Goal: Use online tool/utility: Utilize a website feature to perform a specific function

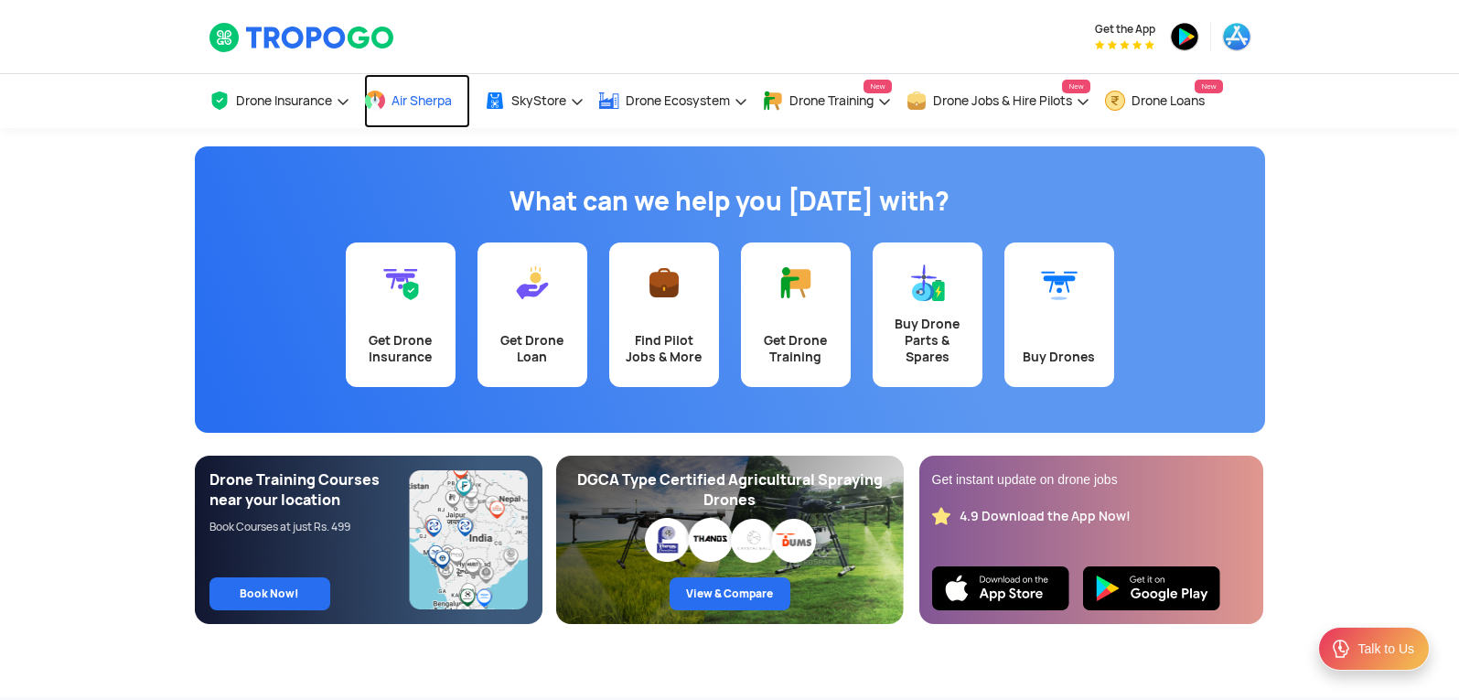
click at [403, 96] on span "Air Sherpa" at bounding box center [421, 100] width 60 height 15
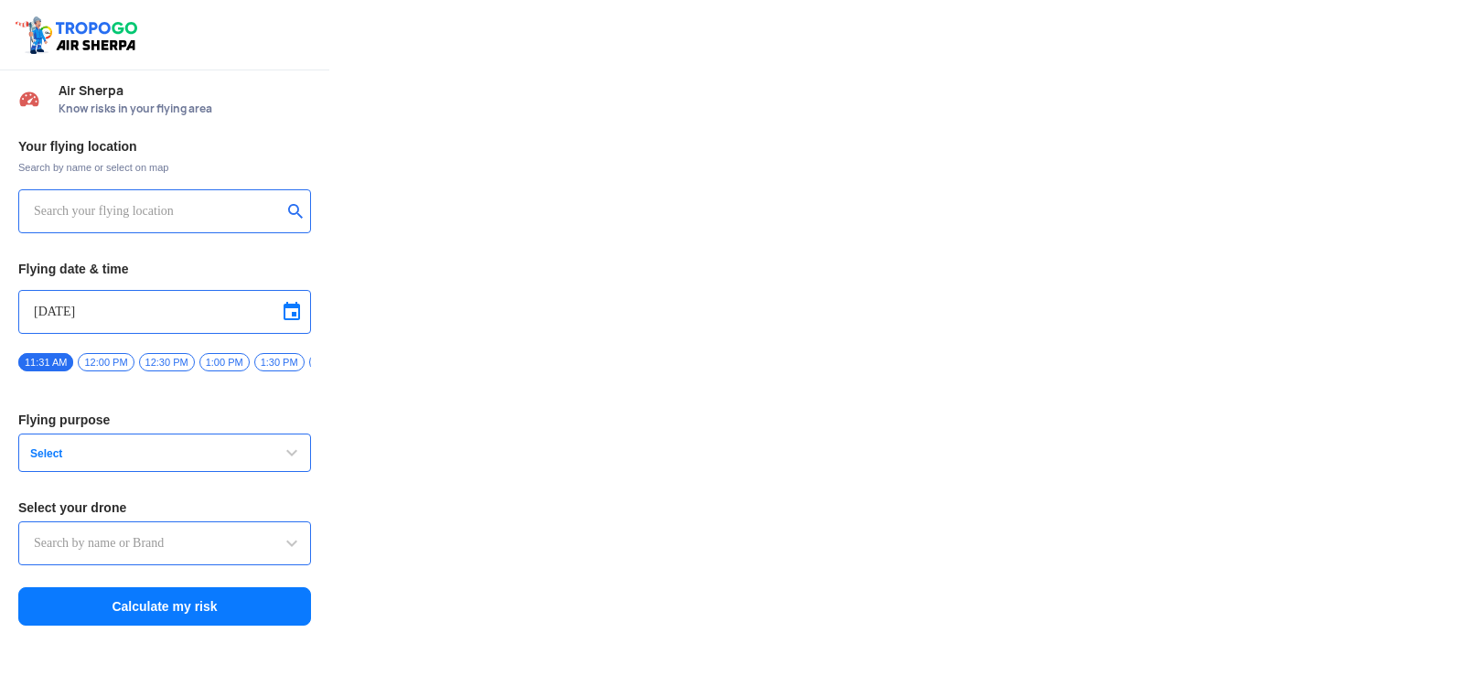
type input "Throttle Dopo"
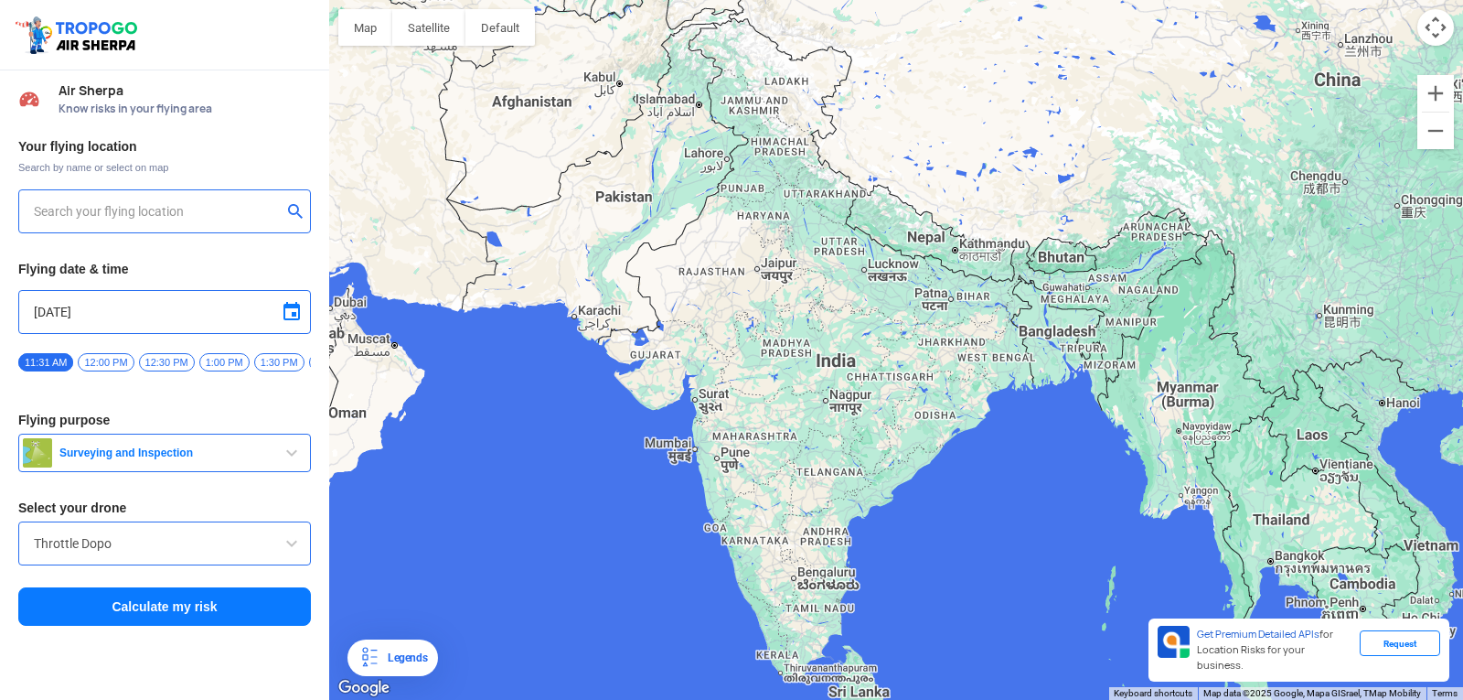
click at [202, 203] on input "text" at bounding box center [158, 211] width 248 height 22
type input "HIG-56, Duvvada, Phase I, Phase 1, Visakhapatnam, Andhra Pradesh 530049, India"
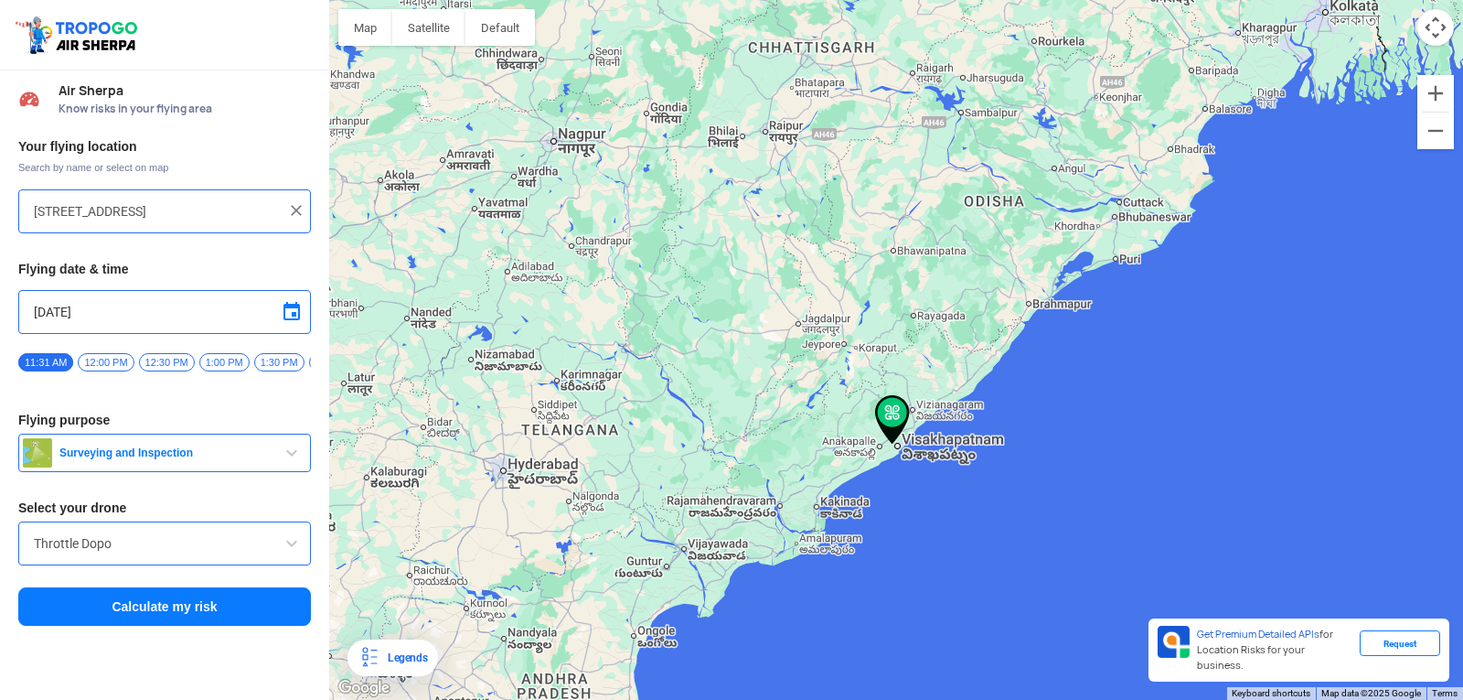
click at [895, 423] on img at bounding box center [892, 419] width 35 height 49
click at [887, 417] on img at bounding box center [892, 419] width 35 height 49
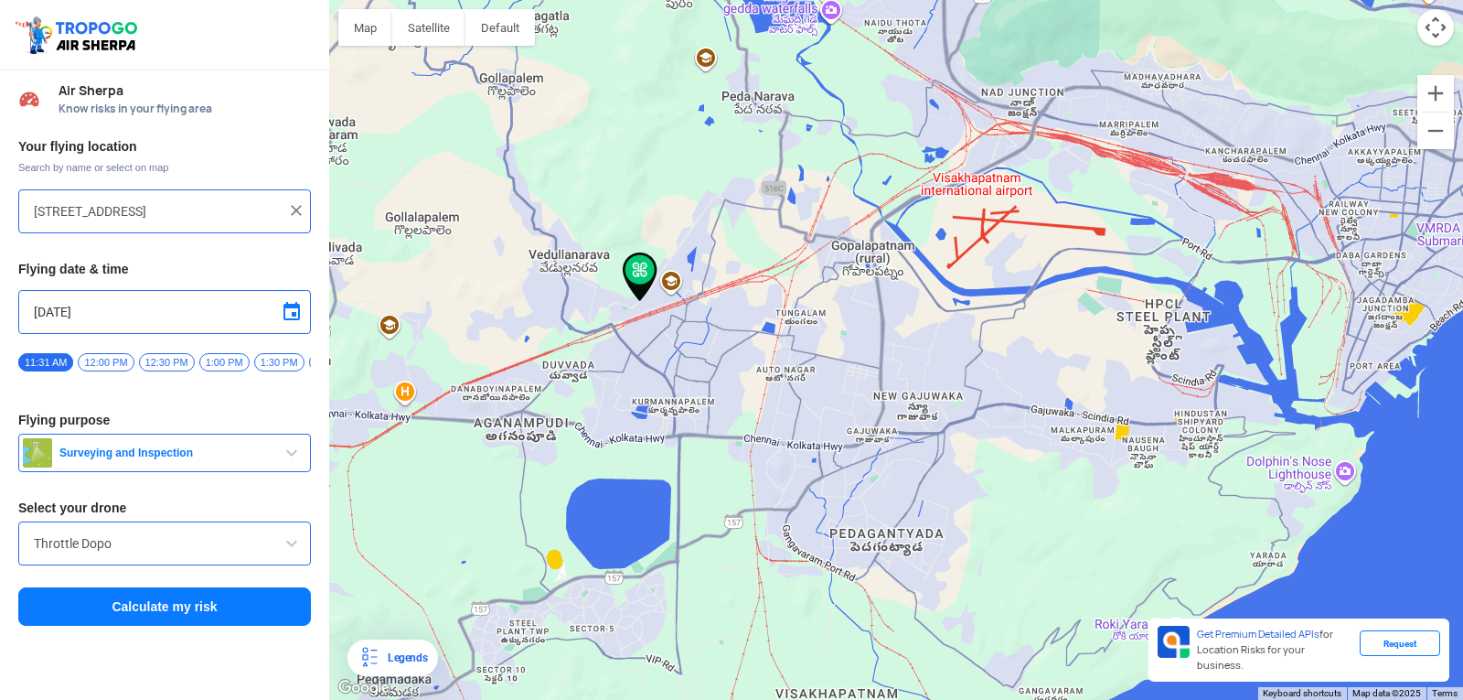
drag, startPoint x: 423, startPoint y: 126, endPoint x: 835, endPoint y: 368, distance: 478.0
click at [835, 368] on div at bounding box center [896, 350] width 1134 height 700
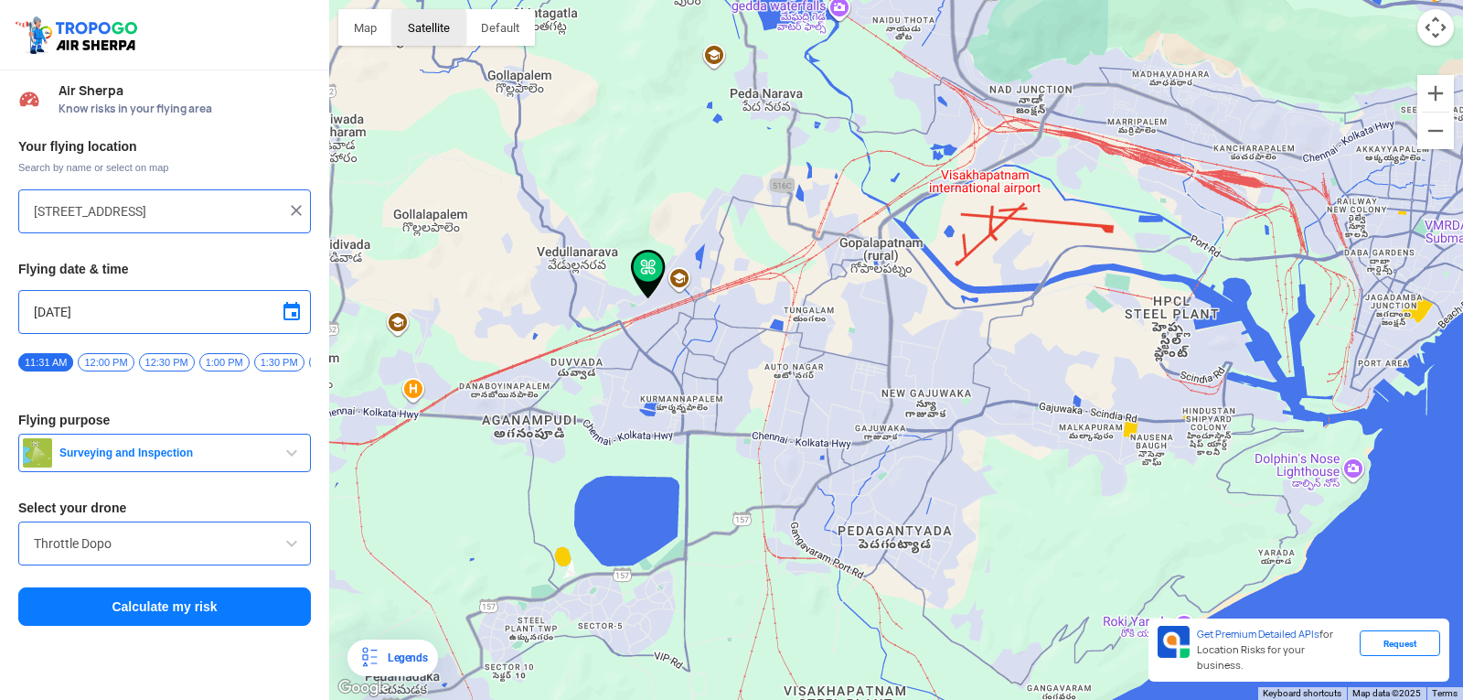
click at [445, 39] on button "Satellite" at bounding box center [428, 27] width 73 height 37
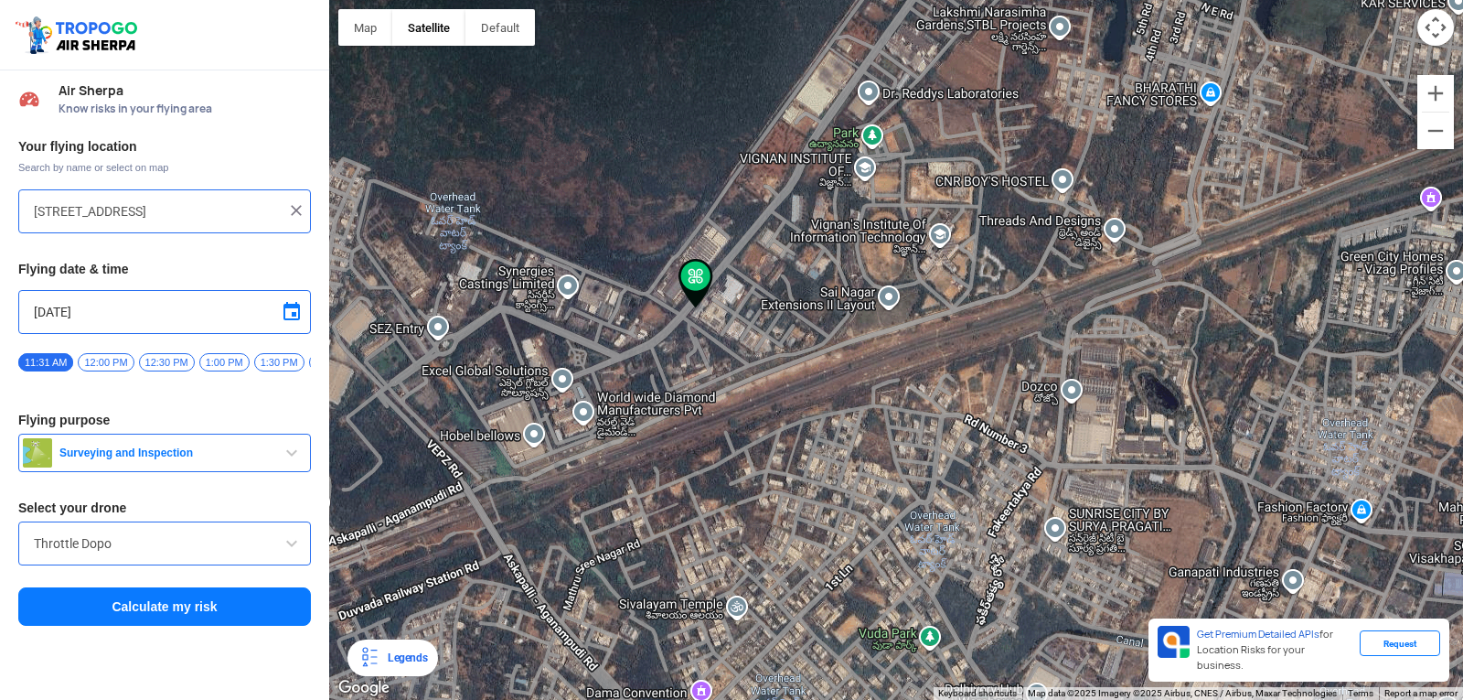
drag, startPoint x: 705, startPoint y: 274, endPoint x: 708, endPoint y: 338, distance: 63.2
click at [716, 339] on div at bounding box center [896, 350] width 1134 height 700
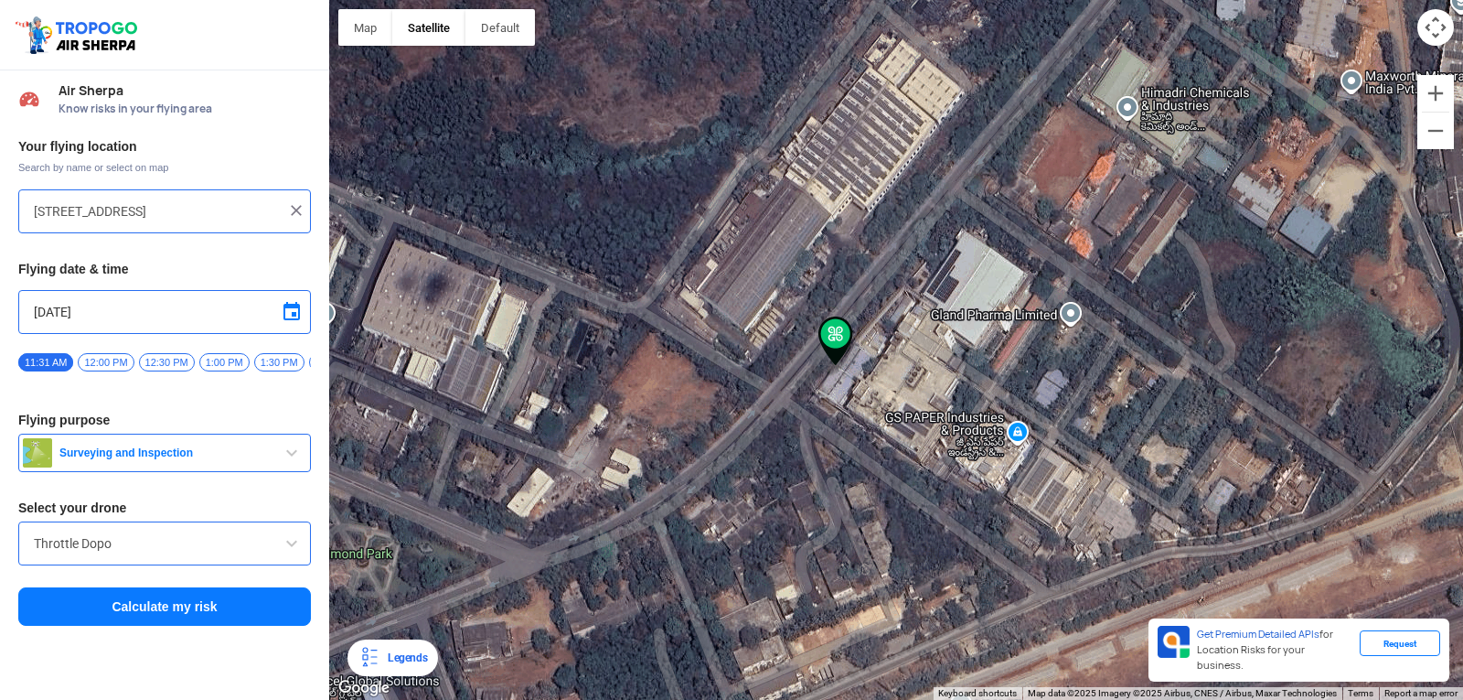
drag, startPoint x: 668, startPoint y: 408, endPoint x: 829, endPoint y: 429, distance: 162.3
click at [829, 429] on div at bounding box center [896, 350] width 1134 height 700
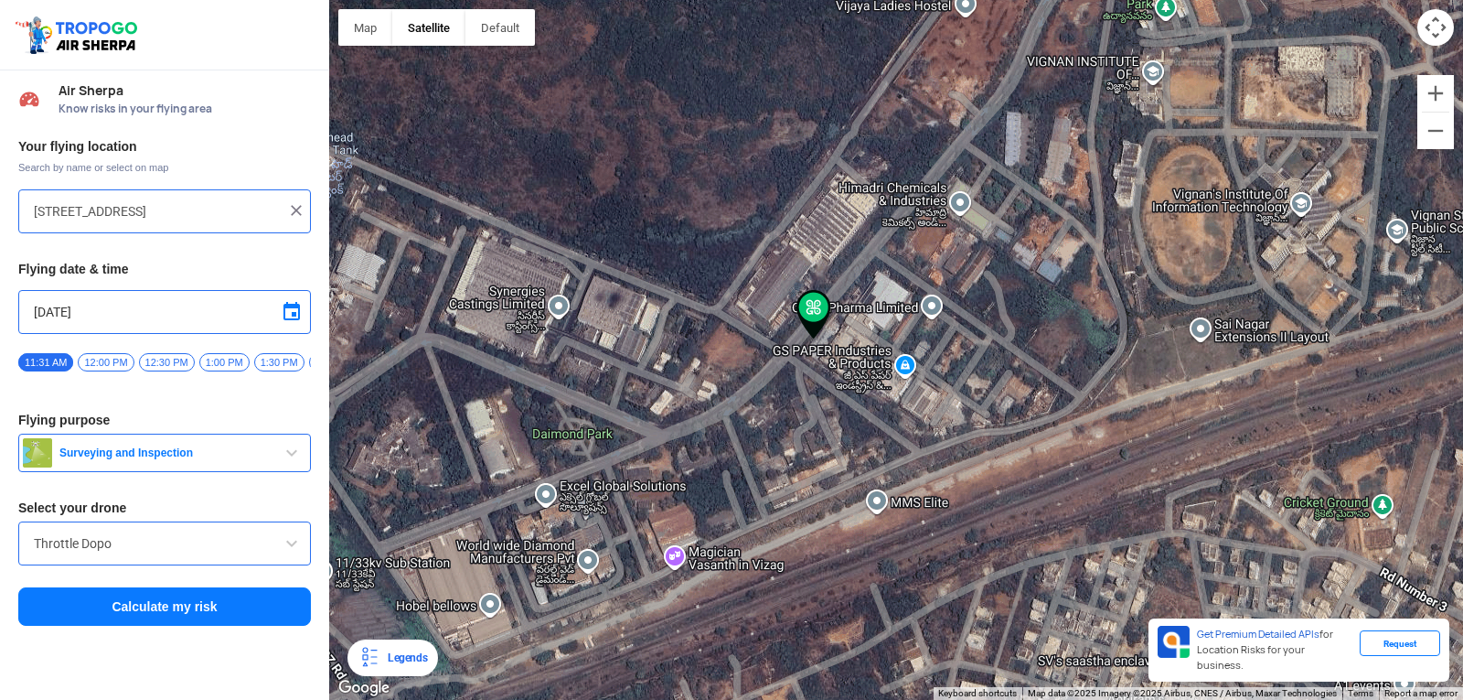
drag, startPoint x: 652, startPoint y: 378, endPoint x: 636, endPoint y: 319, distance: 60.8
click at [636, 319] on div at bounding box center [896, 350] width 1134 height 700
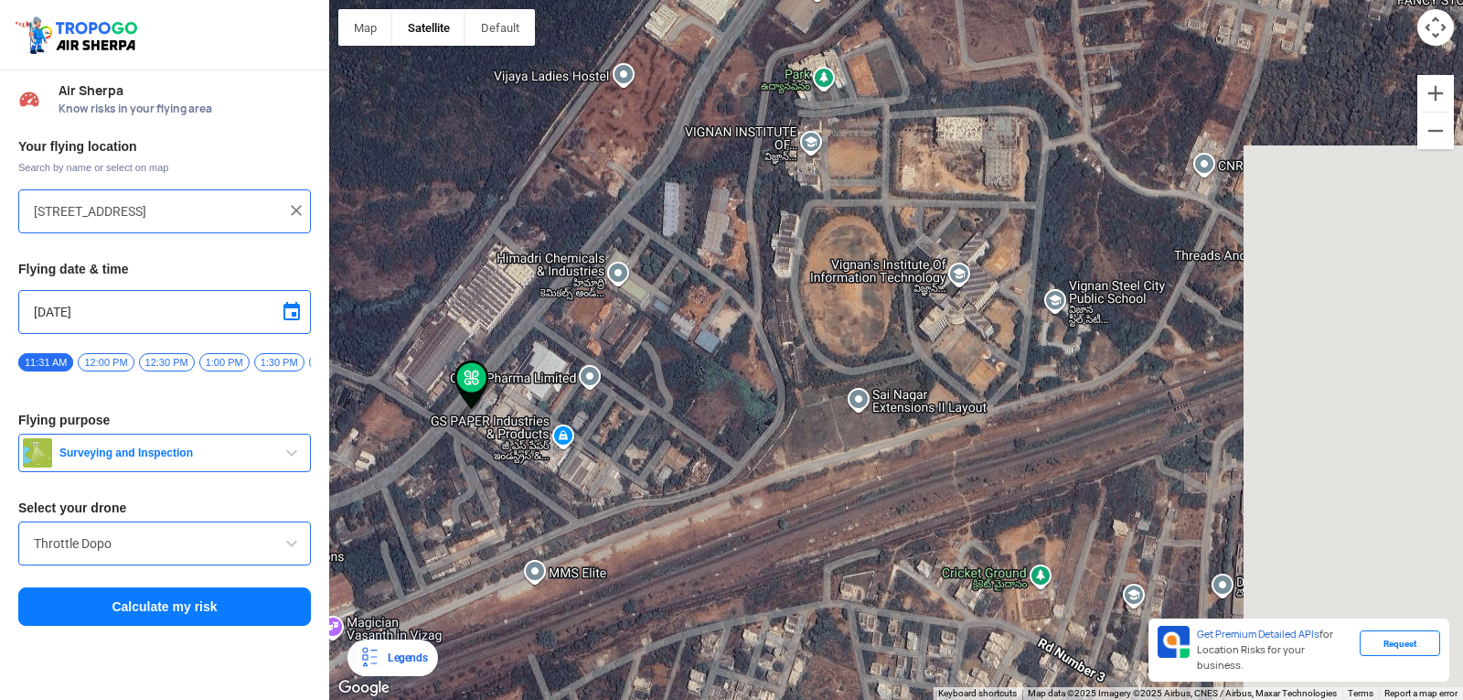
drag, startPoint x: 1161, startPoint y: 241, endPoint x: 814, endPoint y: 314, distance: 354.3
click at [814, 314] on div at bounding box center [896, 350] width 1134 height 700
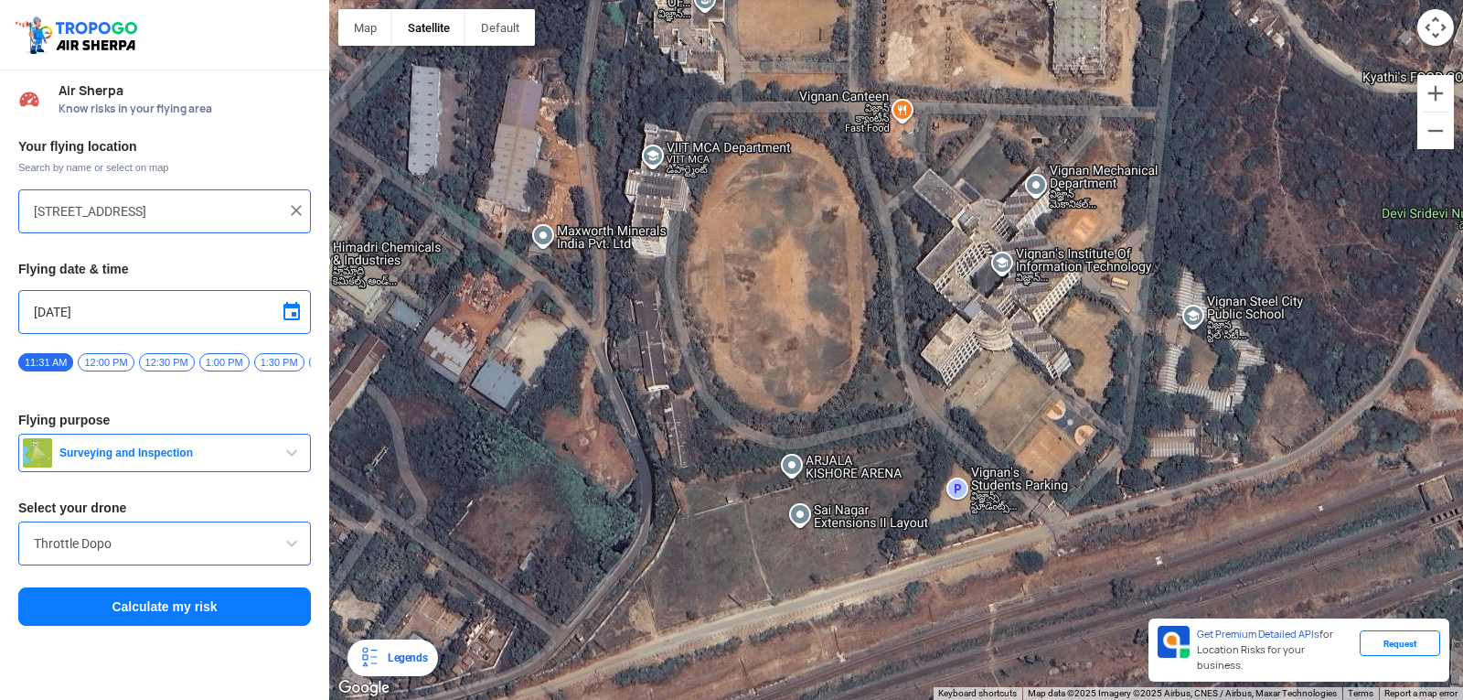
click at [298, 207] on img at bounding box center [296, 210] width 18 height 18
click at [212, 209] on input "text" at bounding box center [158, 211] width 248 height 22
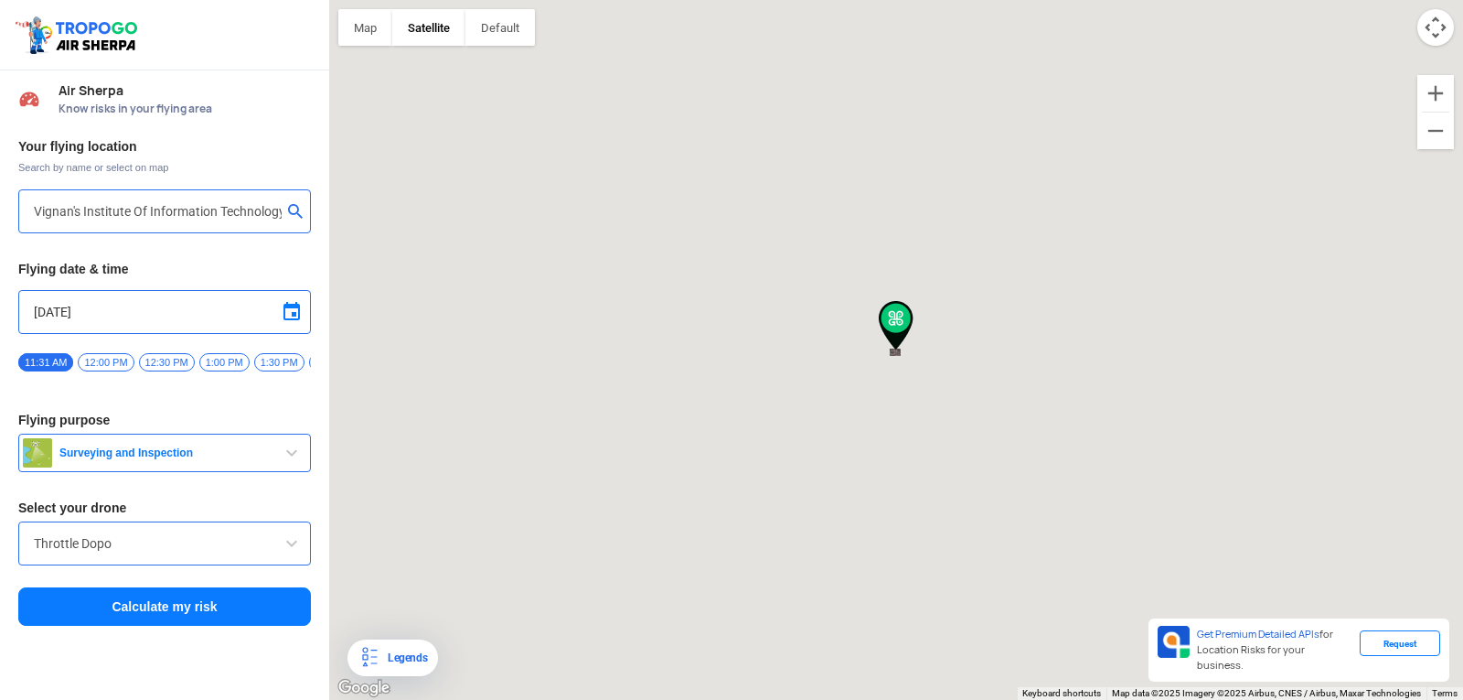
type input "Block D, Visakhapatnam, Andhra Pradesh 530049, India"
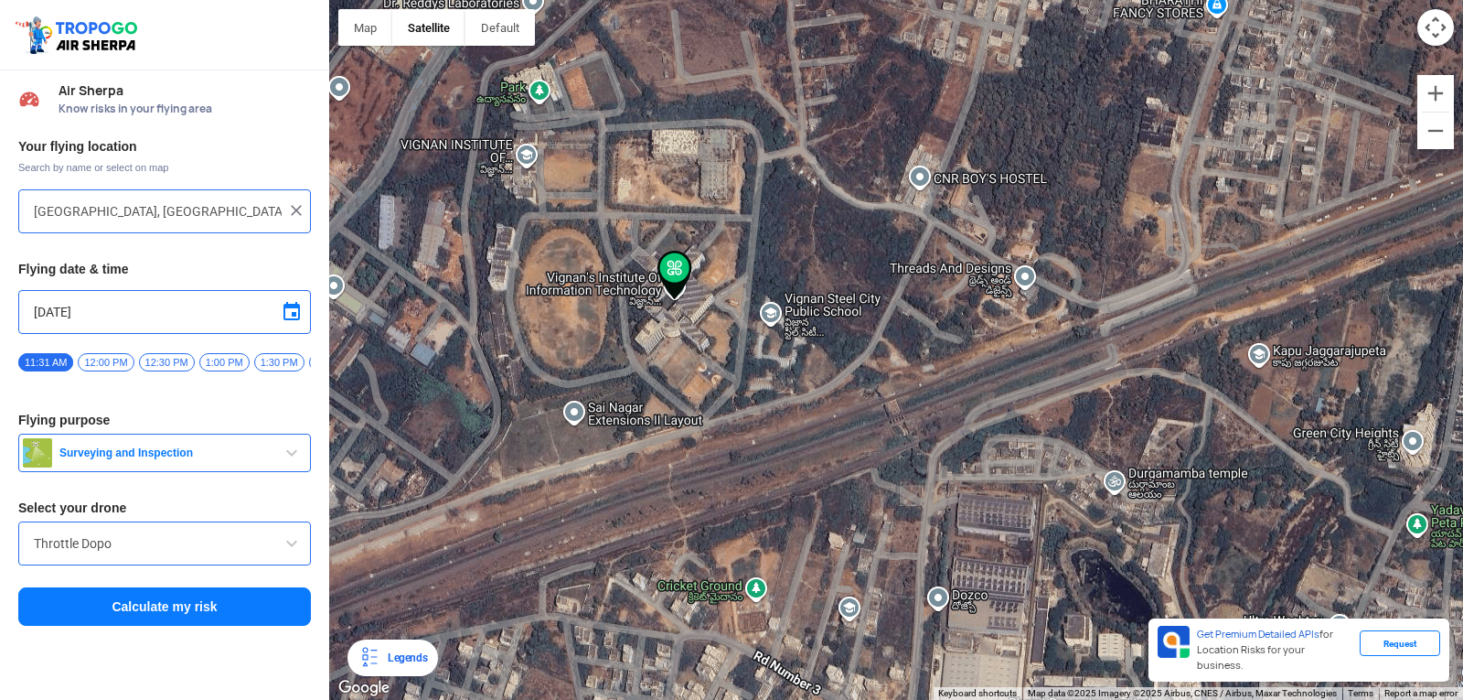
drag, startPoint x: 680, startPoint y: 60, endPoint x: 641, endPoint y: 348, distance: 290.8
click at [744, 365] on div at bounding box center [896, 350] width 1134 height 700
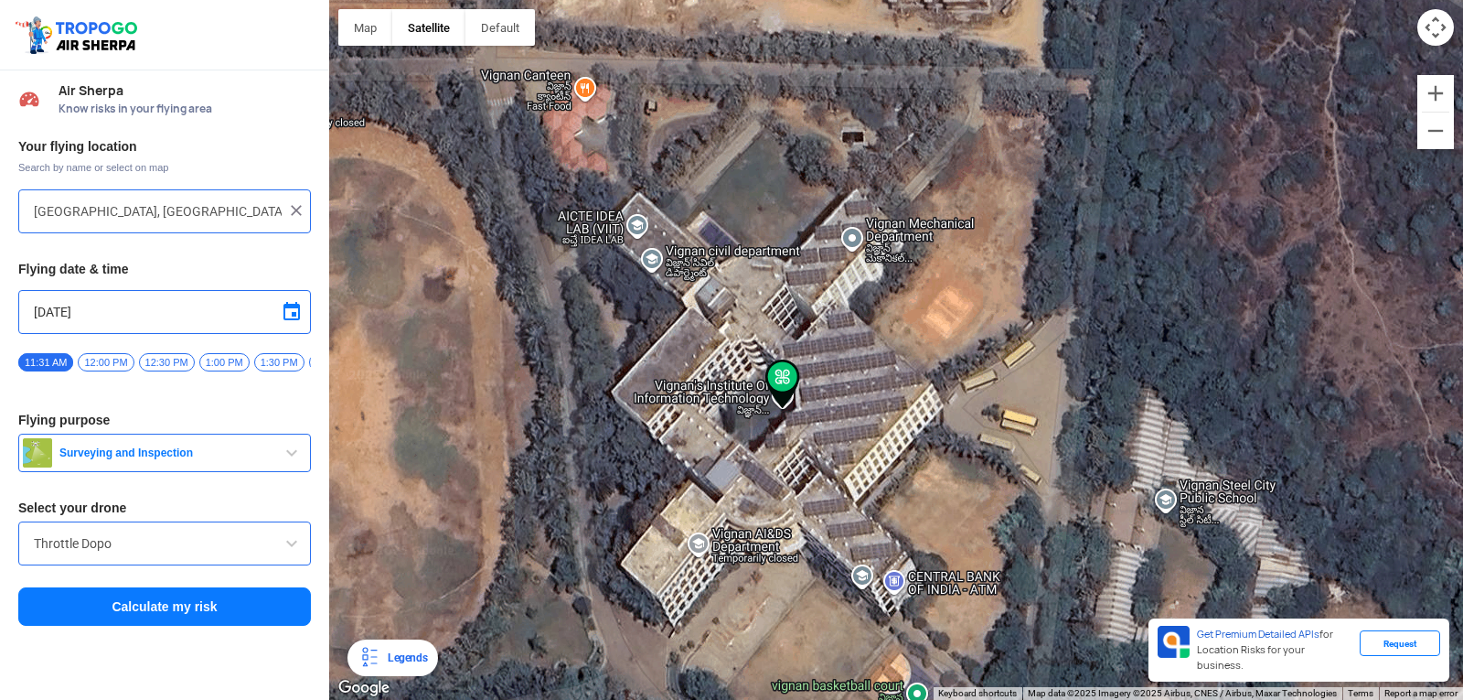
drag, startPoint x: 720, startPoint y: 280, endPoint x: 798, endPoint y: 424, distance: 164.1
click at [798, 424] on div at bounding box center [896, 350] width 1134 height 700
click at [102, 364] on span "12:00 PM" at bounding box center [106, 362] width 56 height 18
click at [272, 460] on span "Surveying and Inspection" at bounding box center [166, 452] width 229 height 15
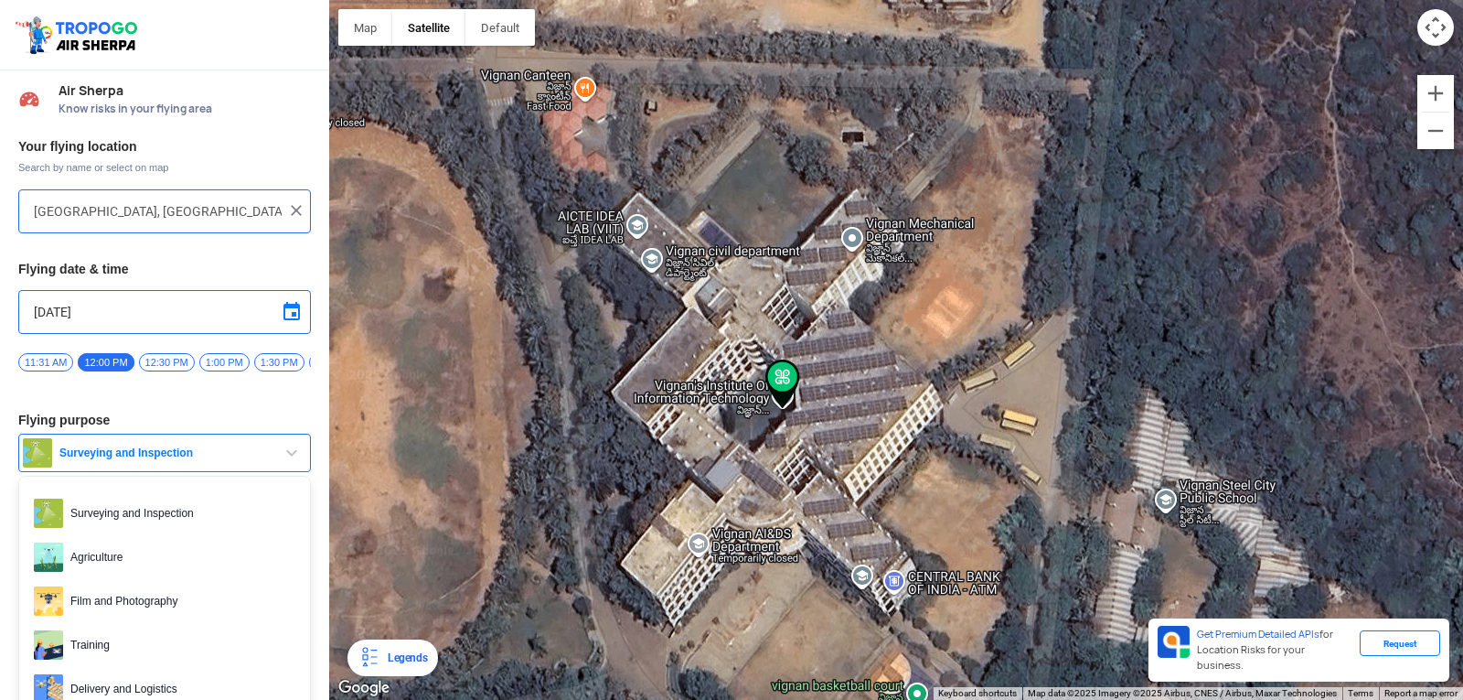
click at [131, 654] on span "Training" at bounding box center [179, 644] width 232 height 29
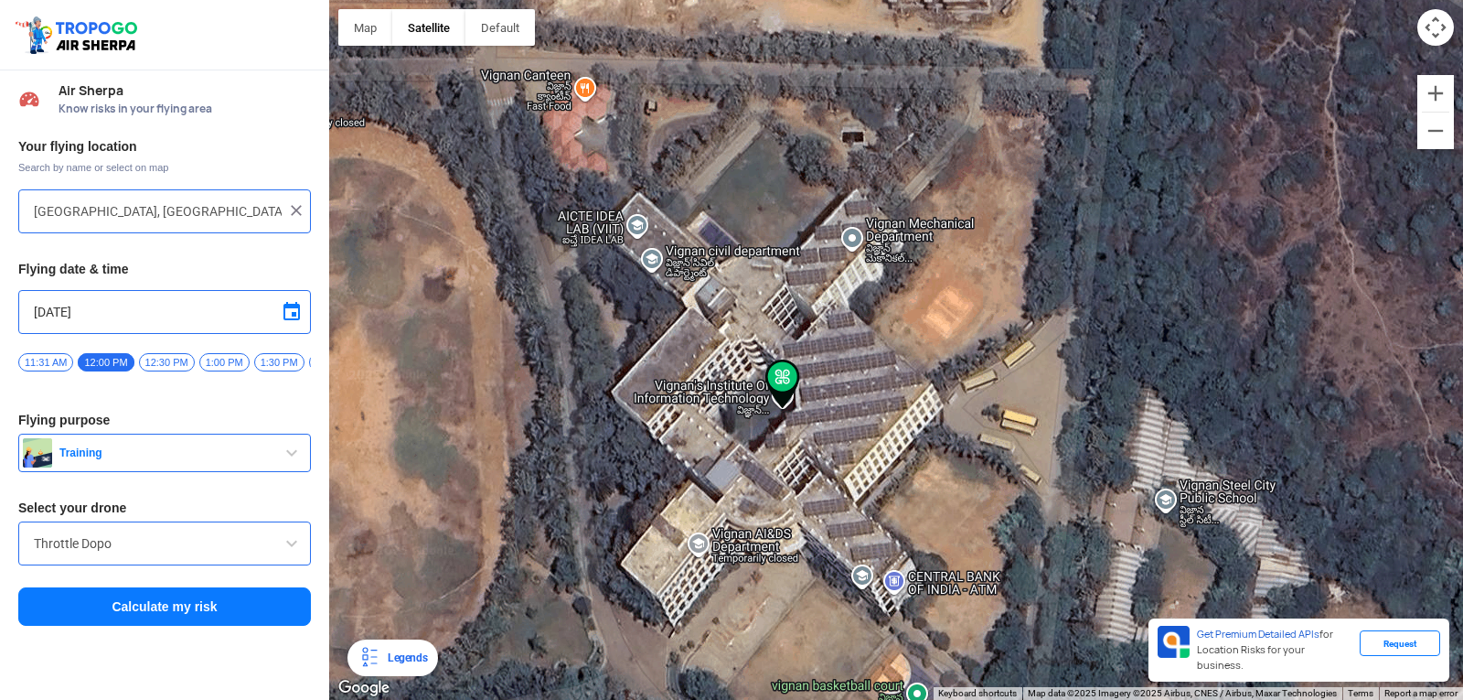
click at [295, 554] on span at bounding box center [292, 543] width 22 height 22
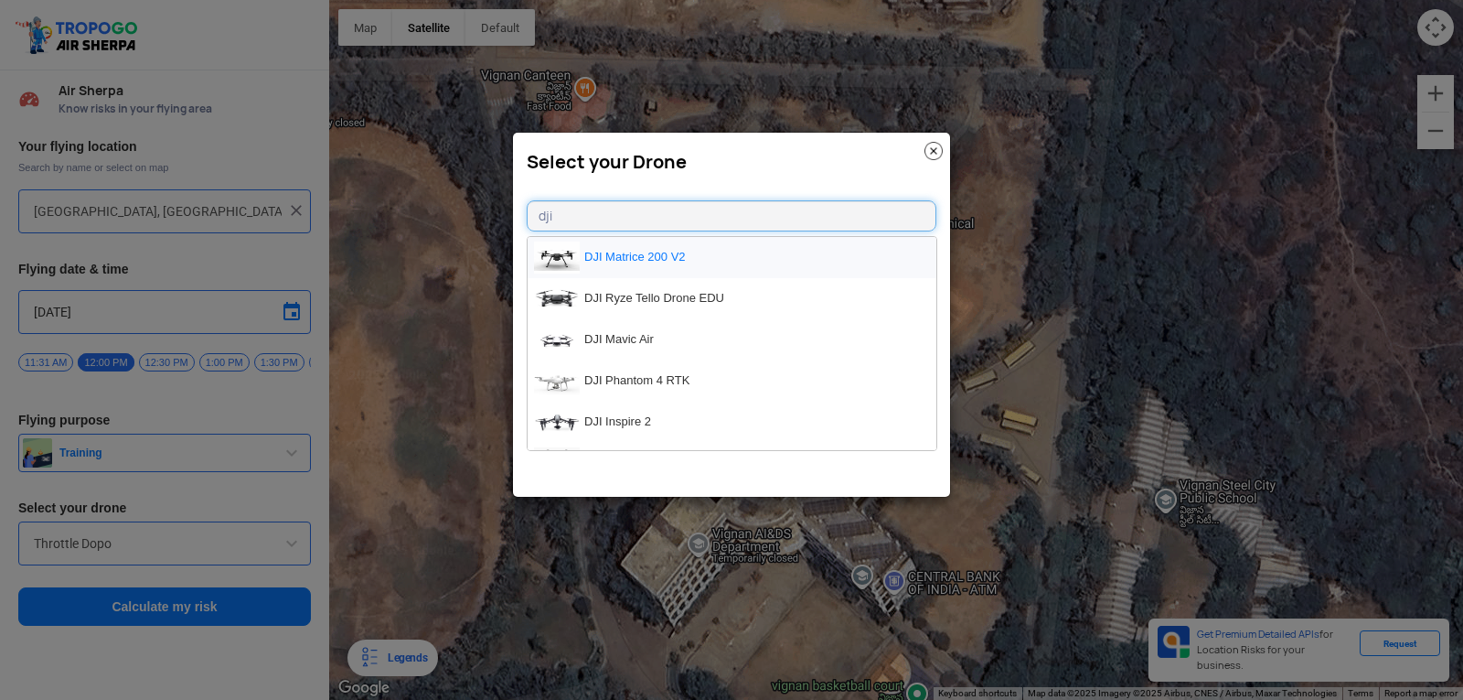
type input "dji"
click at [654, 259] on li "DJI Matrice 200 V2" at bounding box center [732, 257] width 409 height 41
type input "DJI Matrice 200 V2"
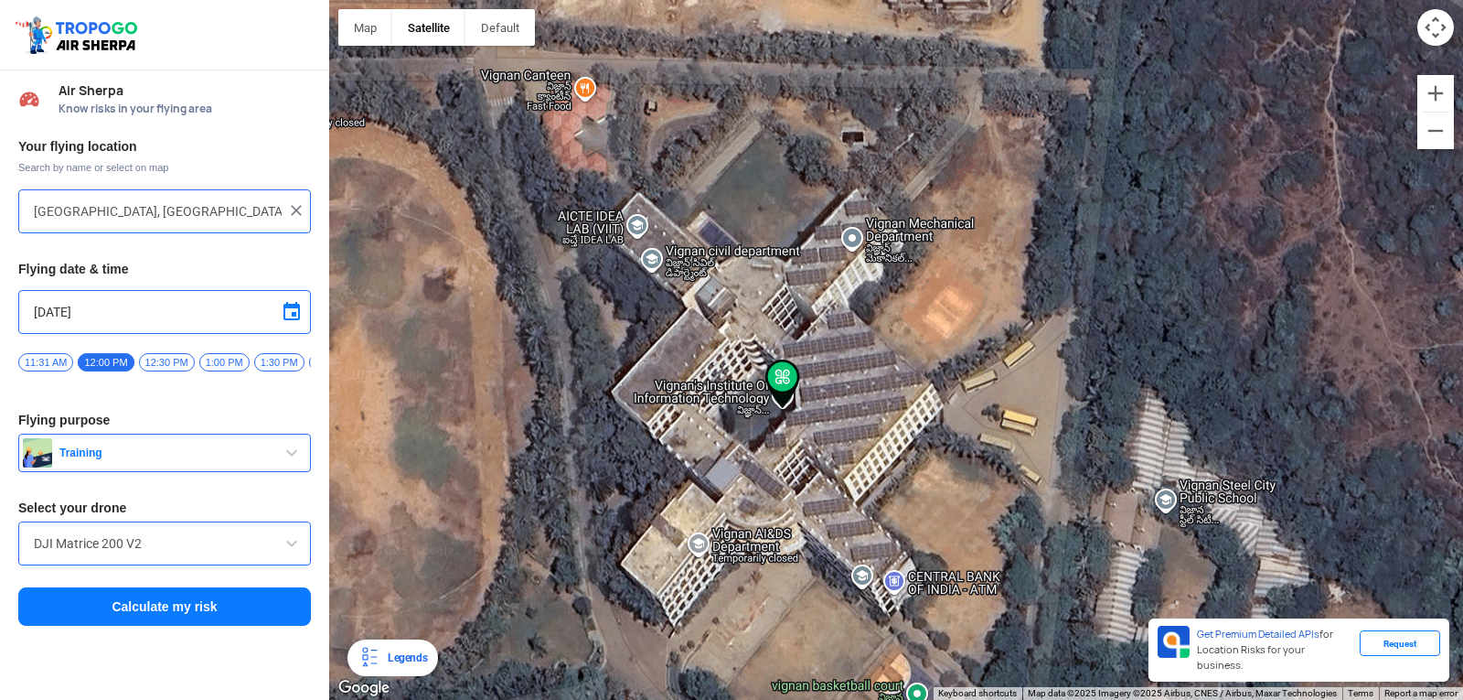
click at [178, 611] on button "Calculate my risk" at bounding box center [164, 606] width 293 height 38
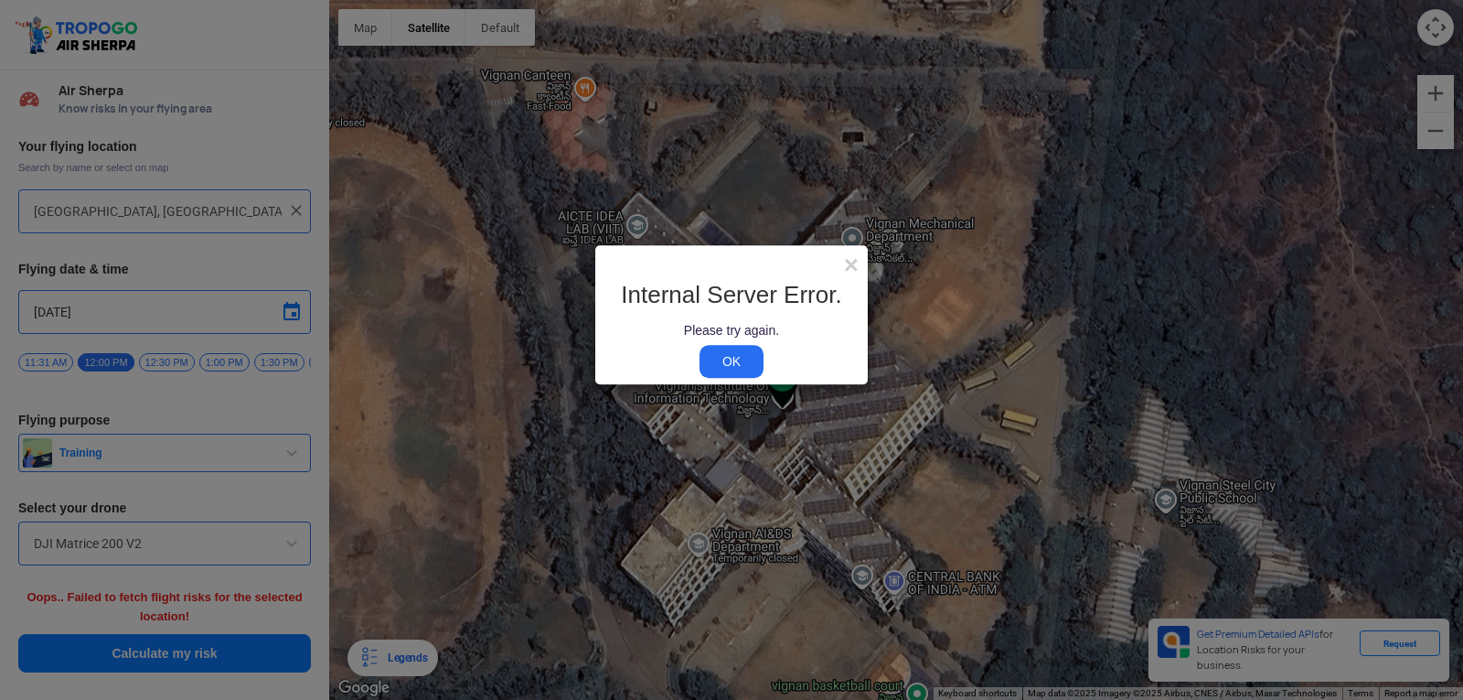
click at [735, 359] on link "OK" at bounding box center [732, 361] width 64 height 33
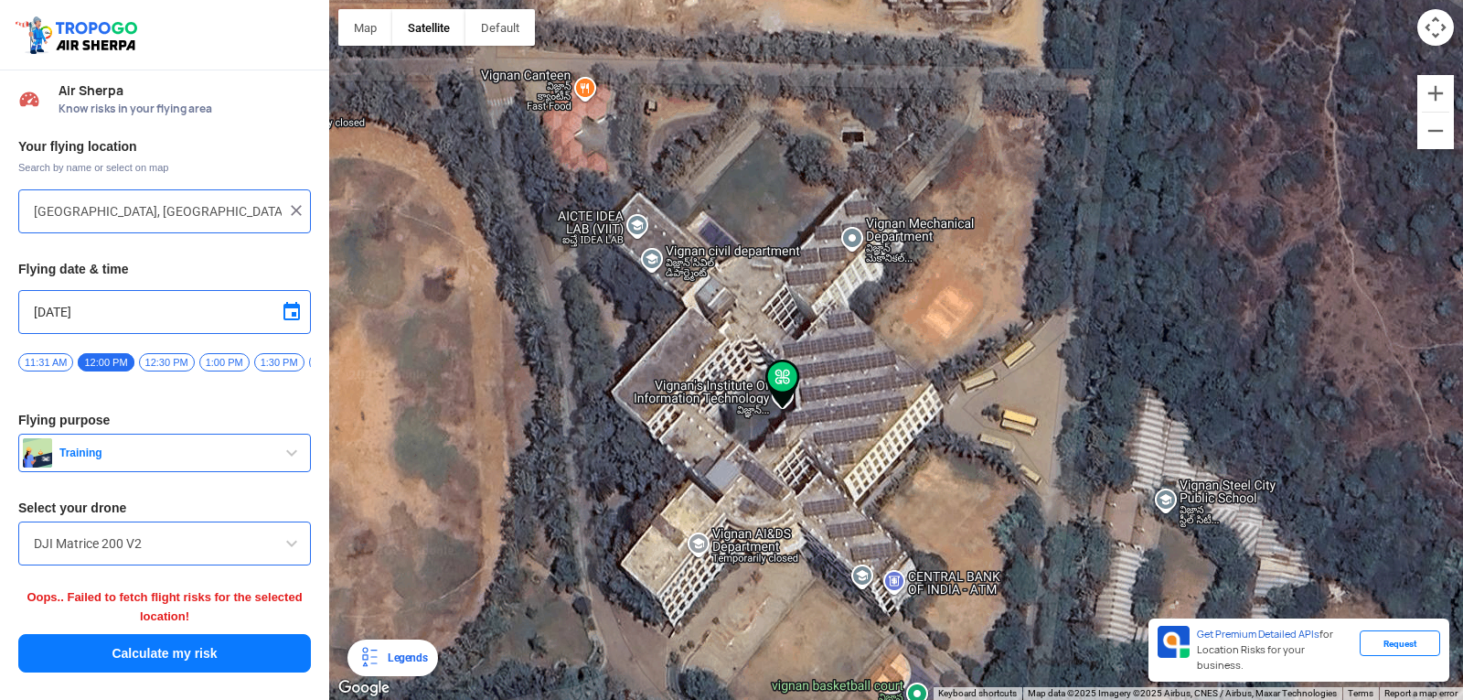
click at [222, 652] on button "Calculate my risk" at bounding box center [164, 653] width 293 height 38
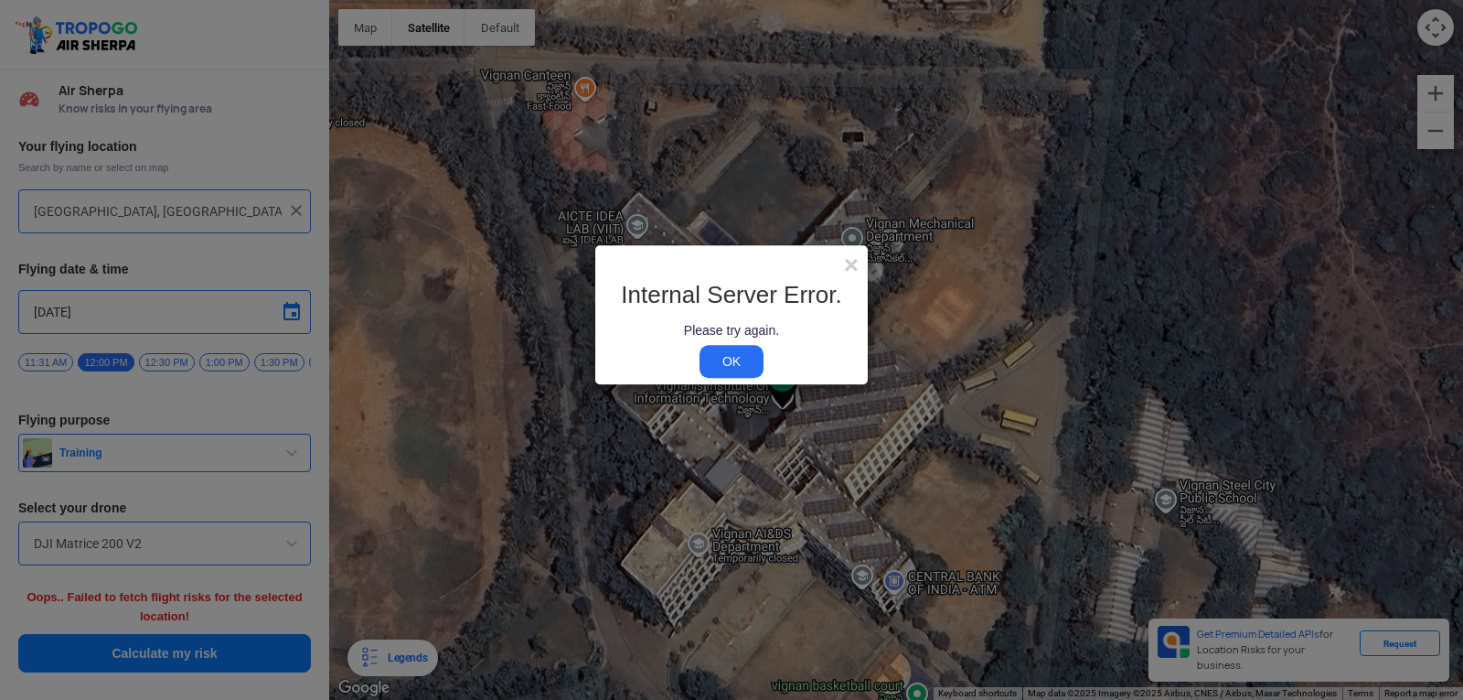
click at [724, 369] on link "OK" at bounding box center [732, 361] width 64 height 33
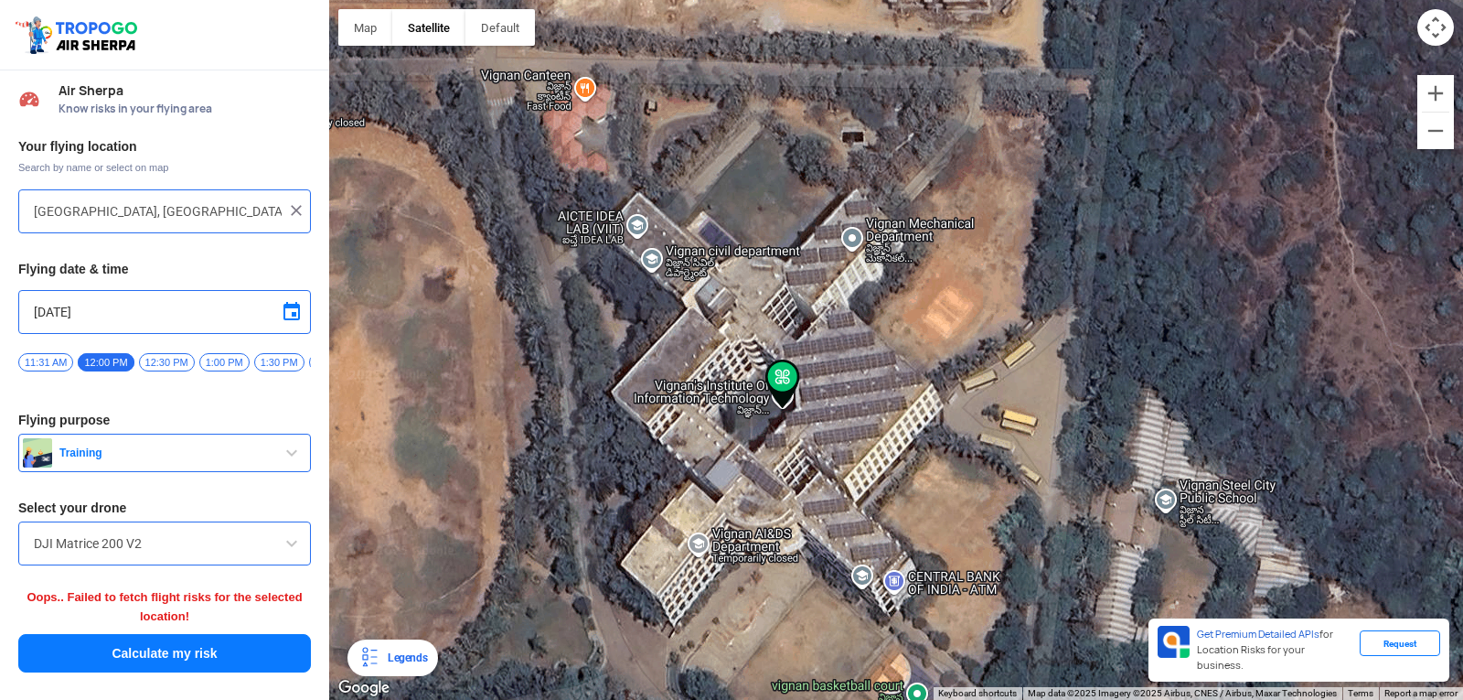
click at [188, 650] on button "Calculate my risk" at bounding box center [164, 653] width 293 height 38
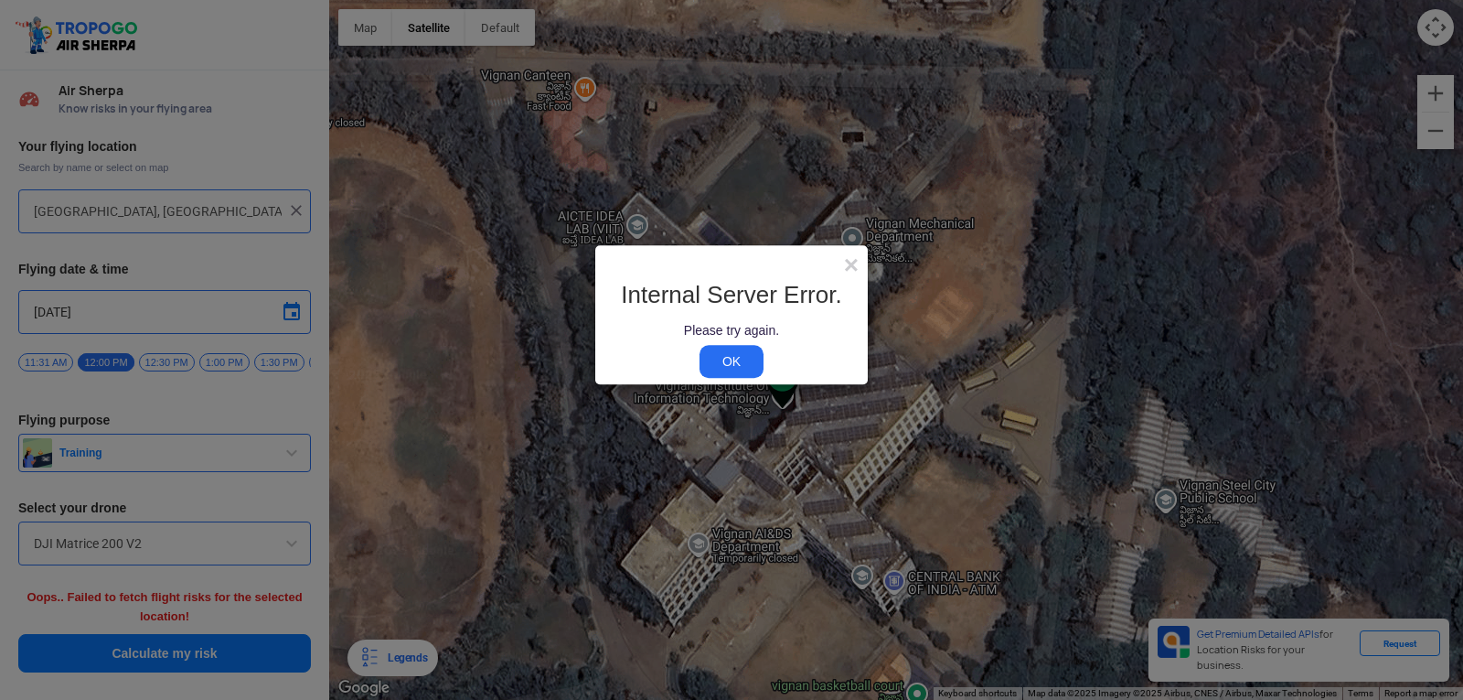
click at [722, 367] on link "OK" at bounding box center [732, 361] width 64 height 33
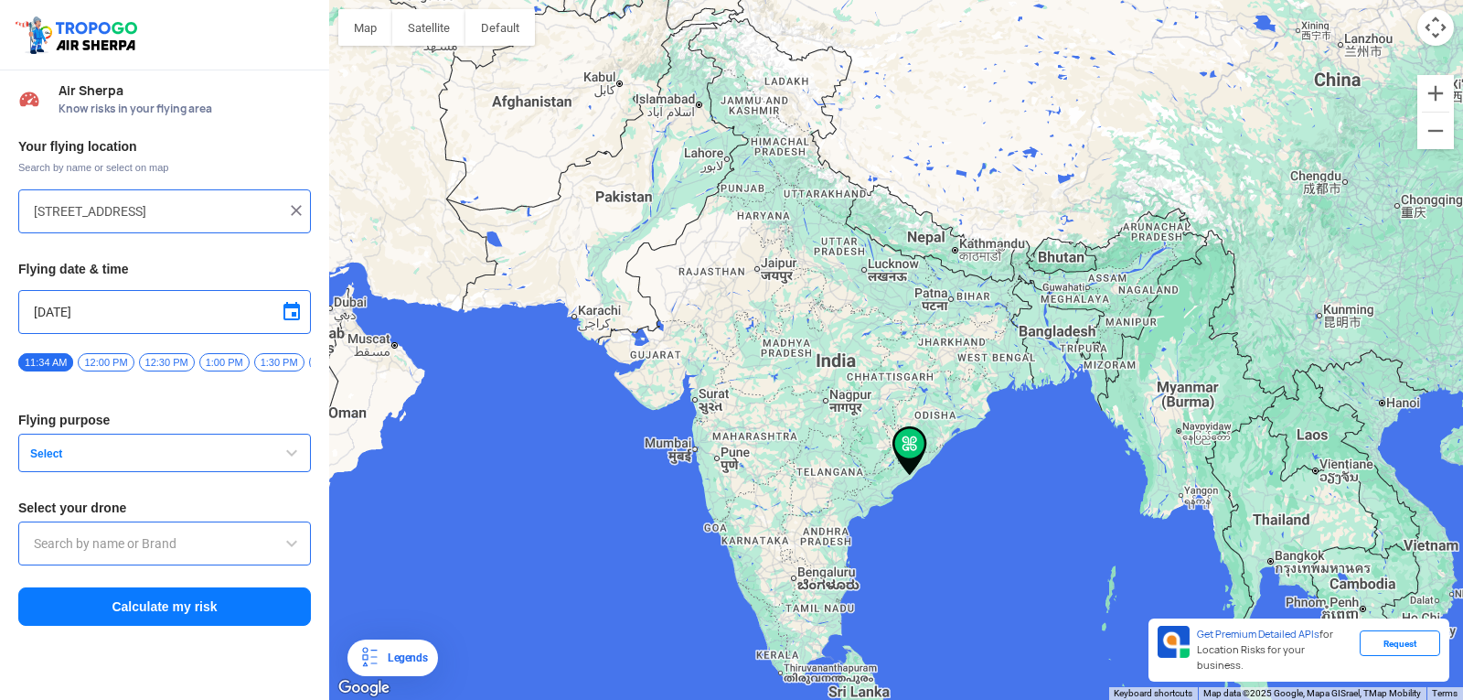
click at [295, 210] on img at bounding box center [296, 210] width 18 height 18
click at [199, 220] on input "text" at bounding box center [158, 211] width 248 height 22
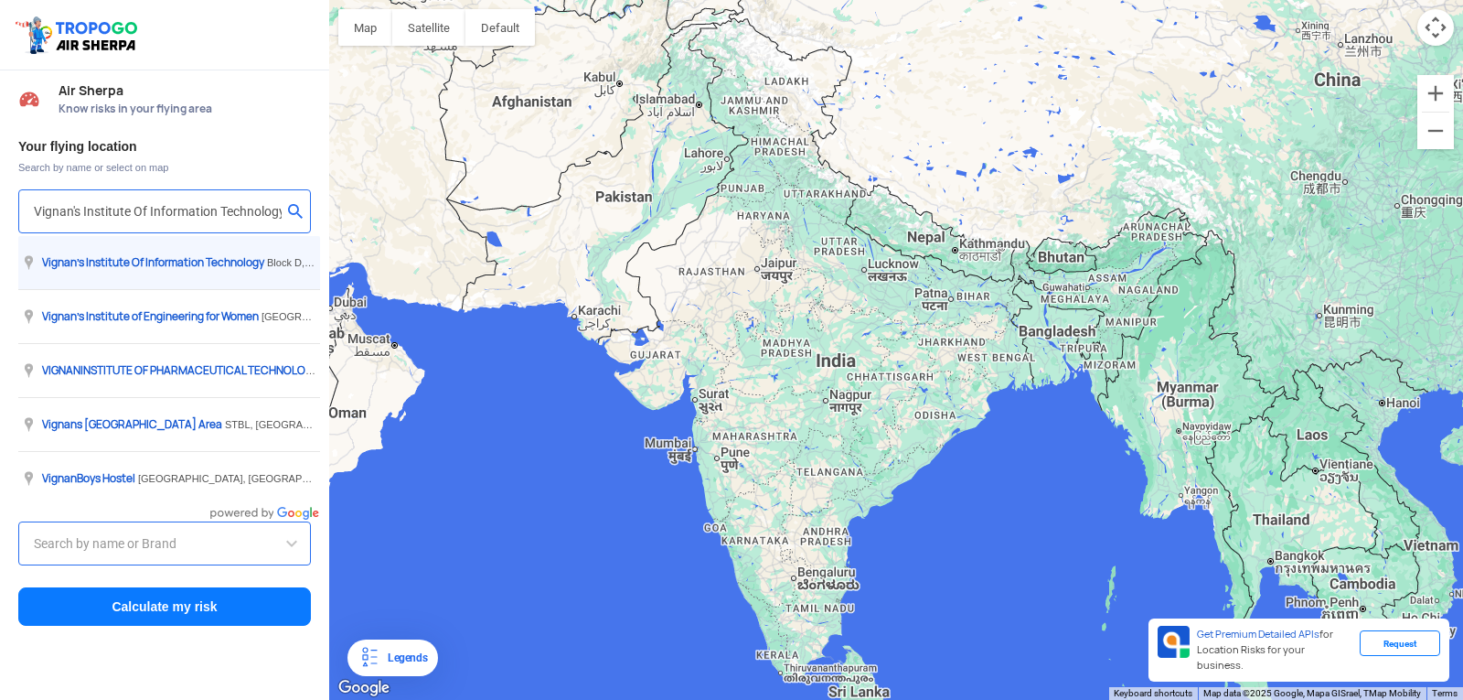
type input "Block D, Visakhapatnam, Andhra Pradesh 530049, India"
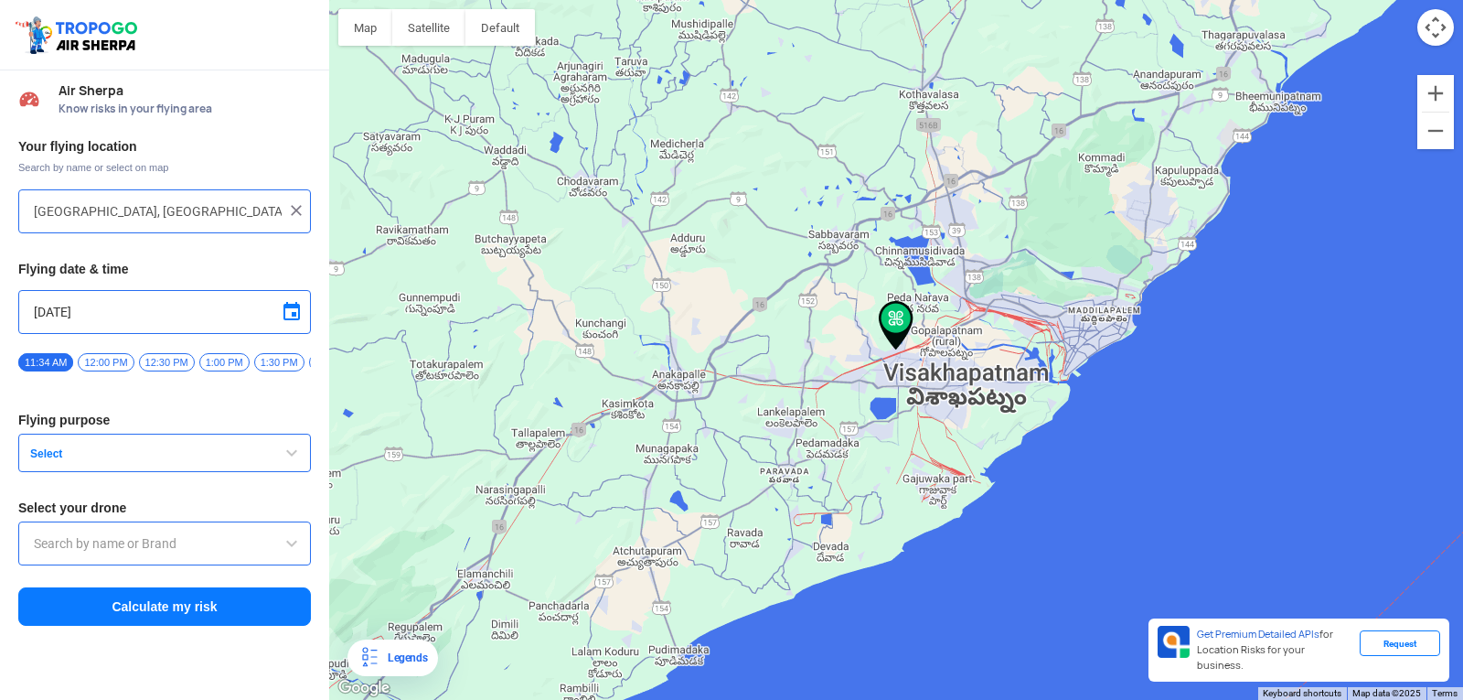
click at [111, 358] on span "12:00 PM" at bounding box center [106, 362] width 56 height 18
click at [287, 464] on span "button" at bounding box center [292, 453] width 22 height 22
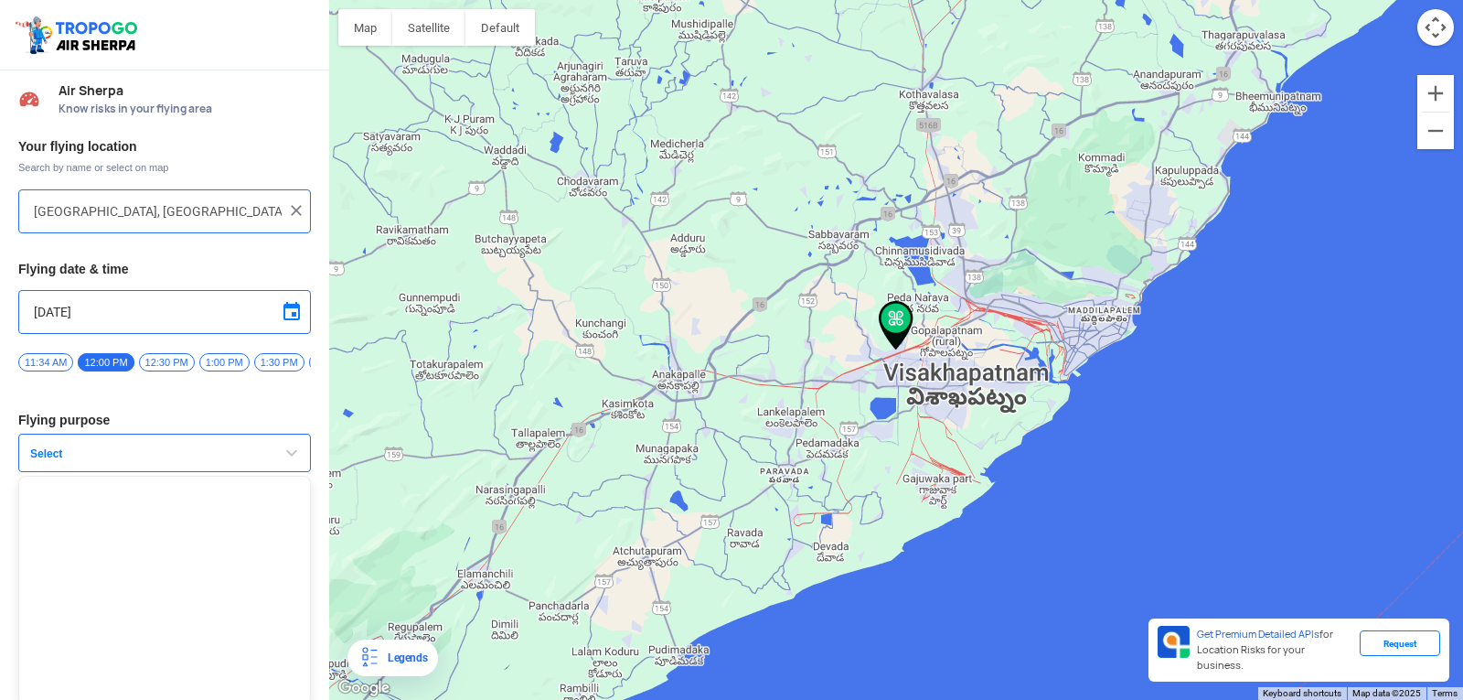
click at [274, 457] on button "Select" at bounding box center [164, 453] width 293 height 38
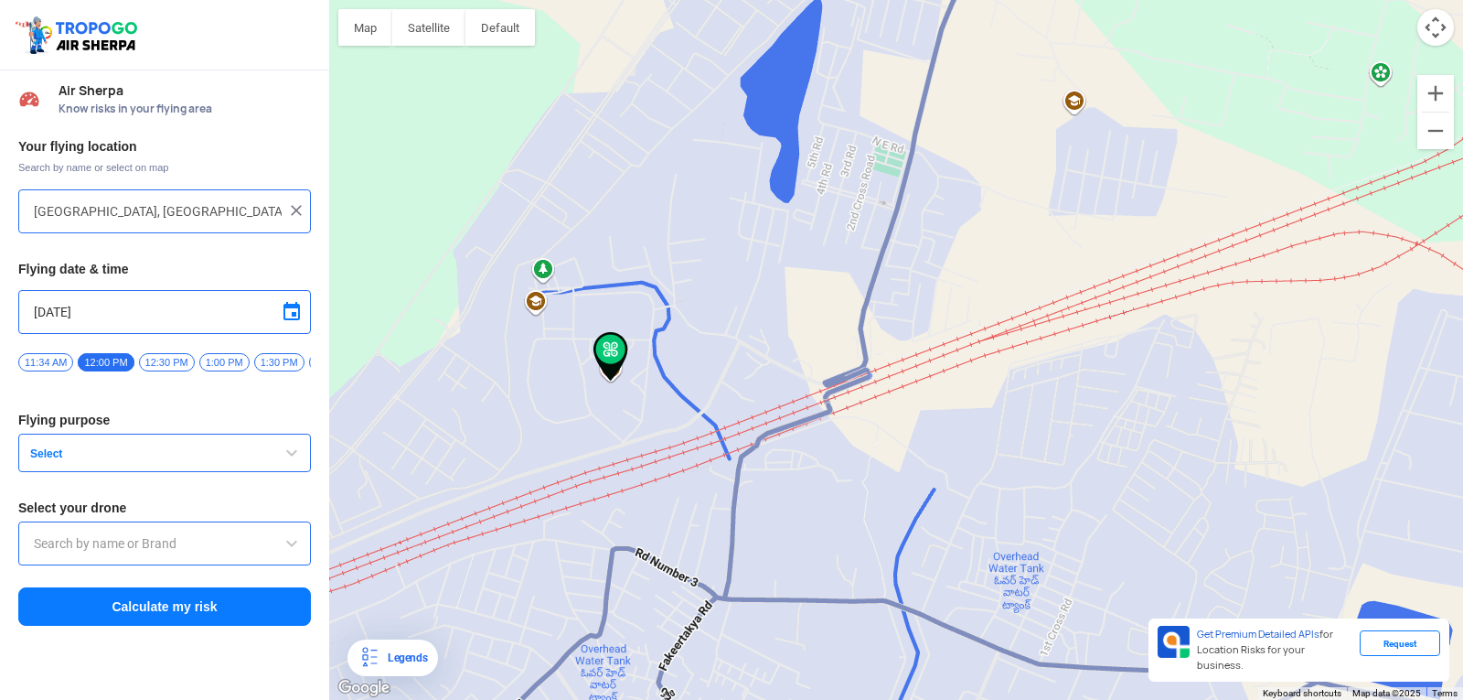
drag, startPoint x: 391, startPoint y: 160, endPoint x: 732, endPoint y: 545, distance: 513.8
click at [732, 545] on div at bounding box center [896, 350] width 1134 height 700
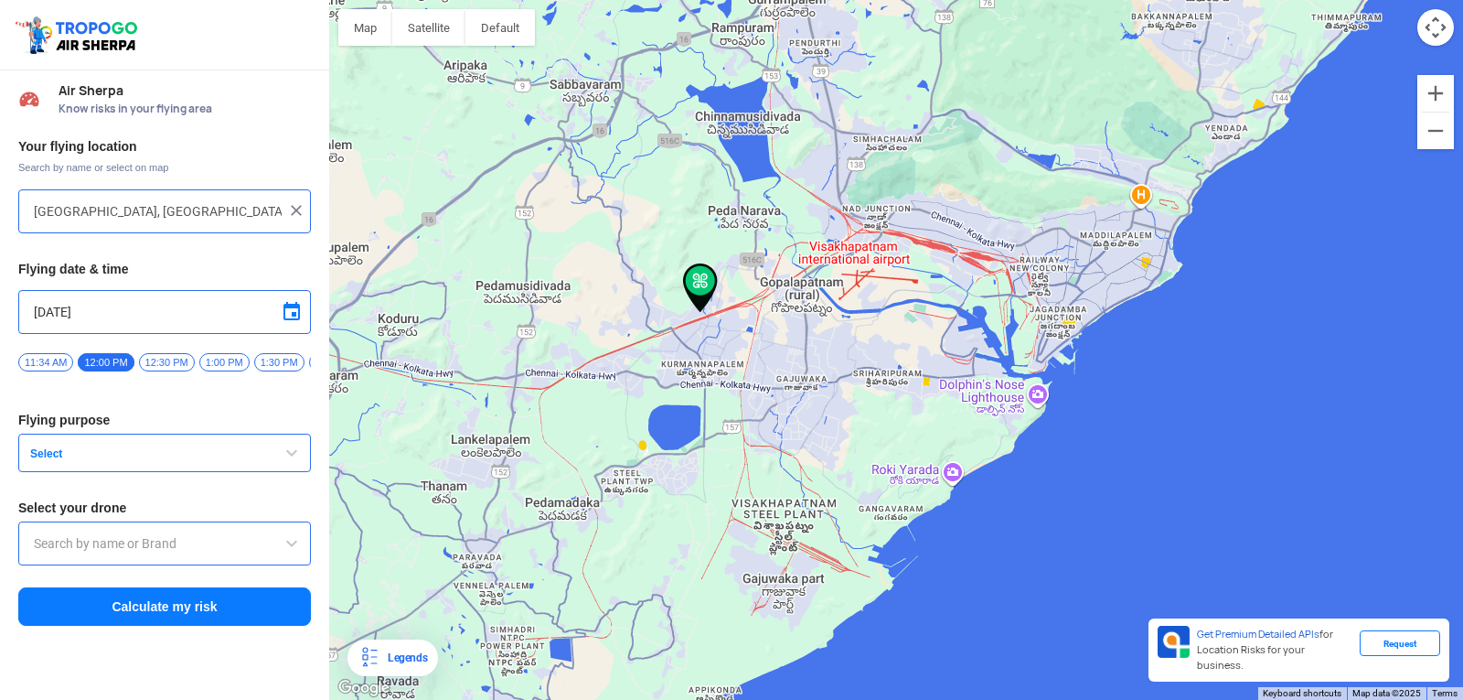
drag, startPoint x: 687, startPoint y: 499, endPoint x: 710, endPoint y: 316, distance: 185.3
click at [710, 316] on div at bounding box center [896, 350] width 1134 height 700
click at [287, 455] on span "button" at bounding box center [292, 453] width 22 height 22
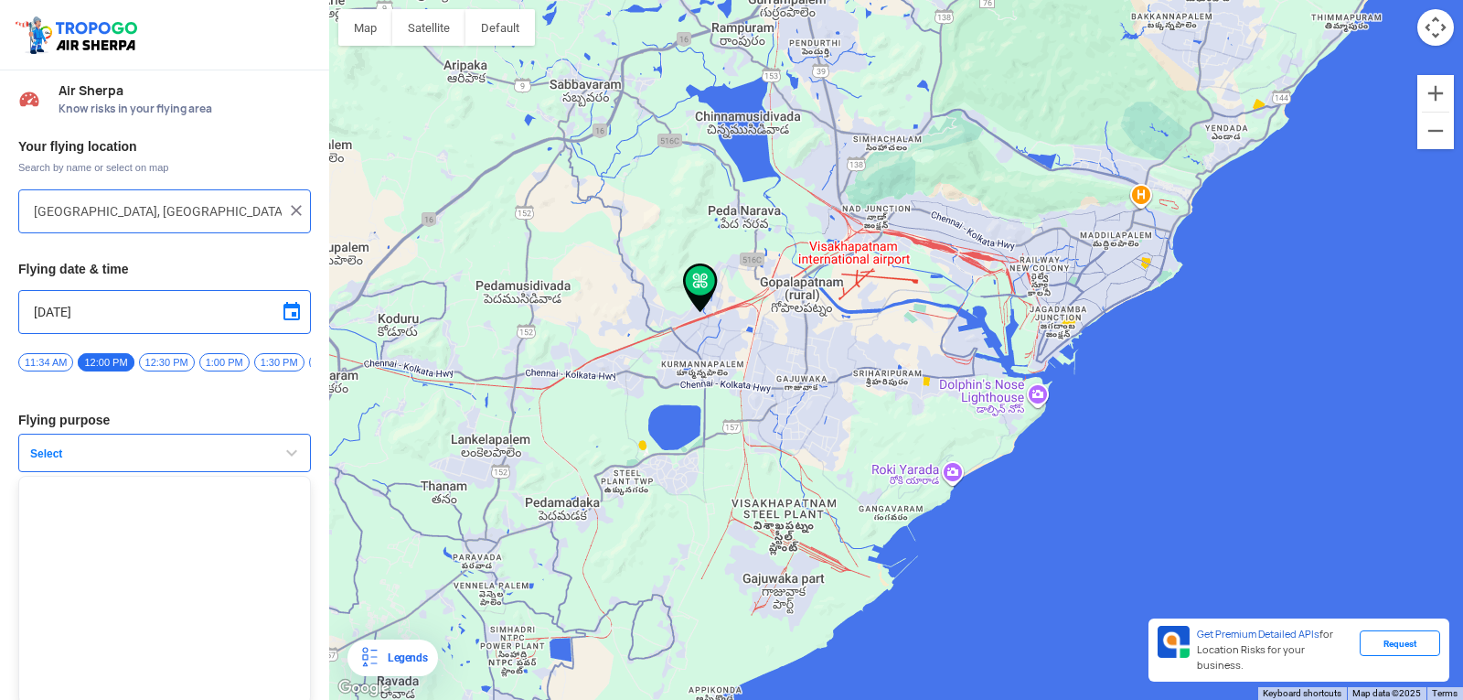
click at [287, 455] on span "button" at bounding box center [292, 453] width 22 height 22
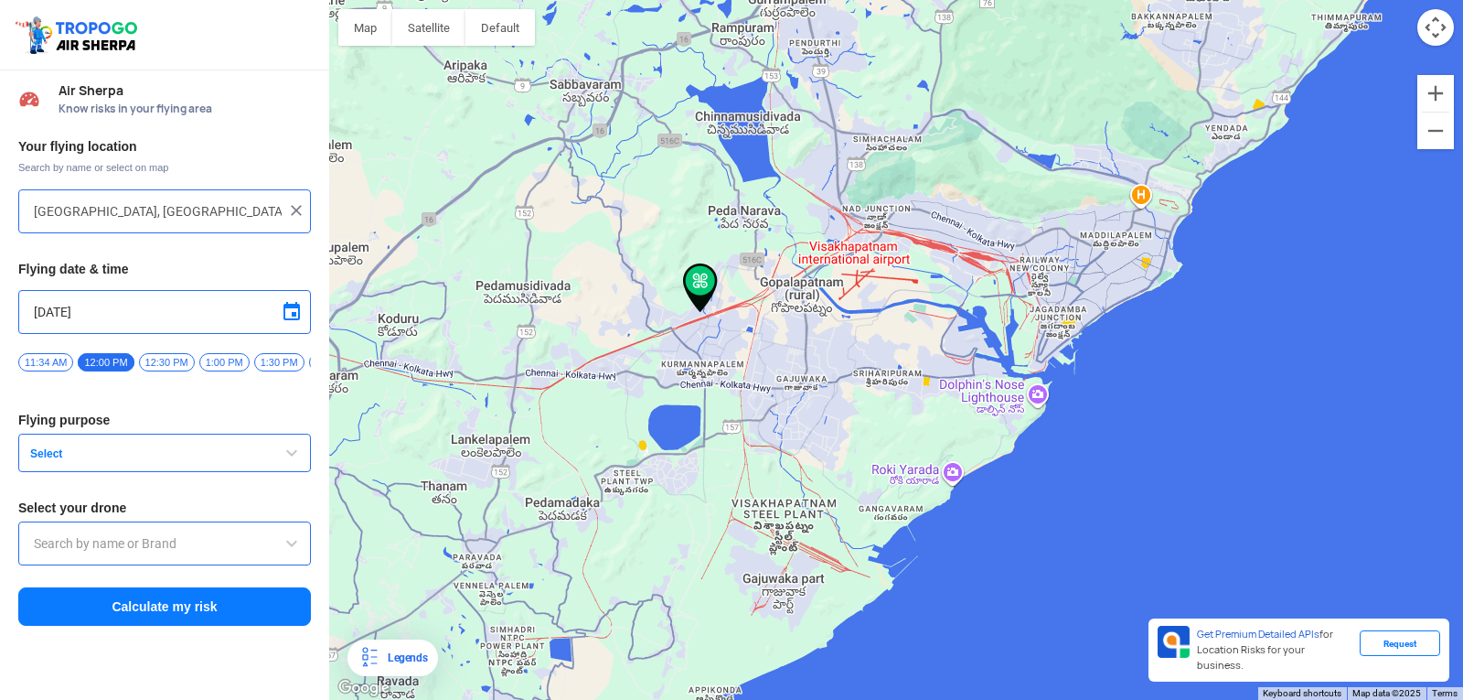
click at [287, 455] on span "button" at bounding box center [292, 453] width 22 height 22
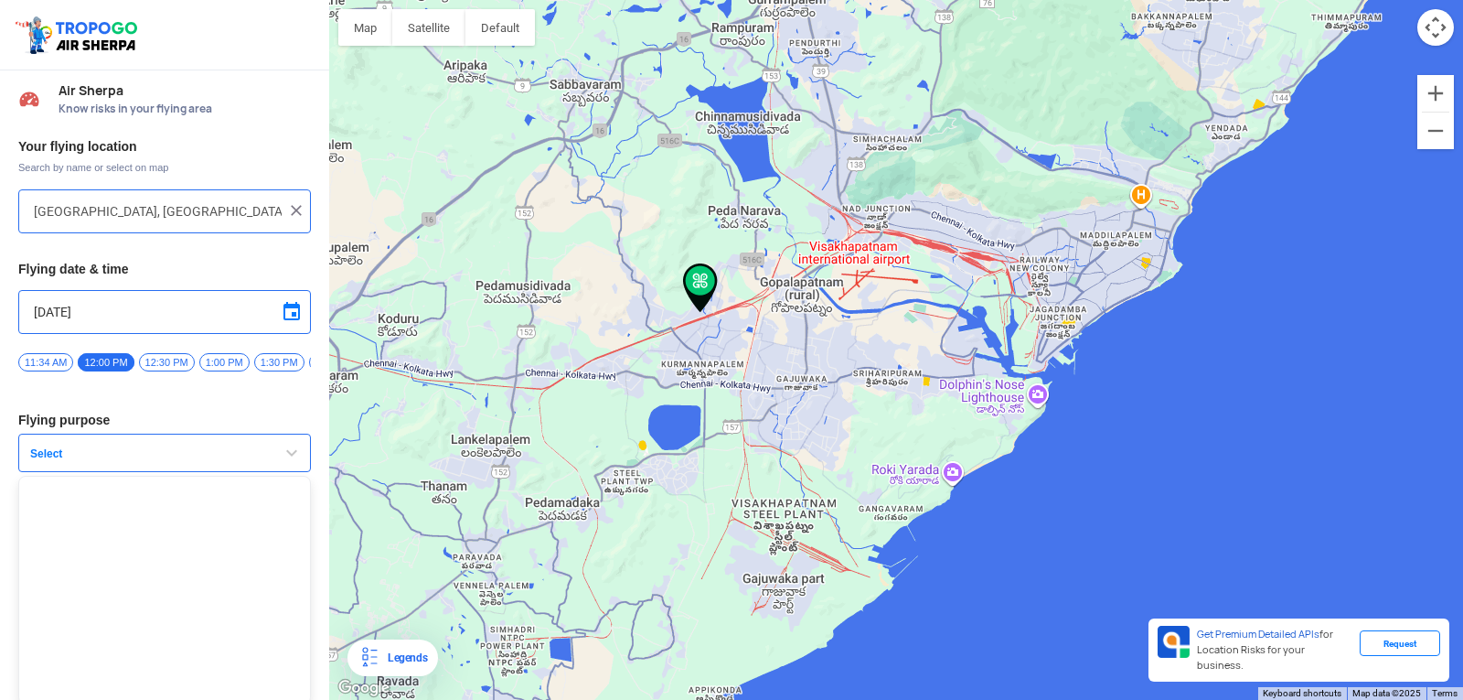
click at [287, 455] on span "button" at bounding box center [292, 453] width 22 height 22
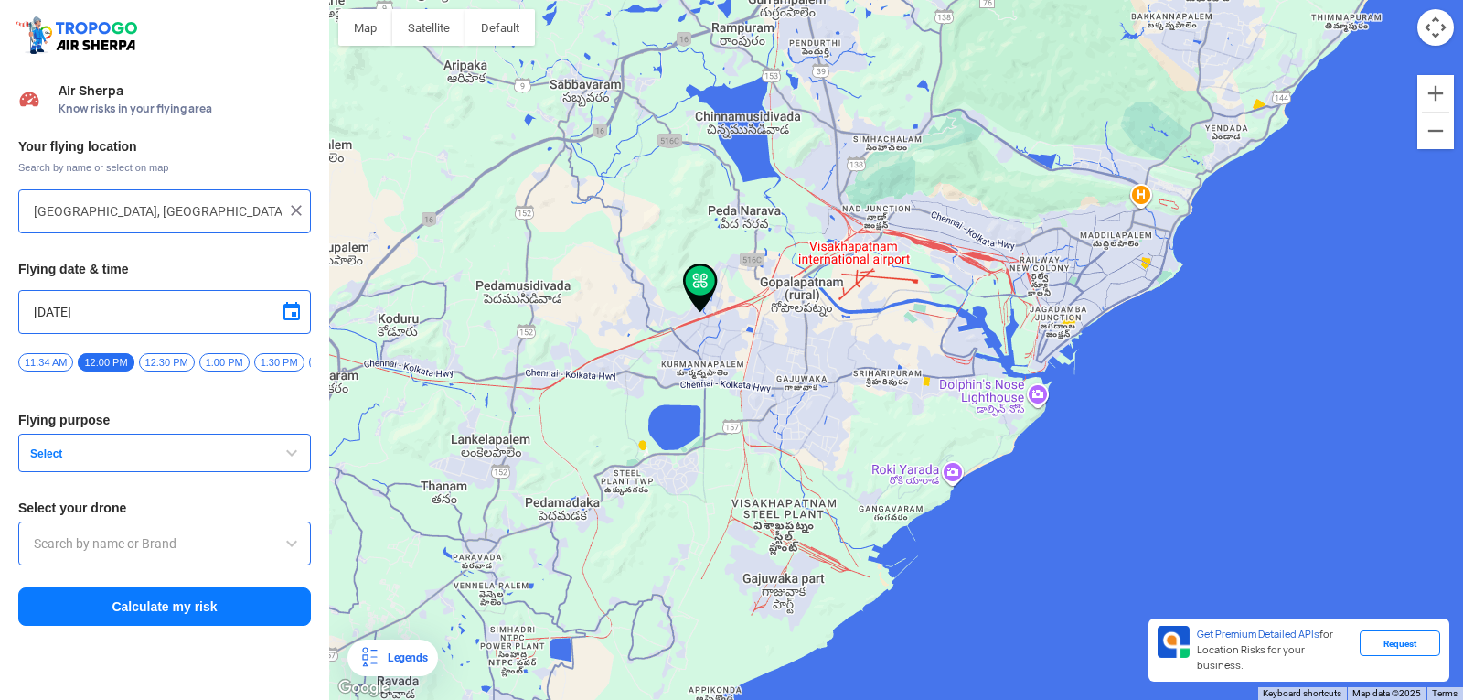
click at [287, 455] on span "button" at bounding box center [292, 453] width 22 height 22
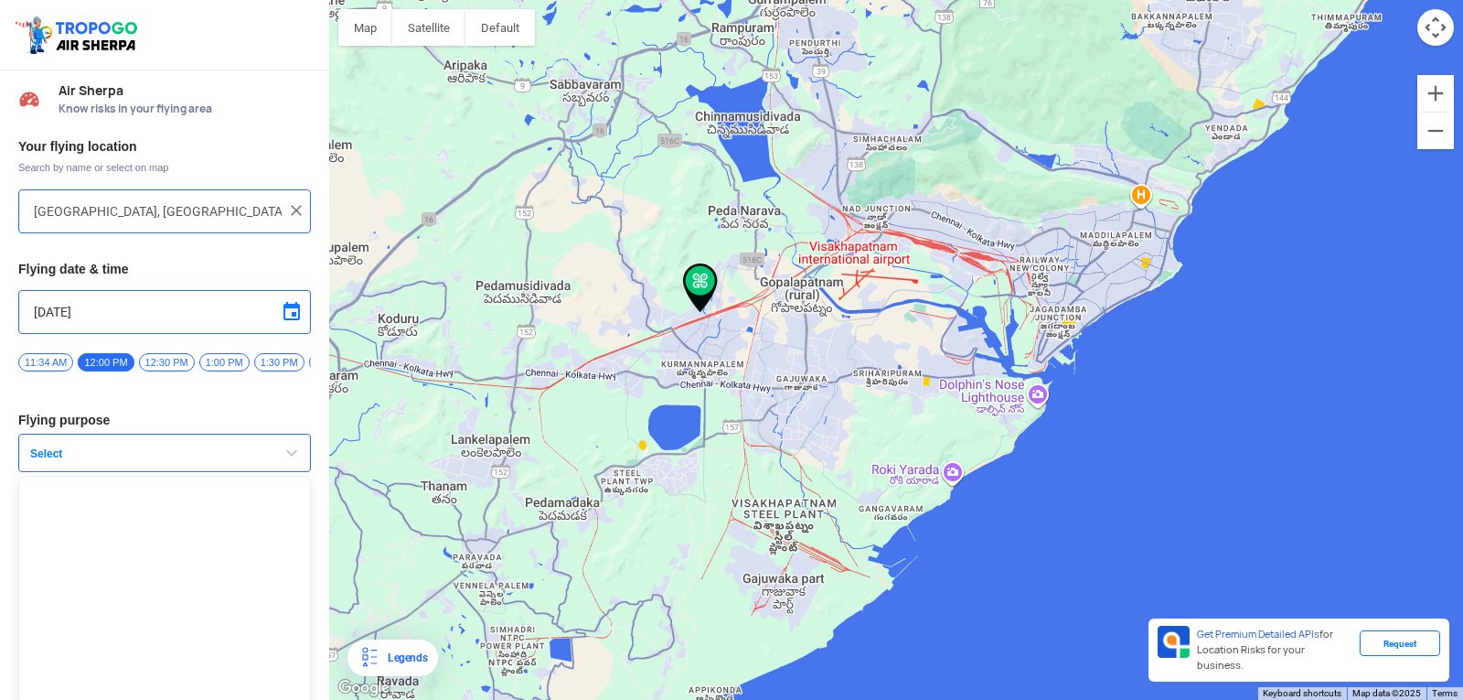
click at [287, 455] on span "button" at bounding box center [292, 453] width 22 height 22
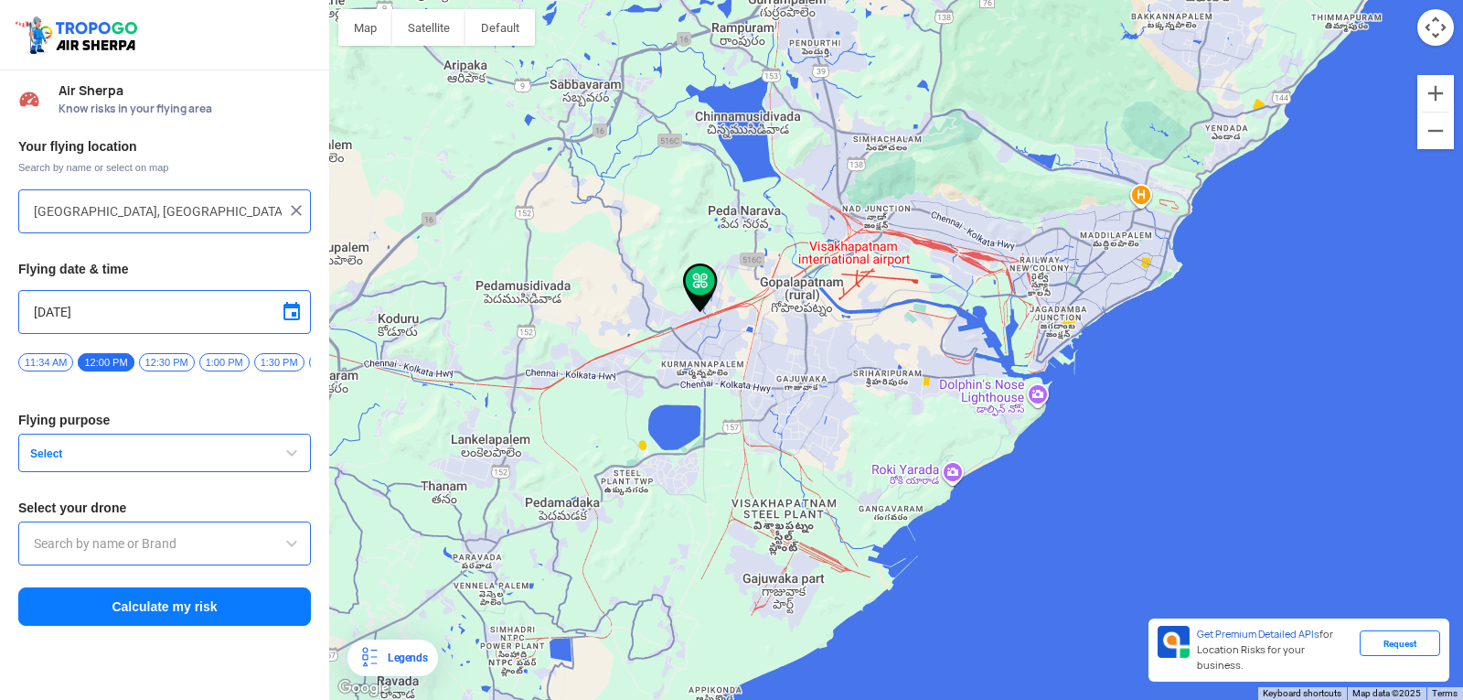
click at [287, 455] on span "button" at bounding box center [292, 453] width 22 height 22
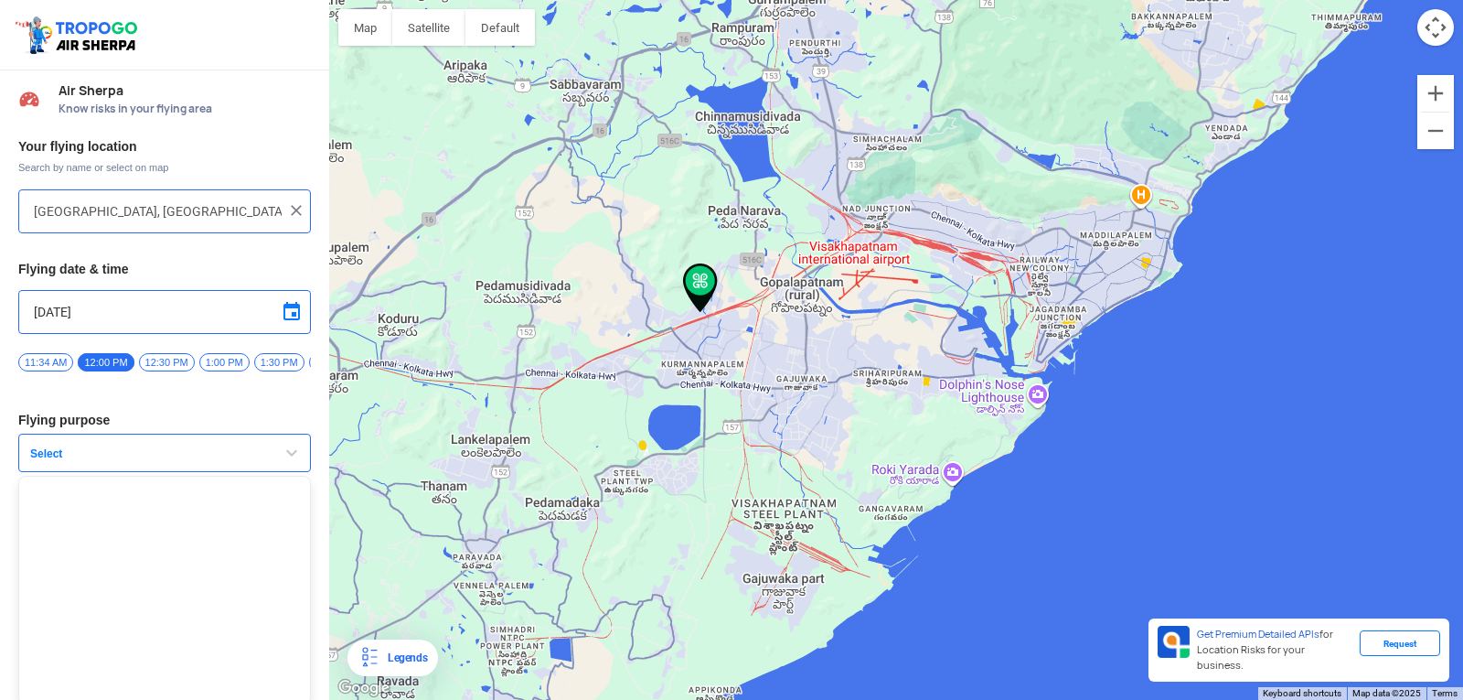
click at [287, 455] on span "button" at bounding box center [292, 453] width 22 height 22
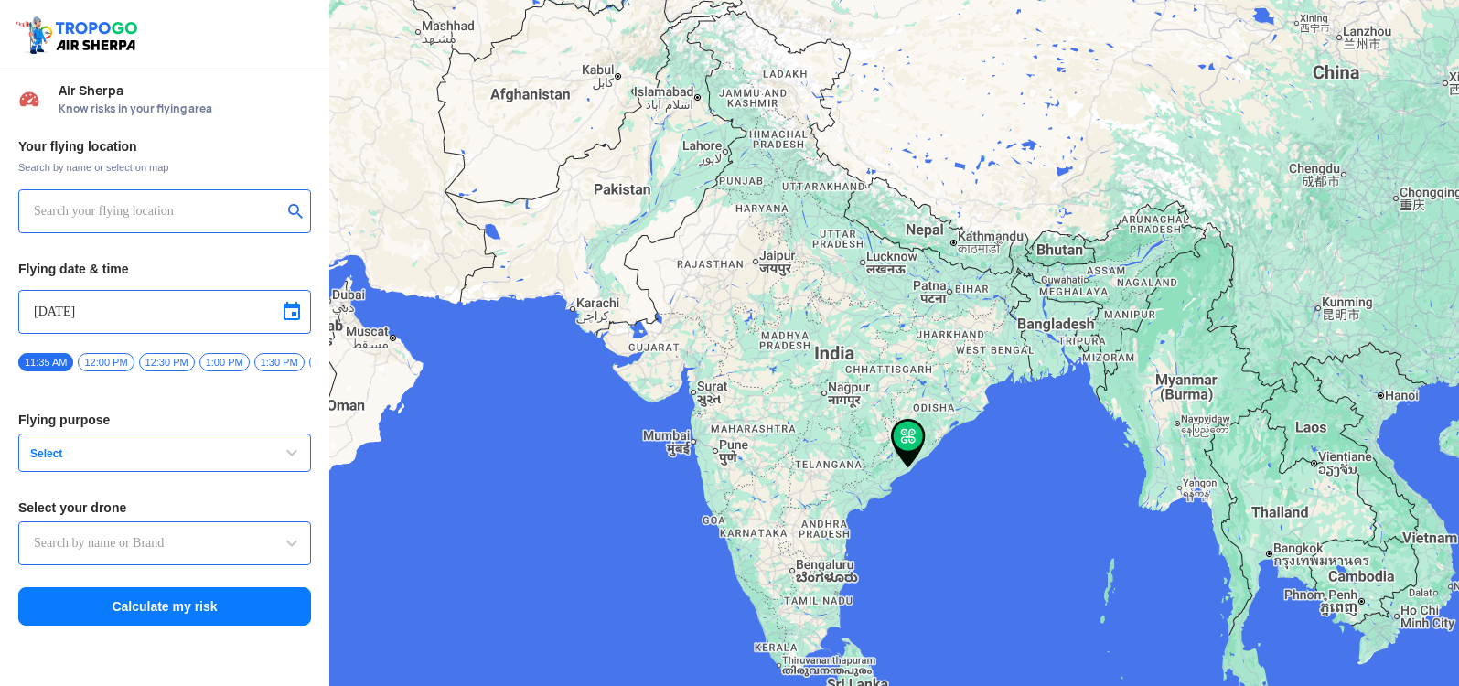
type input "[STREET_ADDRESS]"
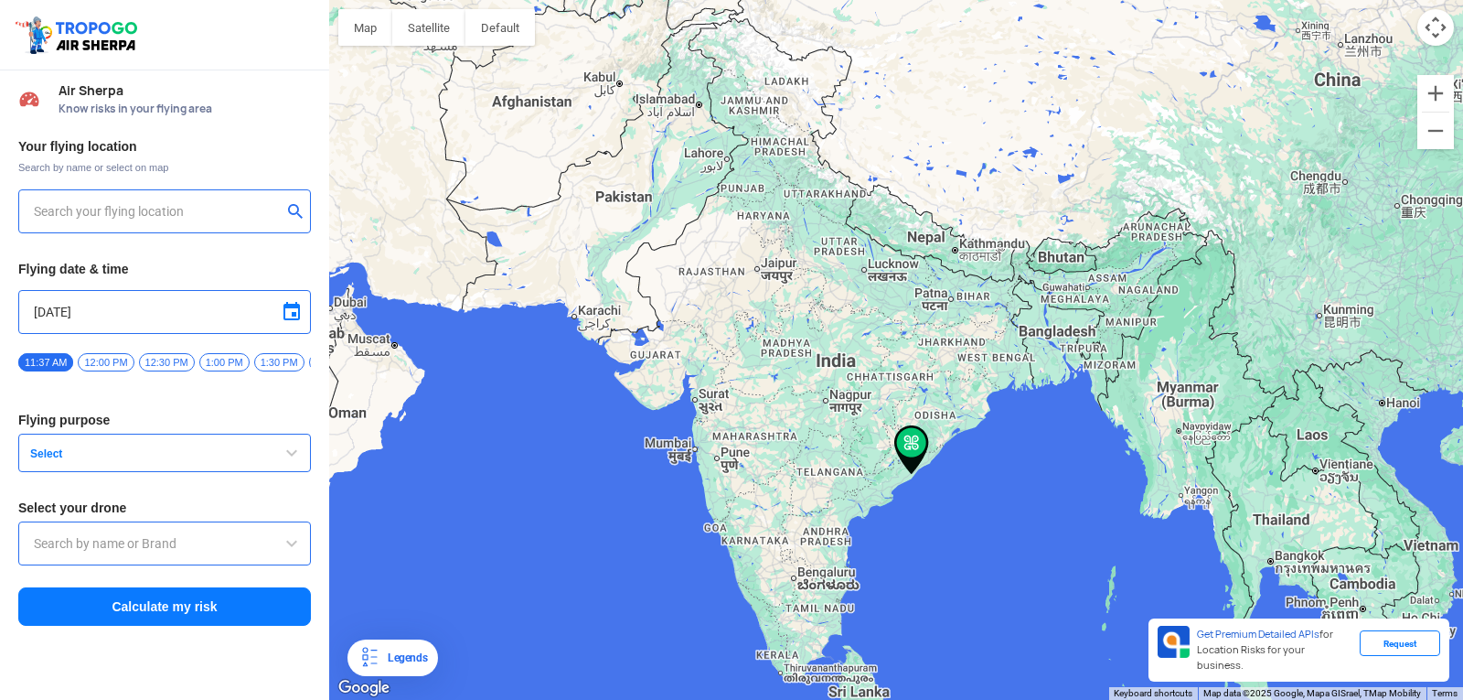
type input "Madhavadhara Vuda colony, [GEOGRAPHIC_DATA], [GEOGRAPHIC_DATA], [GEOGRAPHIC_DAT…"
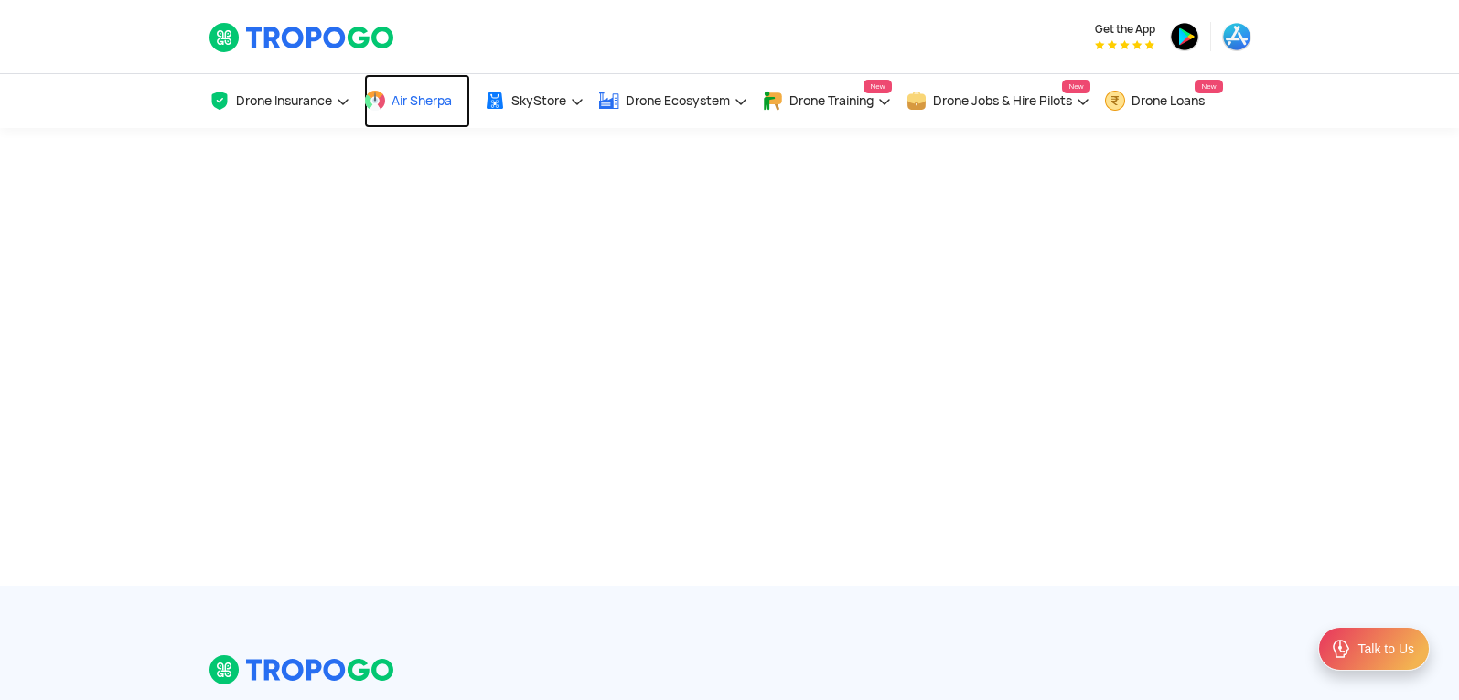
click at [403, 100] on span "Air Sherpa" at bounding box center [421, 100] width 60 height 15
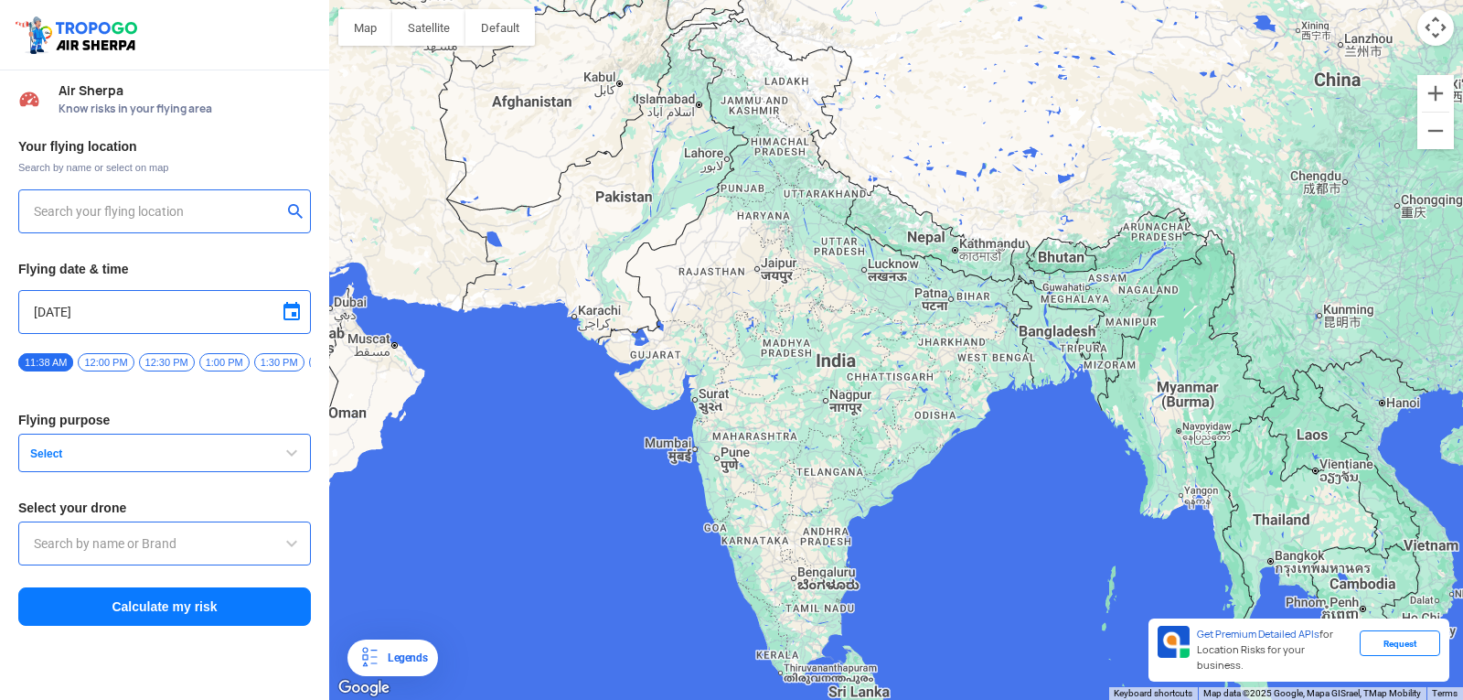
click at [124, 205] on input "text" at bounding box center [158, 211] width 248 height 22
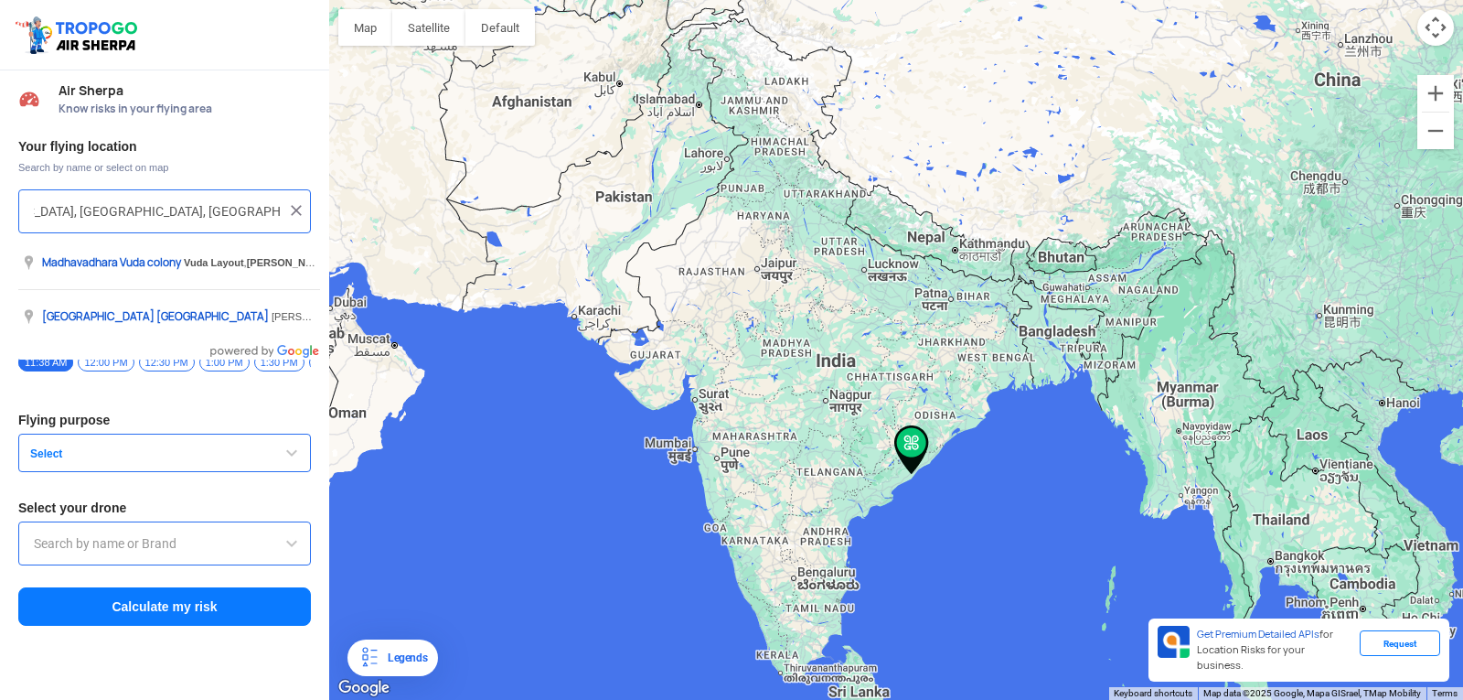
type input "Madhavadhara Vuda colony, Vuda Layout, Madhavadhara, Visakhapatnam, Andhra Prad…"
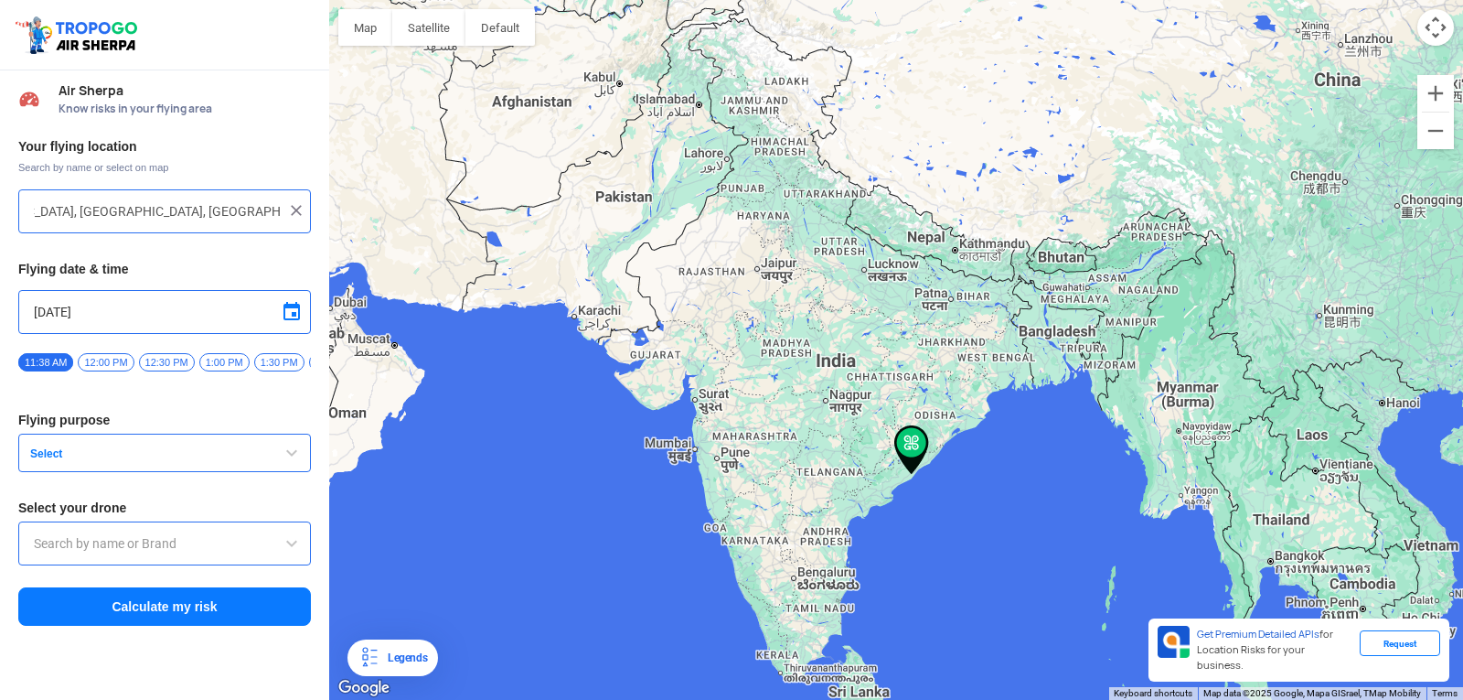
click at [296, 211] on img at bounding box center [296, 210] width 18 height 18
click at [133, 200] on input "text" at bounding box center [158, 211] width 248 height 22
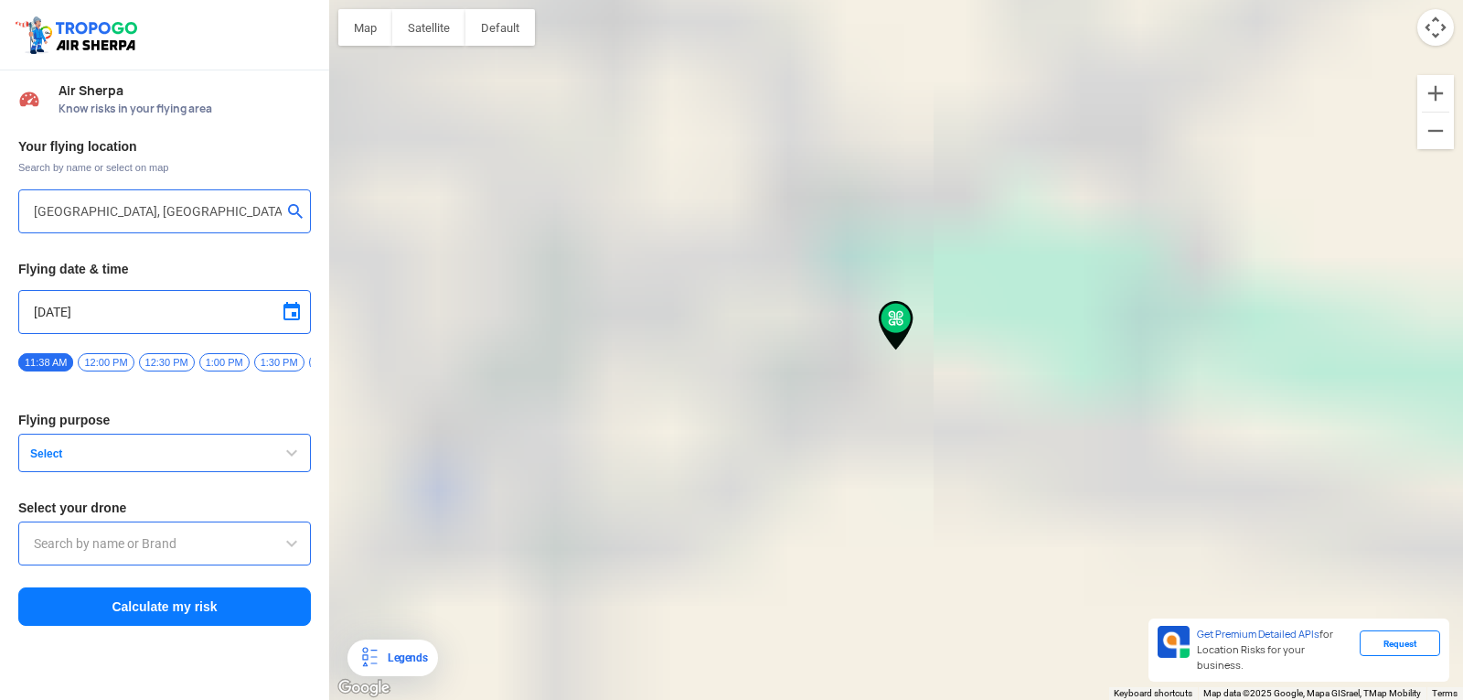
type input "VITS ECE Department, Telangana 508284, India"
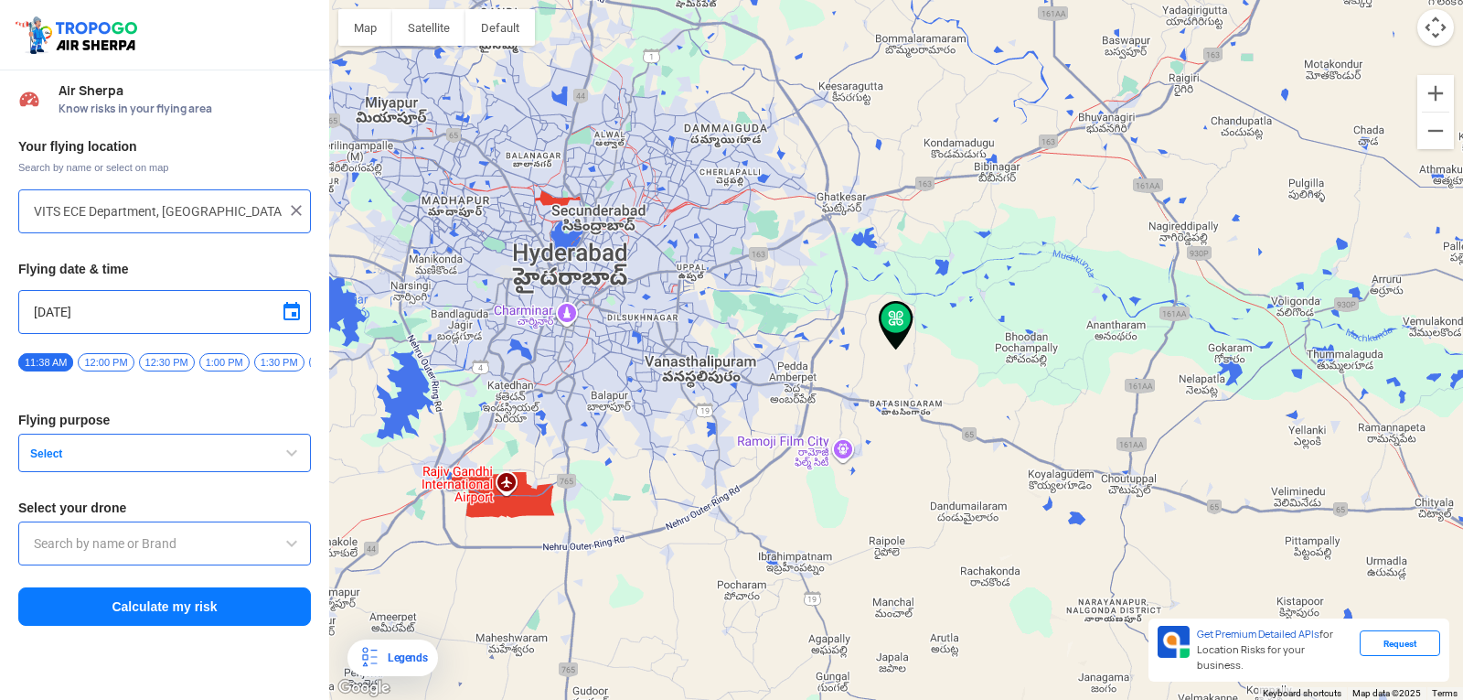
click at [296, 208] on img at bounding box center [296, 210] width 18 height 18
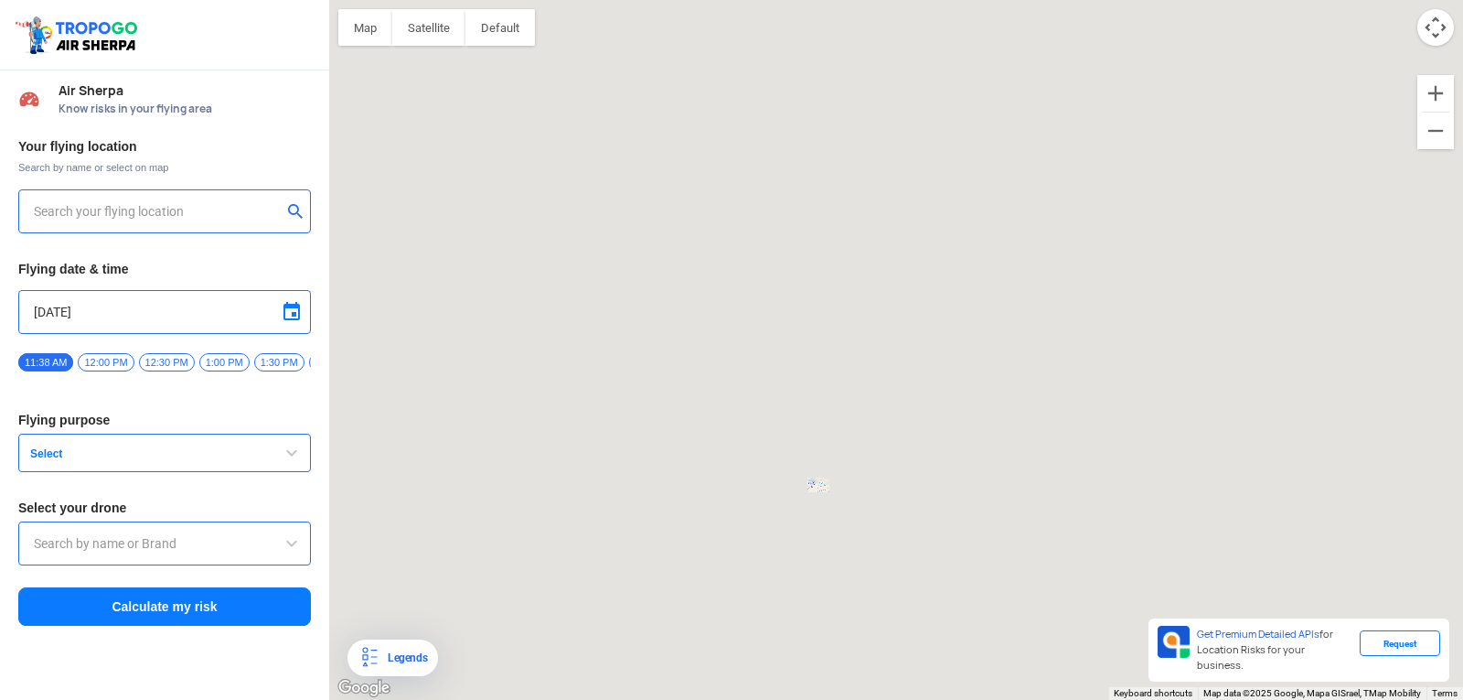
click at [107, 213] on input "text" at bounding box center [158, 211] width 248 height 22
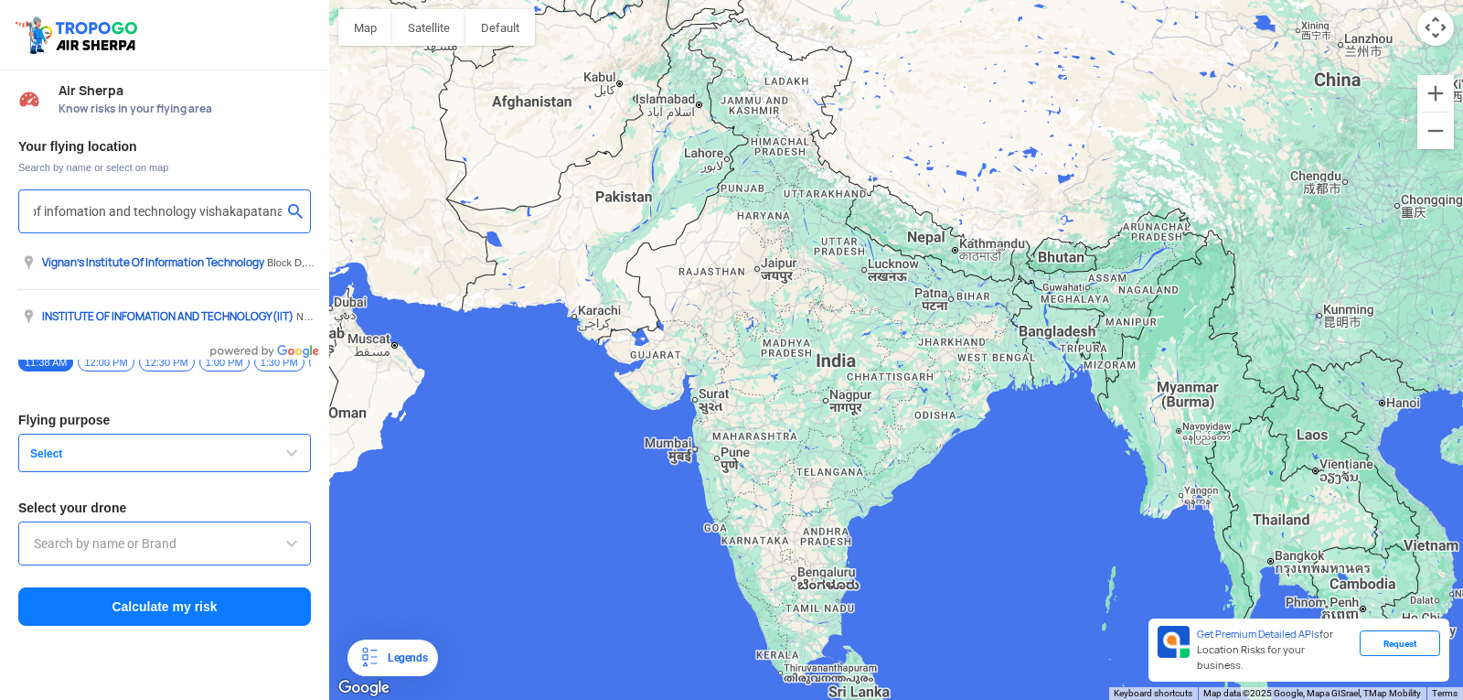
scroll to position [0, 106]
type input "vignan institute of infomation and technology vishakapatanam"
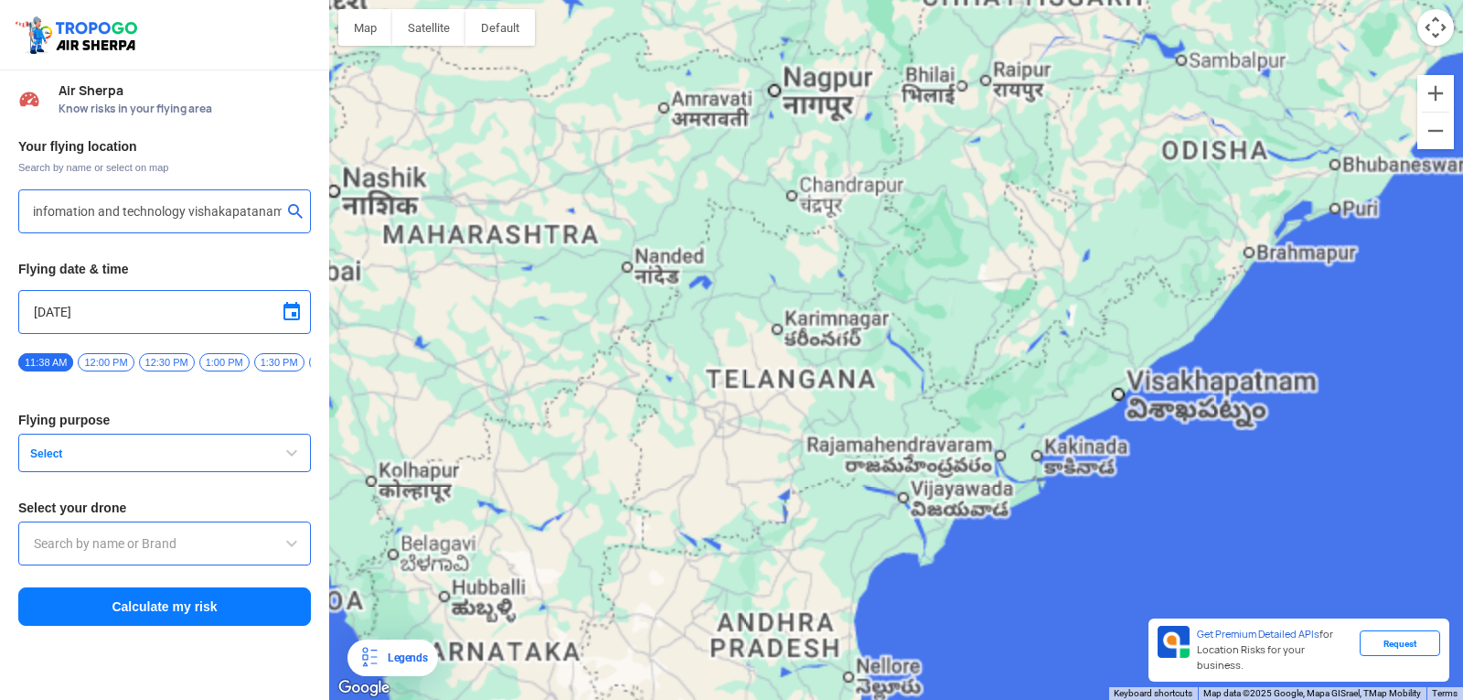
scroll to position [0, 0]
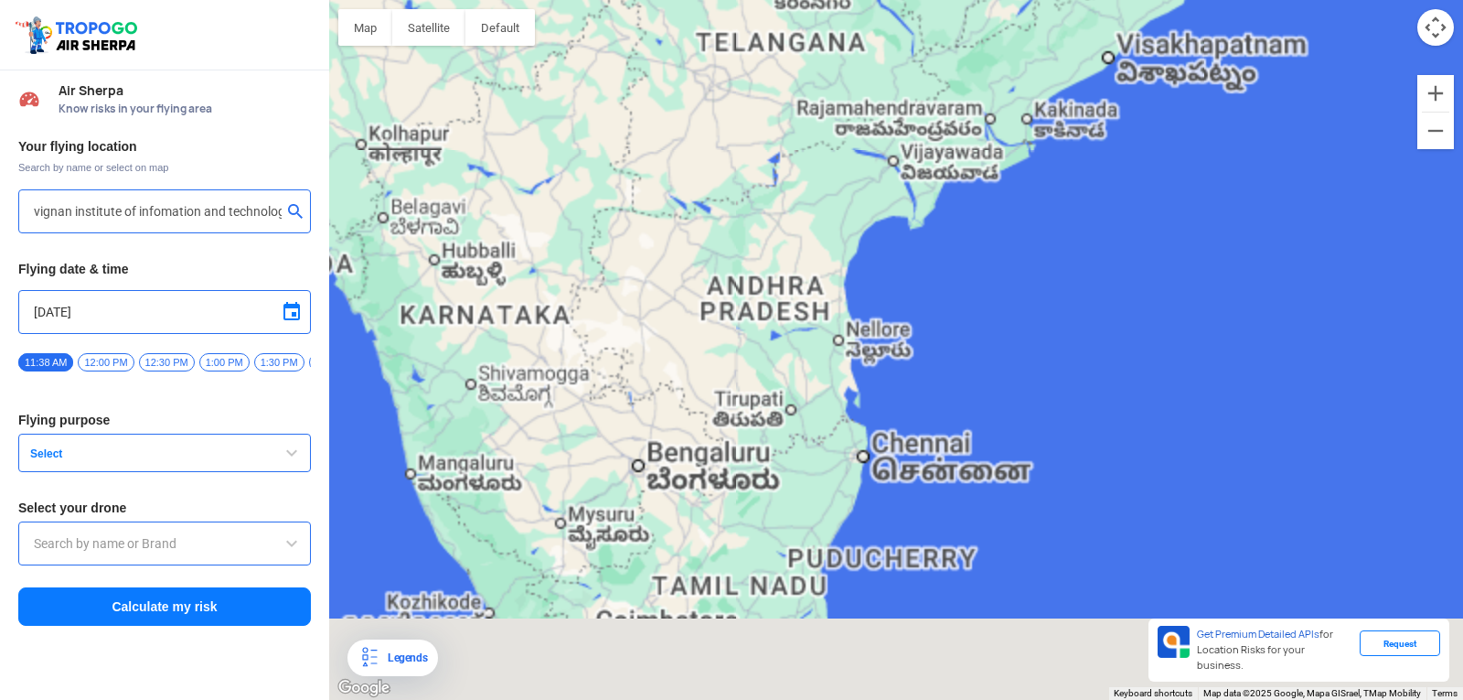
drag, startPoint x: 818, startPoint y: 626, endPoint x: 806, endPoint y: 288, distance: 337.7
click at [806, 288] on div at bounding box center [896, 350] width 1134 height 700
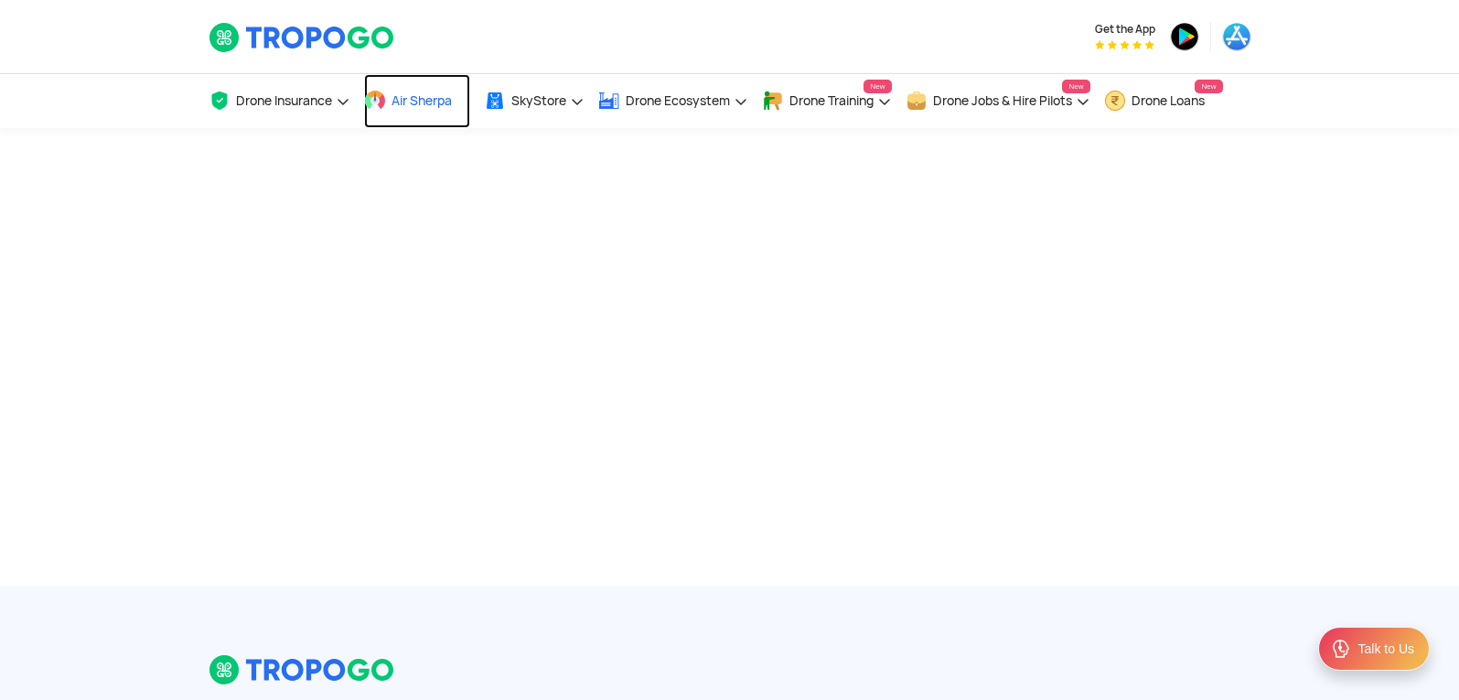
click at [391, 105] on link "Air Sherpa" at bounding box center [417, 101] width 106 height 54
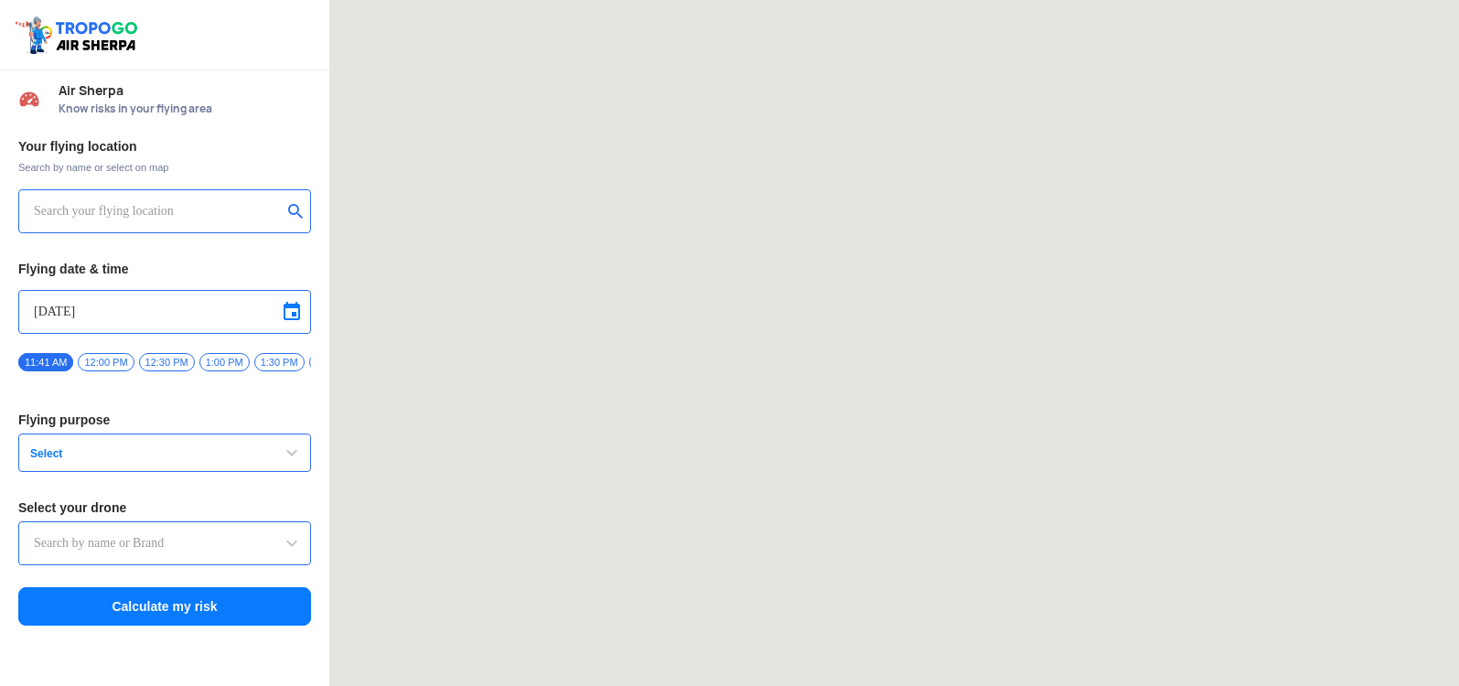
type input "DJI Mini2"
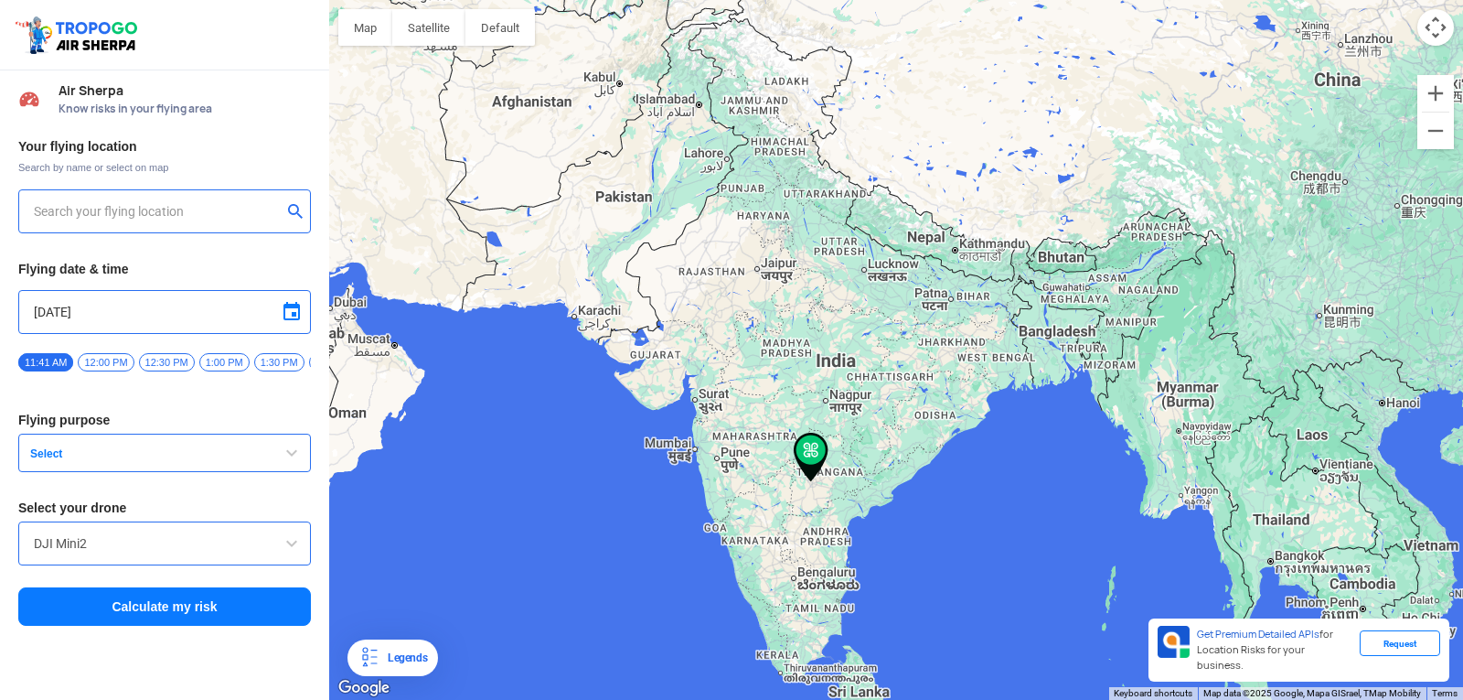
type input "[STREET_ADDRESS]"
click at [294, 206] on img at bounding box center [296, 210] width 18 height 18
click at [224, 215] on input "text" at bounding box center [158, 211] width 248 height 22
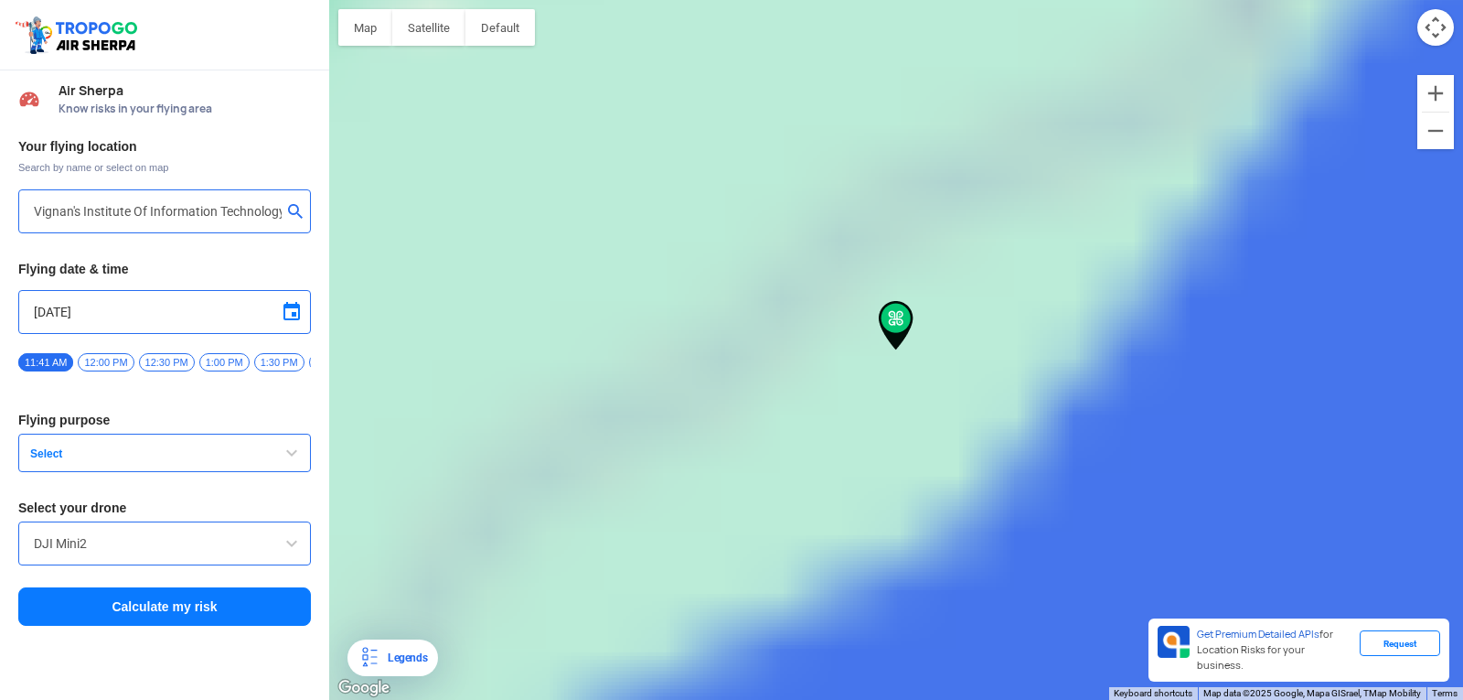
type input "[GEOGRAPHIC_DATA], [GEOGRAPHIC_DATA] 530049, [GEOGRAPHIC_DATA]"
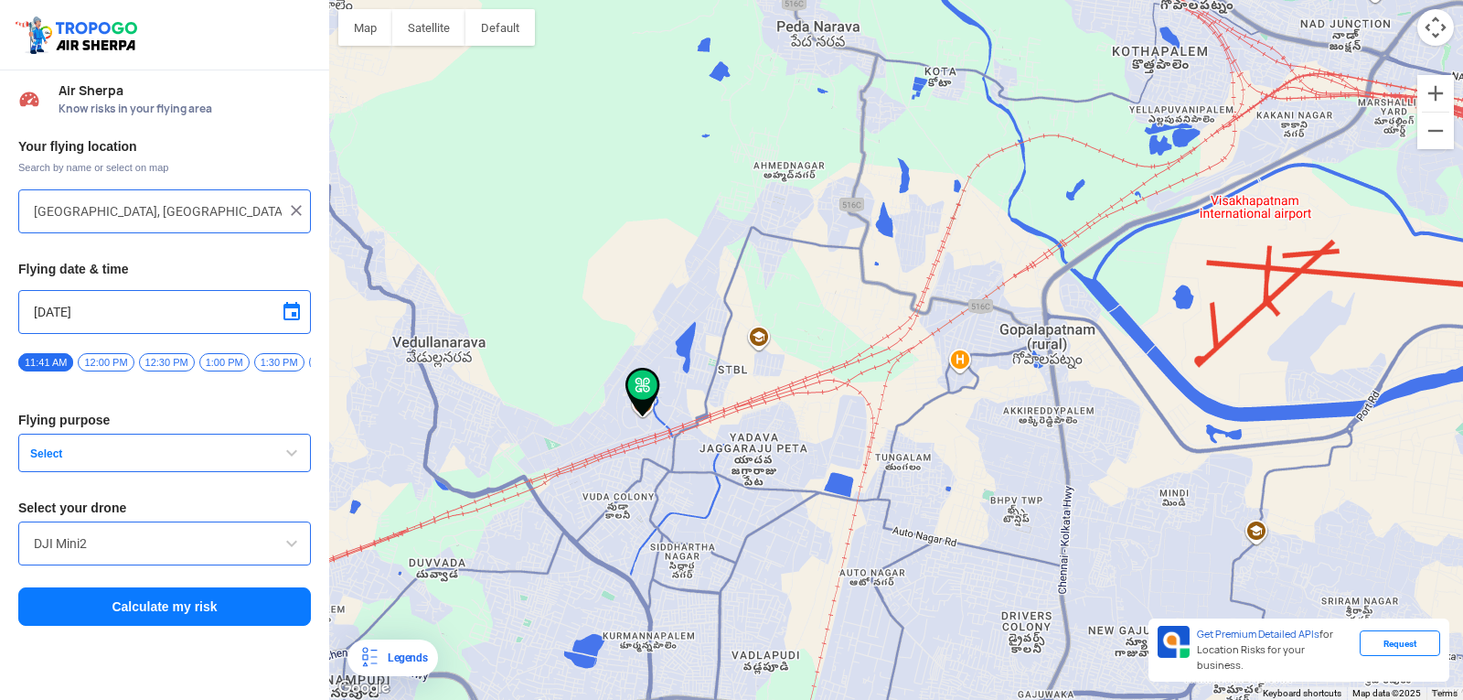
drag, startPoint x: 985, startPoint y: 215, endPoint x: 659, endPoint y: 491, distance: 427.0
click at [669, 491] on div at bounding box center [896, 350] width 1134 height 700
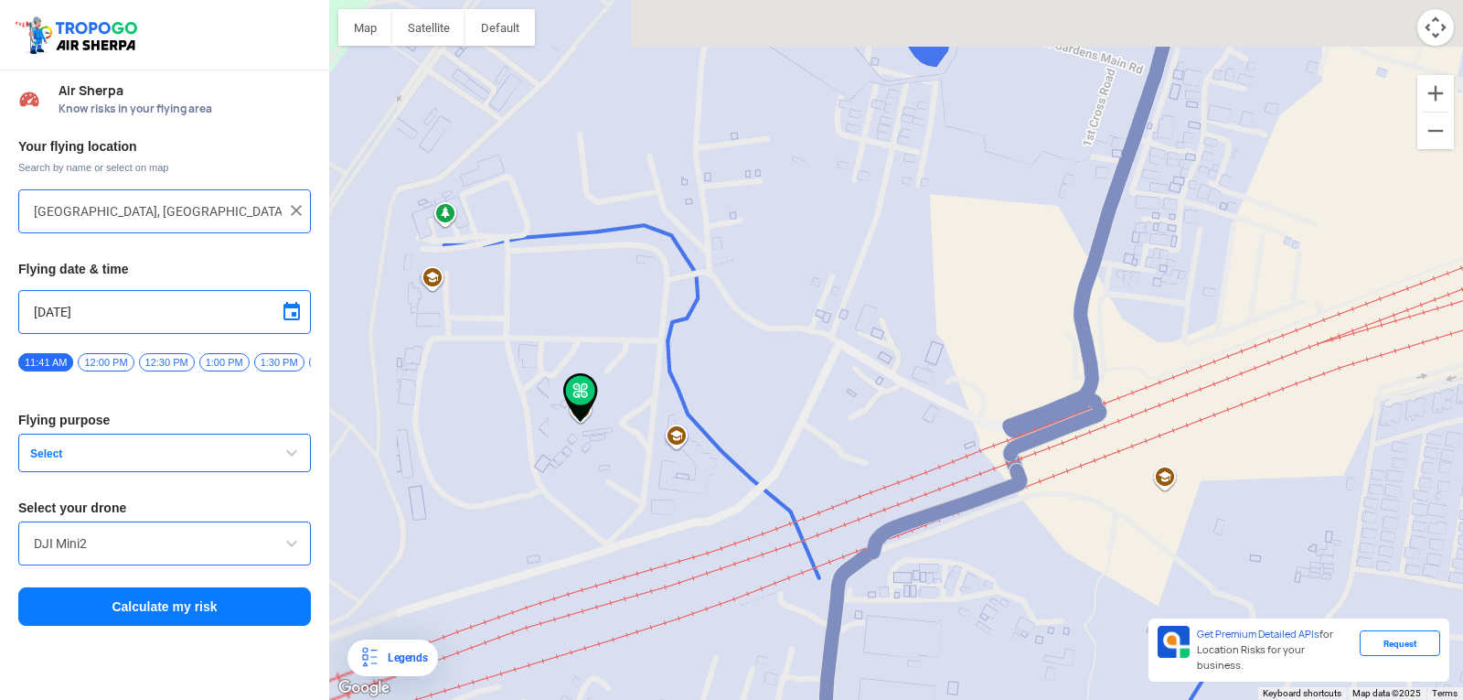
drag, startPoint x: 563, startPoint y: 286, endPoint x: 585, endPoint y: 500, distance: 215.2
click at [585, 500] on div at bounding box center [896, 350] width 1134 height 700
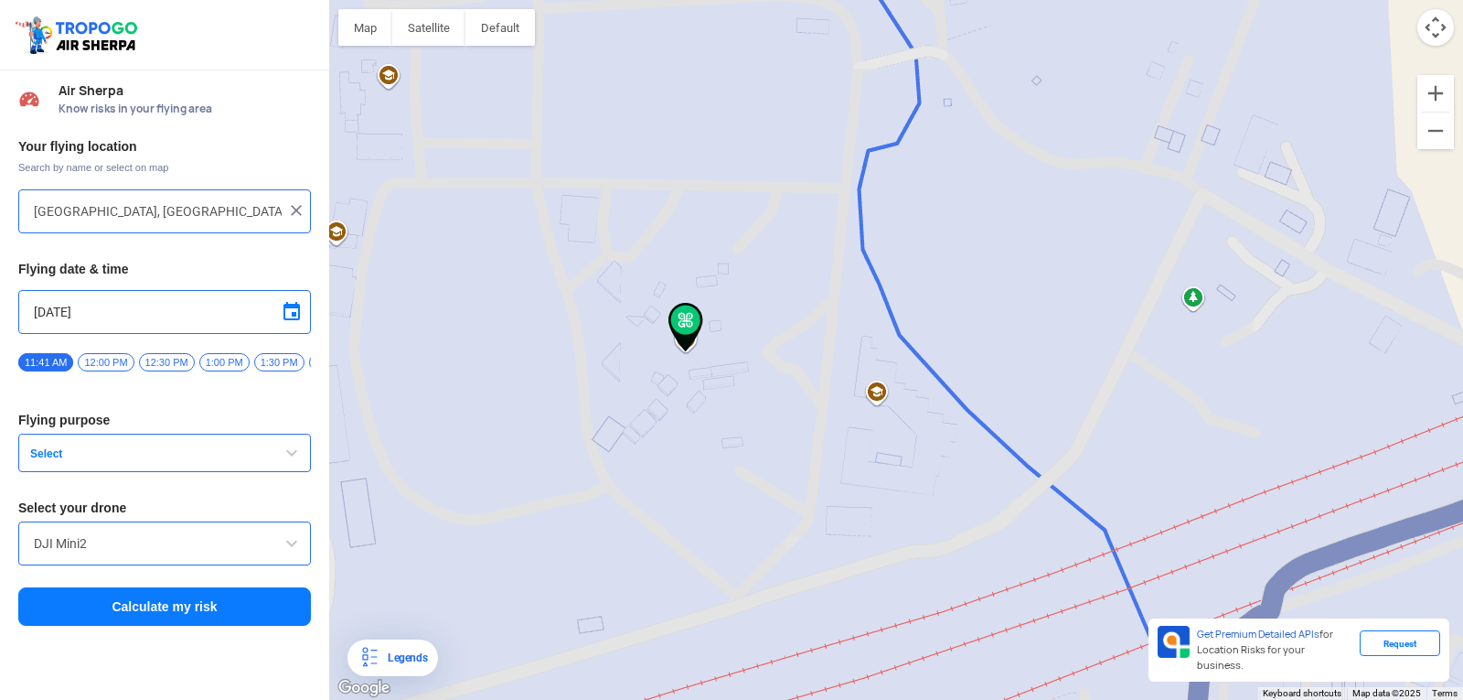
drag, startPoint x: 537, startPoint y: 354, endPoint x: 654, endPoint y: 359, distance: 117.2
click at [654, 359] on div at bounding box center [896, 350] width 1134 height 700
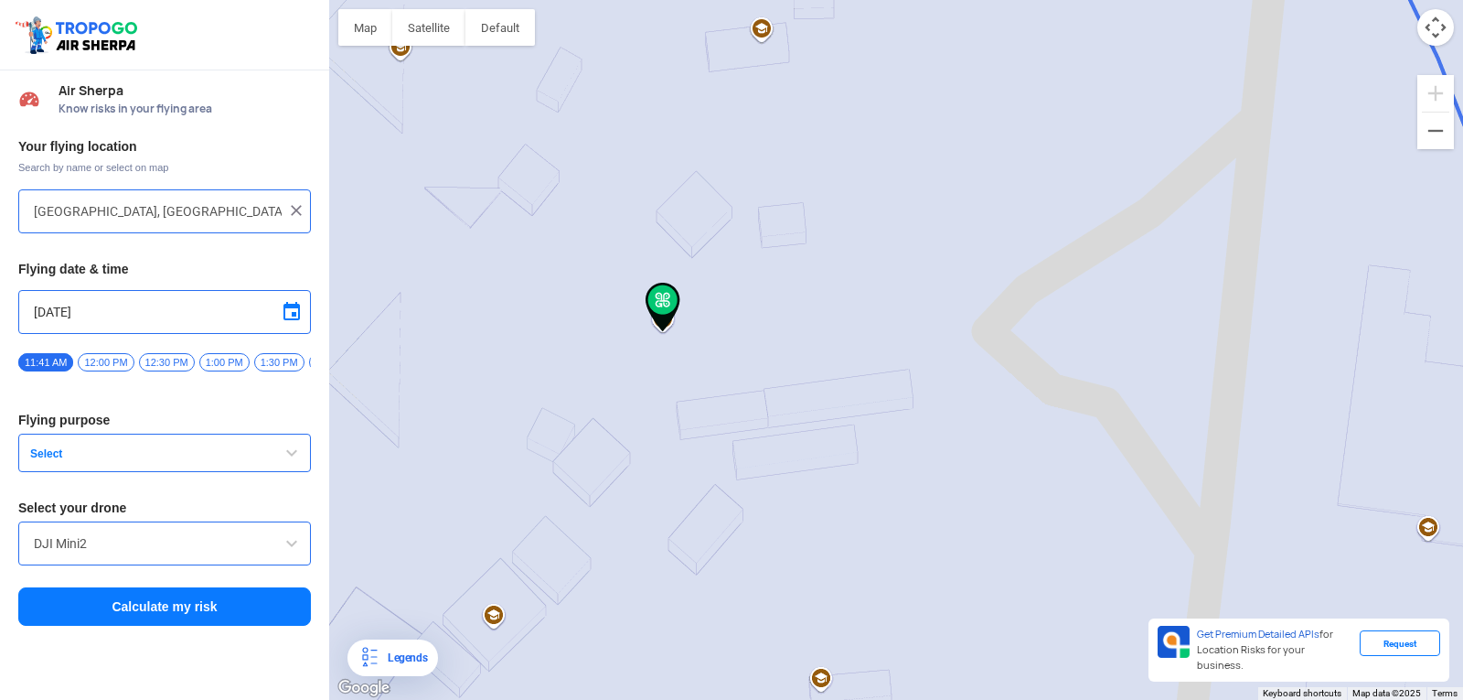
click at [113, 363] on span "12:00 PM" at bounding box center [106, 362] width 56 height 18
click at [291, 464] on span "button" at bounding box center [292, 453] width 22 height 22
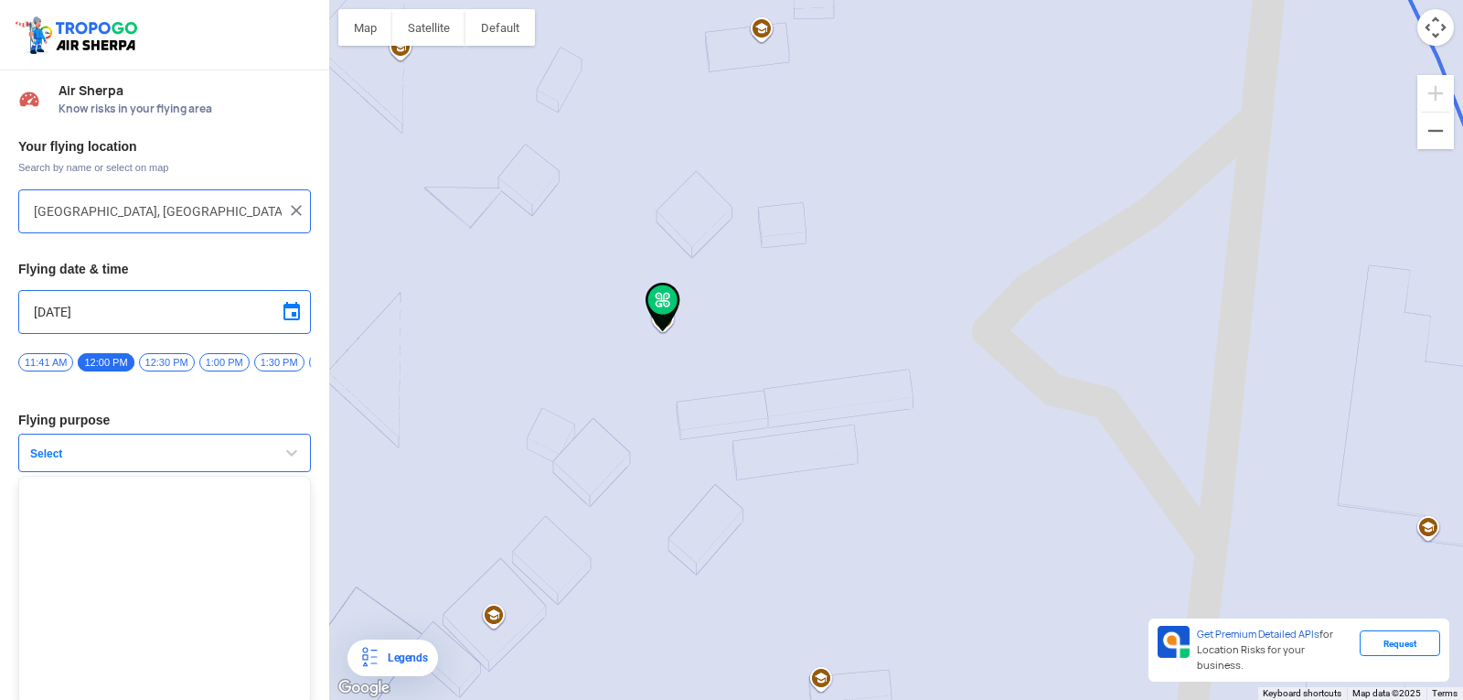
click at [291, 464] on span "button" at bounding box center [292, 453] width 22 height 22
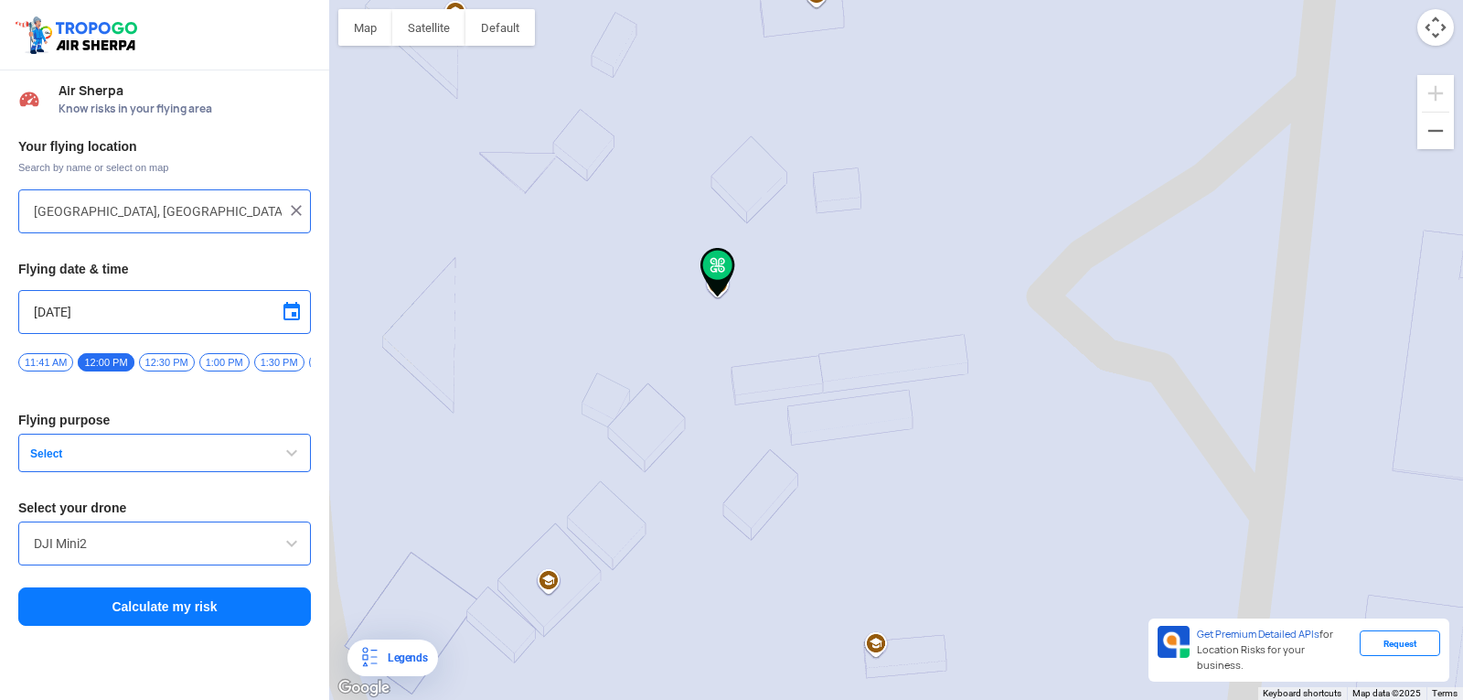
drag, startPoint x: 568, startPoint y: 532, endPoint x: 625, endPoint y: 498, distance: 66.0
click at [625, 498] on div at bounding box center [896, 350] width 1134 height 700
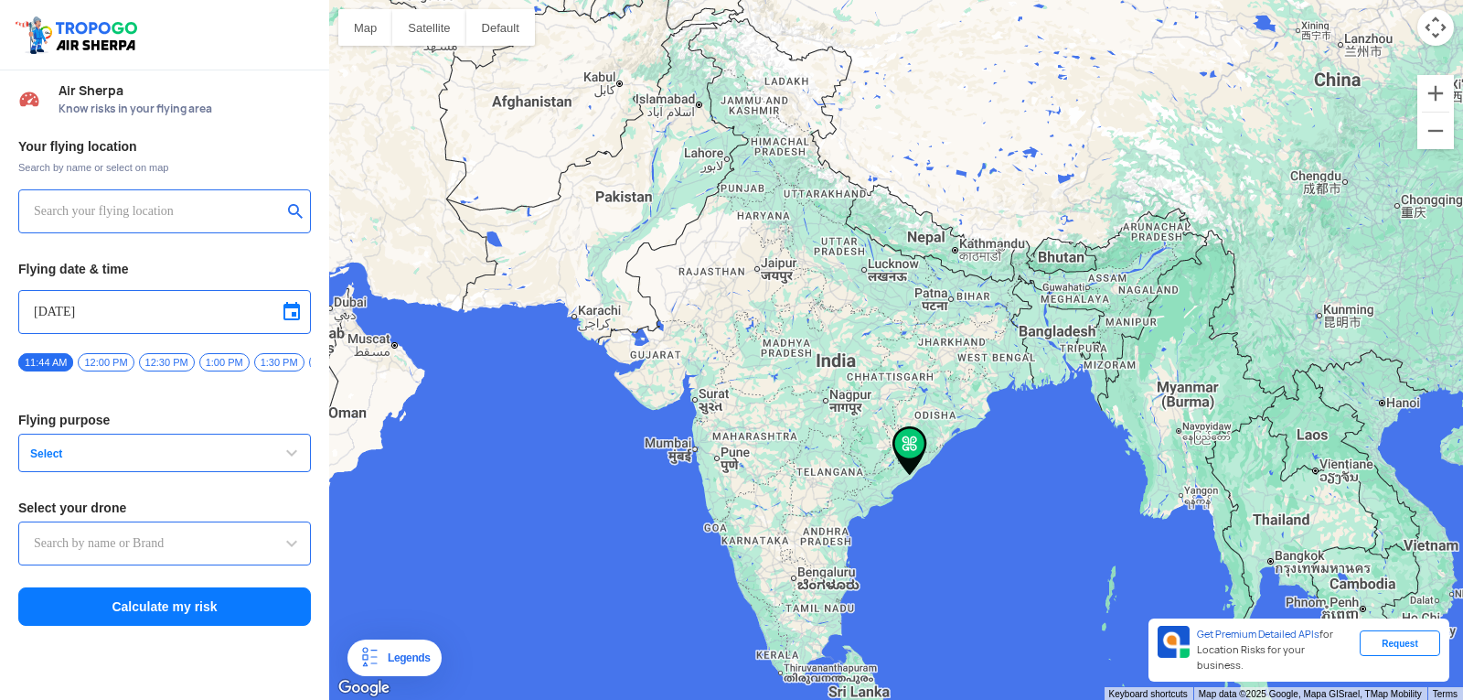
type input "HIG-56, Duvvada, Phase I, Phase 1, Visakhapatnam, Andhra Pradesh 530049, India"
click at [292, 210] on img at bounding box center [296, 210] width 18 height 18
click at [258, 209] on input "text" at bounding box center [158, 211] width 248 height 22
type input "[GEOGRAPHIC_DATA], [GEOGRAPHIC_DATA] 530049, [GEOGRAPHIC_DATA]"
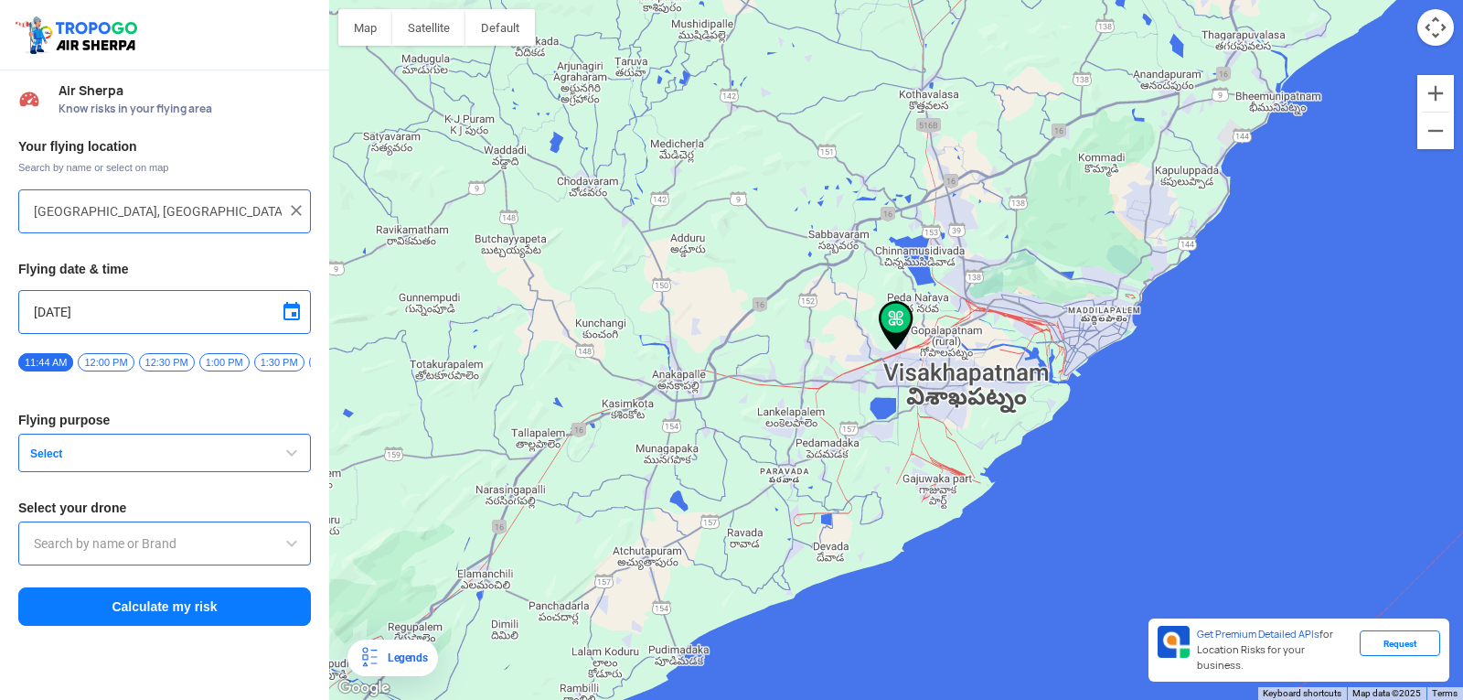
click at [108, 361] on span "12:00 PM" at bounding box center [106, 362] width 56 height 18
click at [279, 463] on button "Select" at bounding box center [164, 453] width 293 height 38
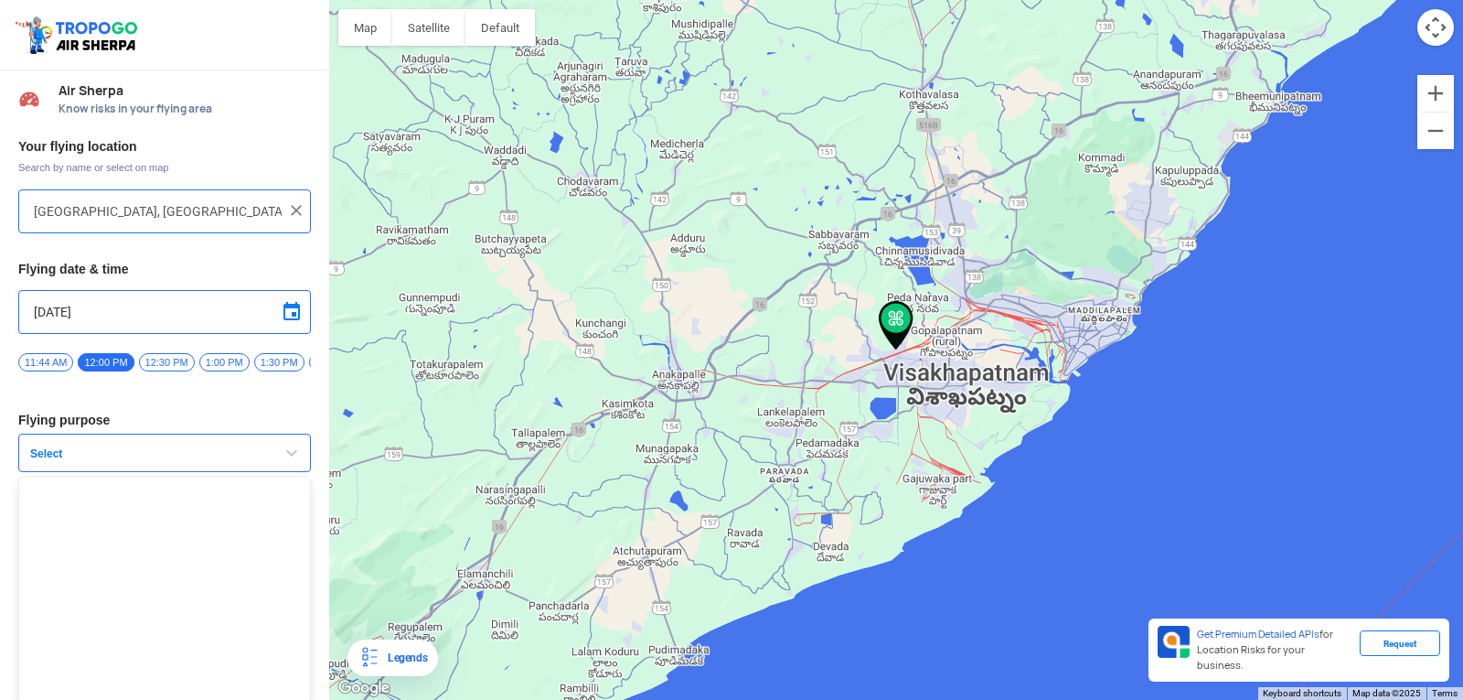
click at [281, 462] on span "button" at bounding box center [292, 453] width 22 height 22
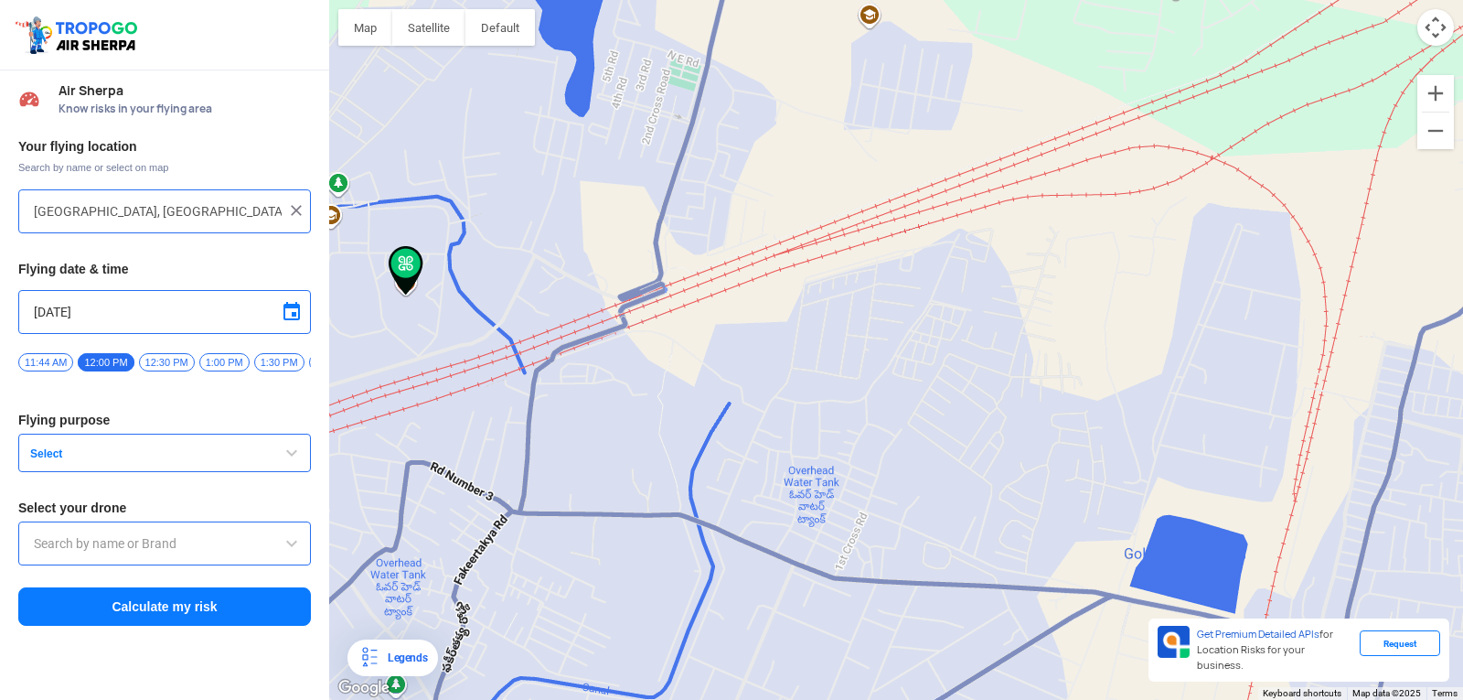
drag, startPoint x: 468, startPoint y: 232, endPoint x: 978, endPoint y: 708, distance: 697.0
click at [978, 685] on html "Location Risk Score Air Sherpa Know risks in your flying area Your flying locat…" at bounding box center [731, 350] width 1463 height 700
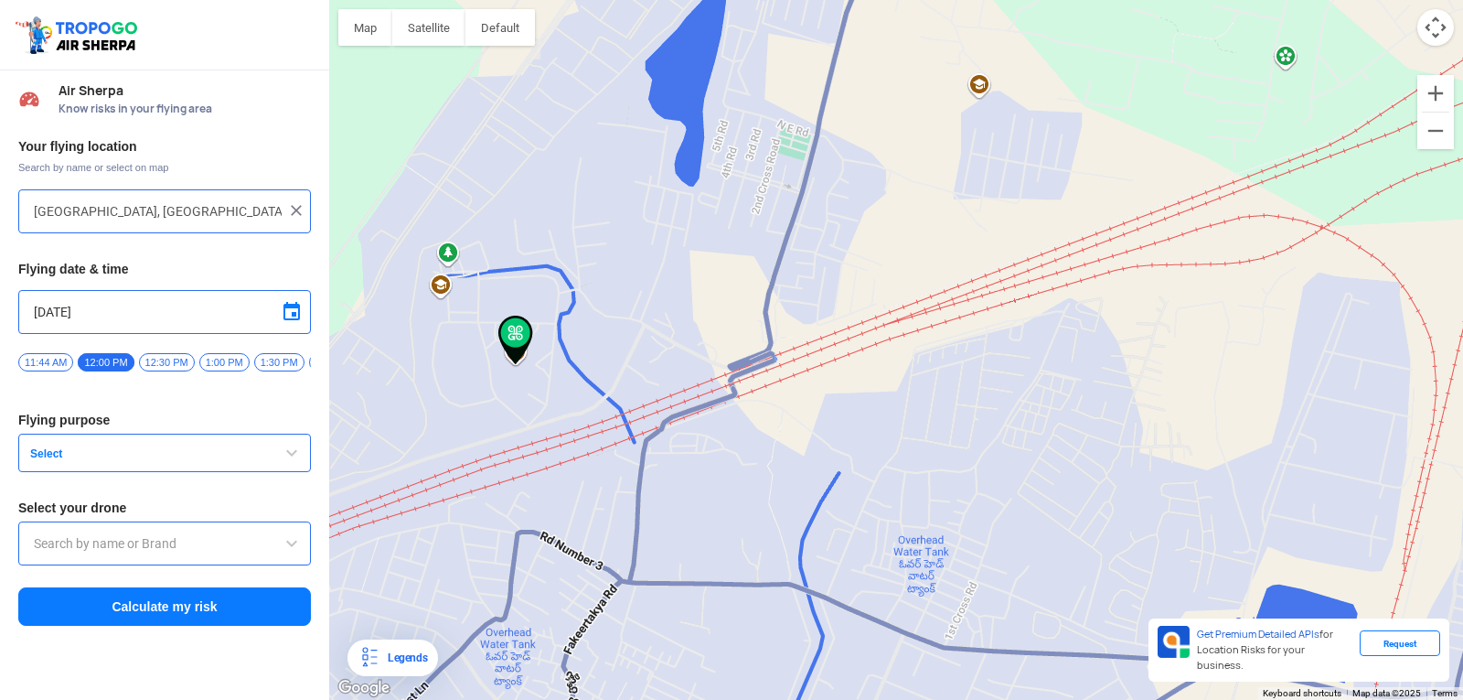
drag, startPoint x: 425, startPoint y: 354, endPoint x: 536, endPoint y: 423, distance: 130.2
click at [536, 423] on div at bounding box center [896, 350] width 1134 height 700
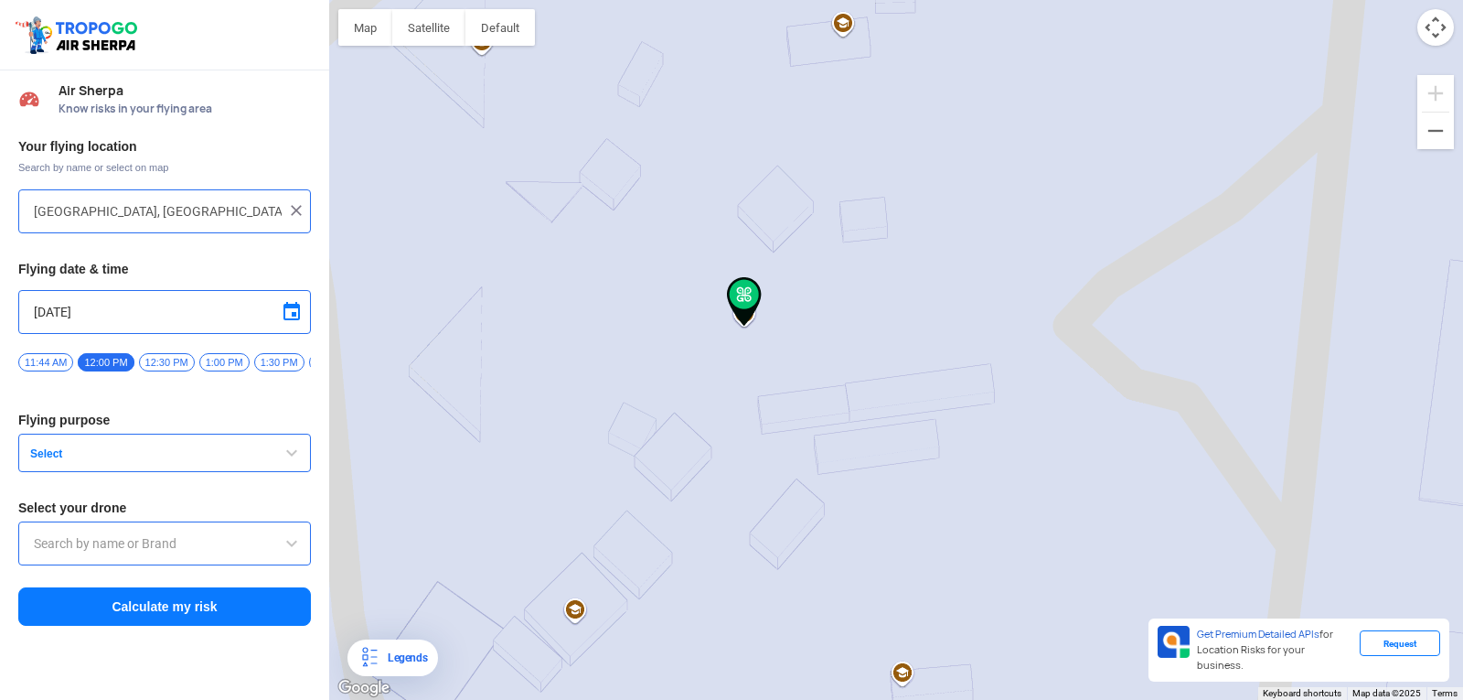
drag, startPoint x: 451, startPoint y: 216, endPoint x: 779, endPoint y: 348, distance: 354.1
click at [779, 348] on div at bounding box center [896, 350] width 1134 height 700
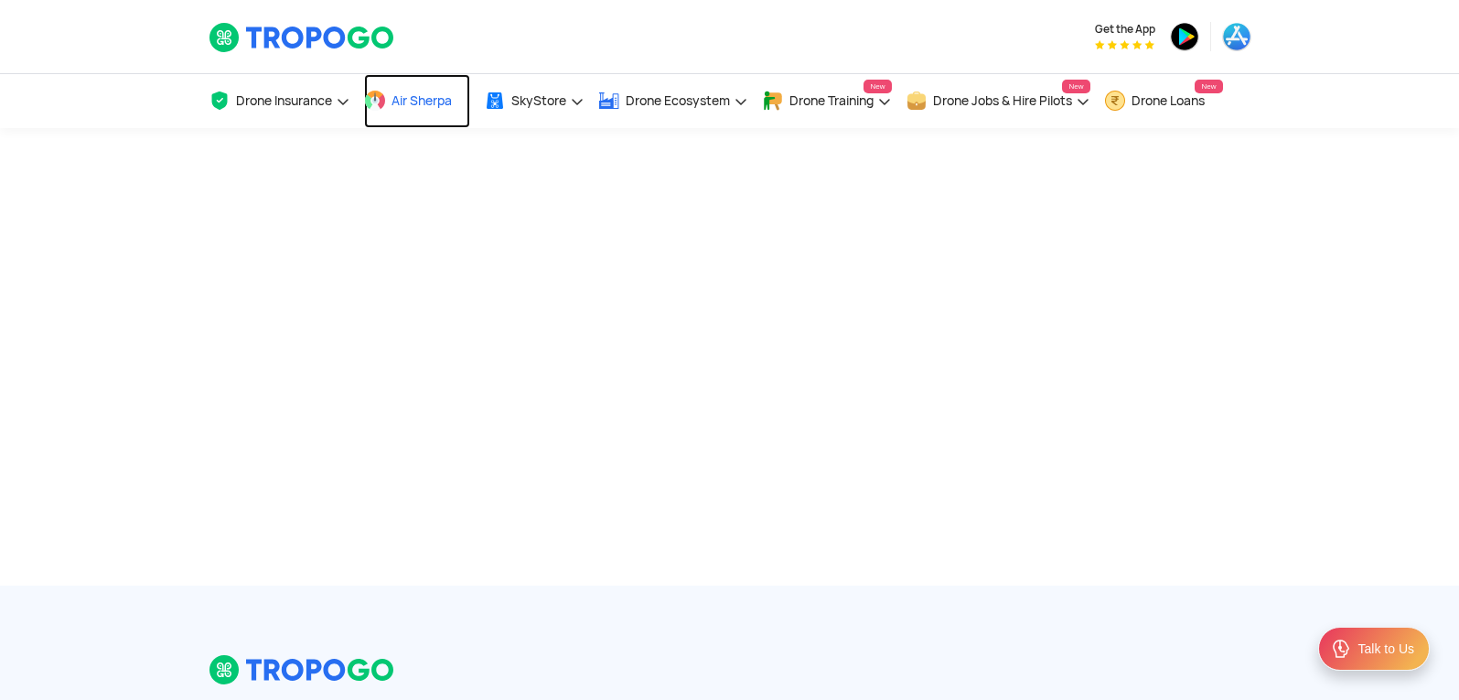
click at [389, 96] on link "Air Sherpa" at bounding box center [417, 101] width 106 height 54
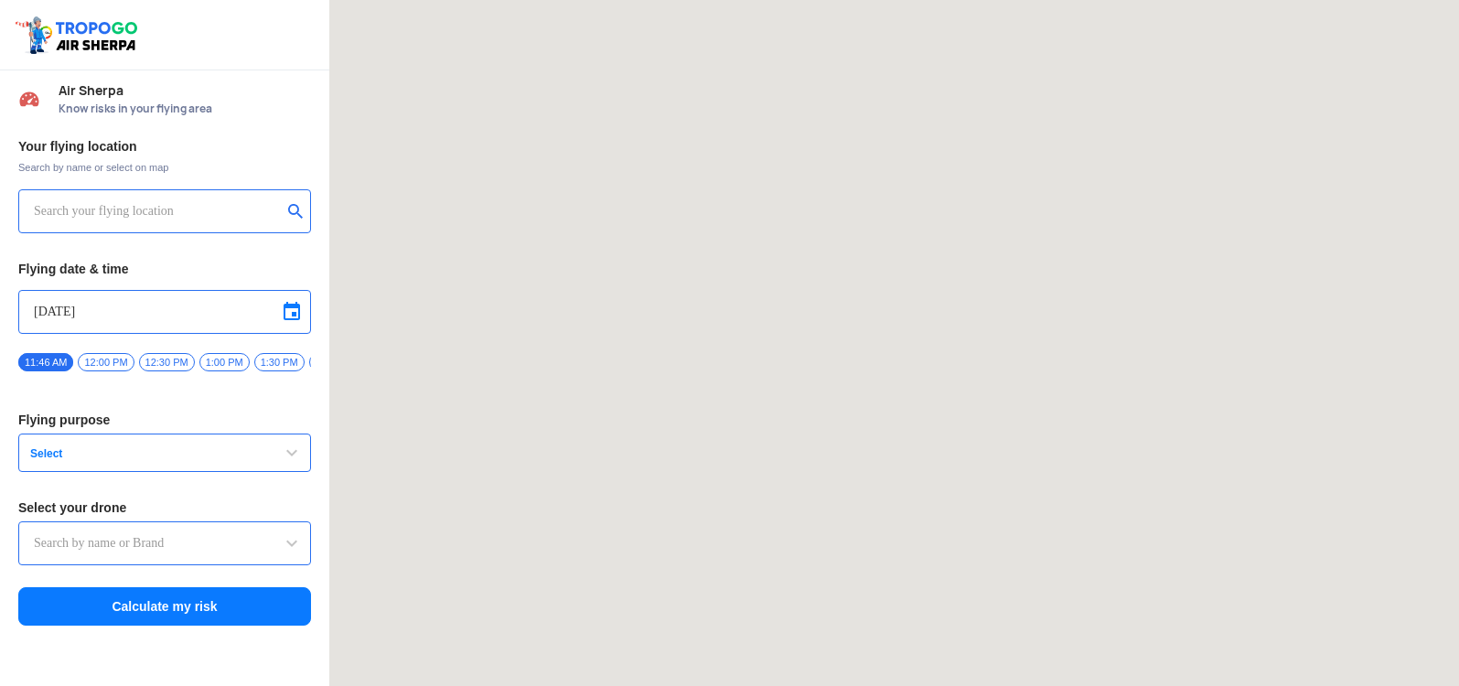
type input "Asteria A200"
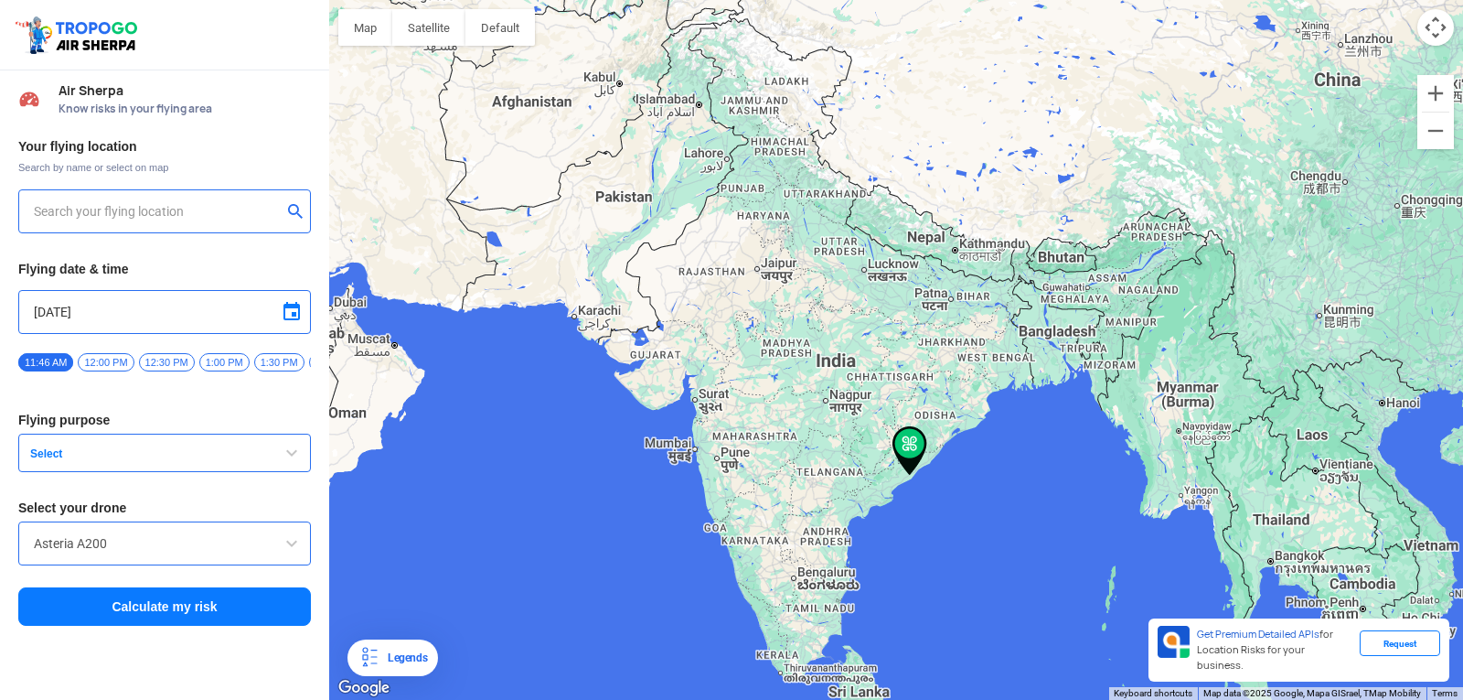
type input "[STREET_ADDRESS]"
click at [295, 206] on img at bounding box center [296, 210] width 18 height 18
click at [210, 209] on input "text" at bounding box center [158, 211] width 248 height 22
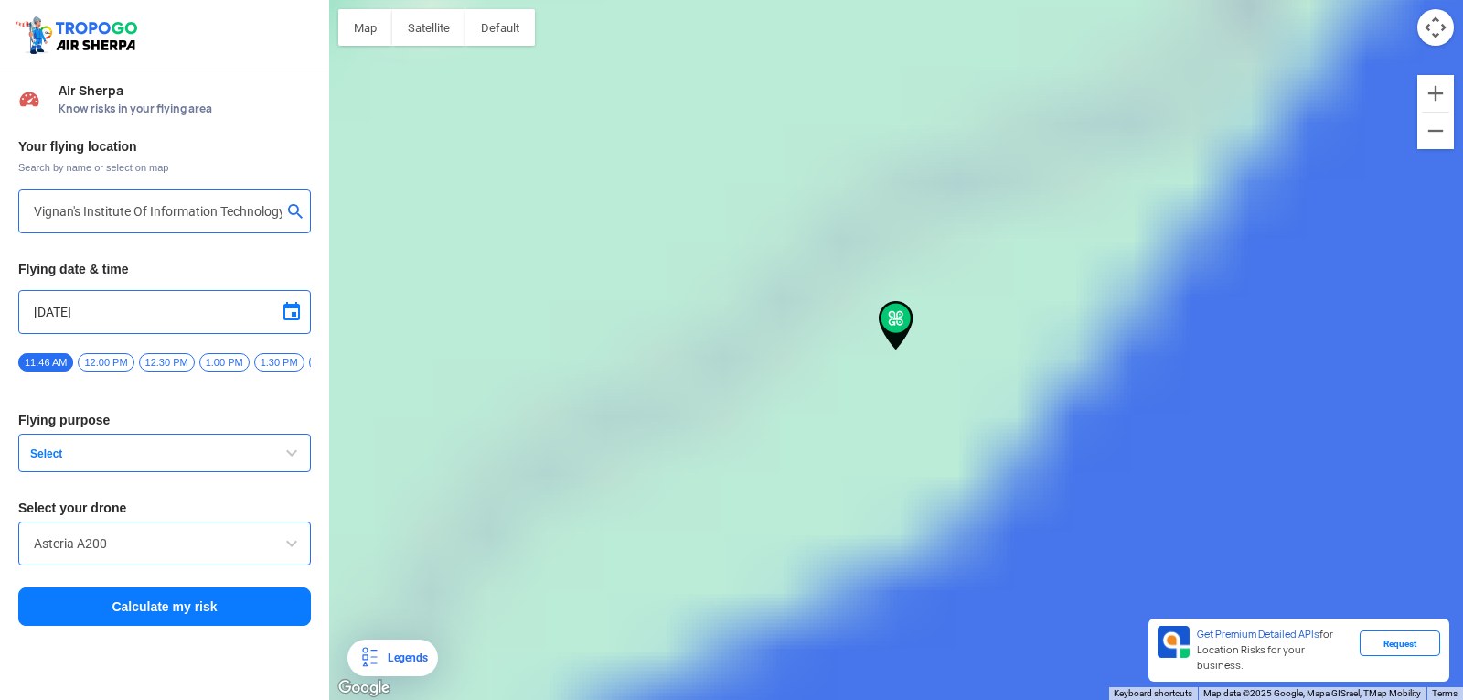
type input "[GEOGRAPHIC_DATA], [GEOGRAPHIC_DATA] 530049, [GEOGRAPHIC_DATA]"
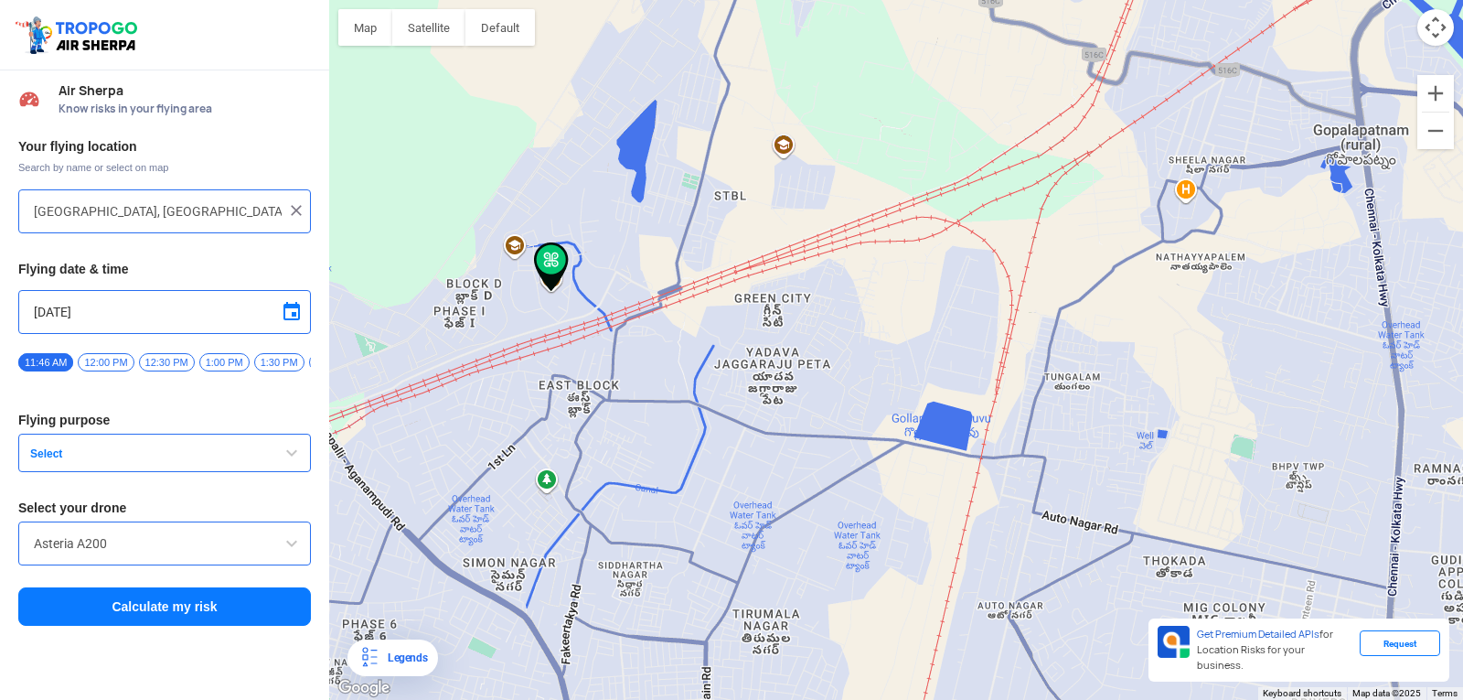
drag, startPoint x: 554, startPoint y: 71, endPoint x: 845, endPoint y: 628, distance: 628.4
click at [845, 628] on div at bounding box center [896, 350] width 1134 height 700
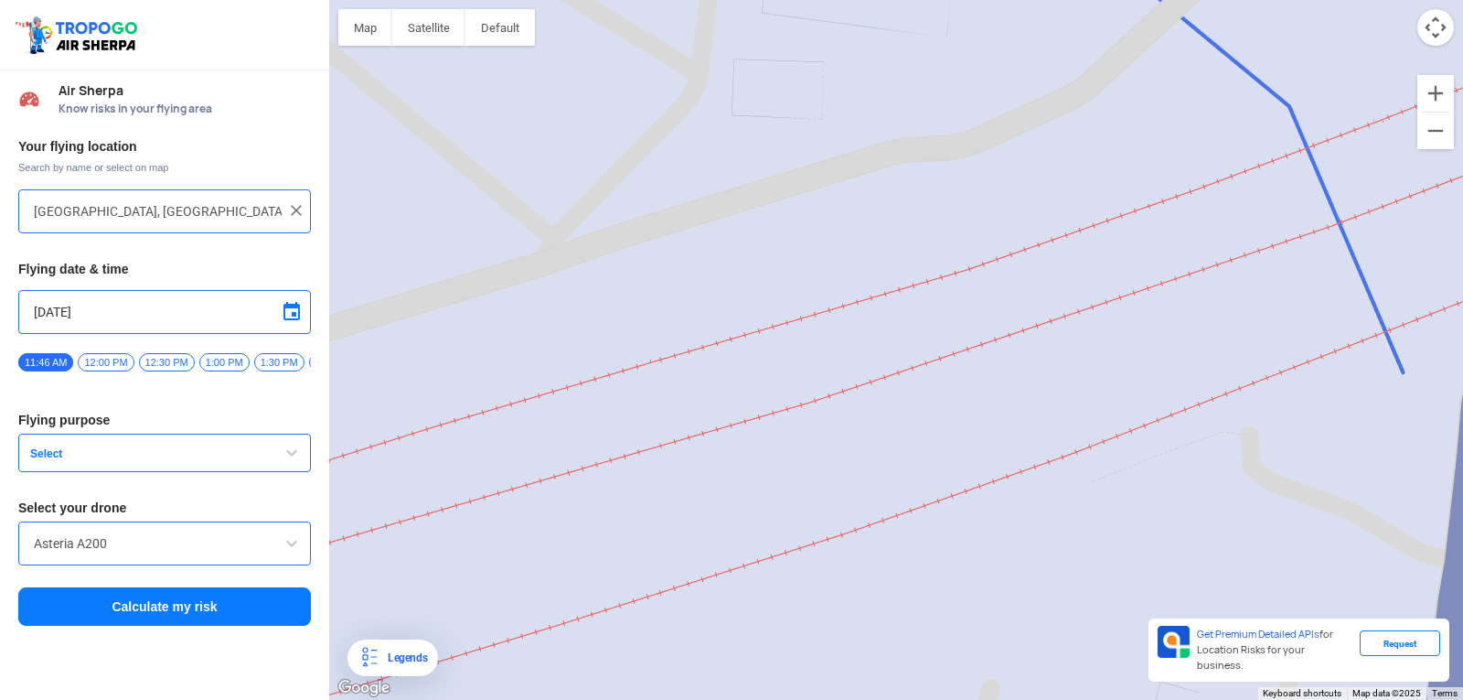
drag, startPoint x: 530, startPoint y: 22, endPoint x: 540, endPoint y: 90, distance: 68.4
click at [540, 90] on div "Map Terrain Satellite Labels Legends Get Premium Detailed APIs for Location Ris…" at bounding box center [896, 350] width 1134 height 700
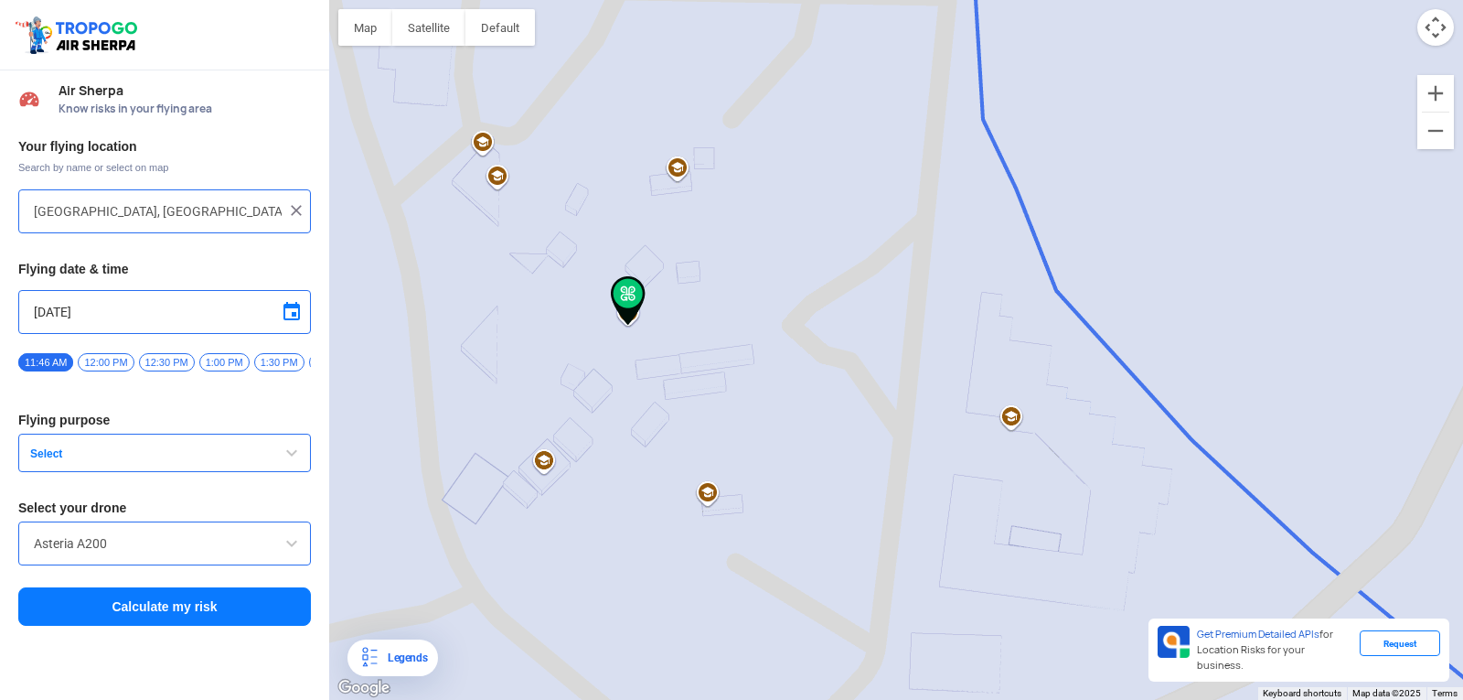
drag, startPoint x: 540, startPoint y: 90, endPoint x: 718, endPoint y: 669, distance: 605.8
click at [718, 669] on div at bounding box center [896, 350] width 1134 height 700
